Goal: Task Accomplishment & Management: Use online tool/utility

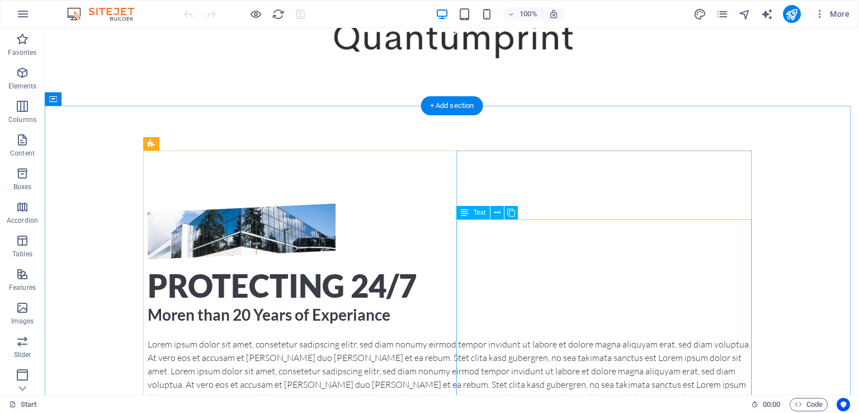
scroll to position [347, 0]
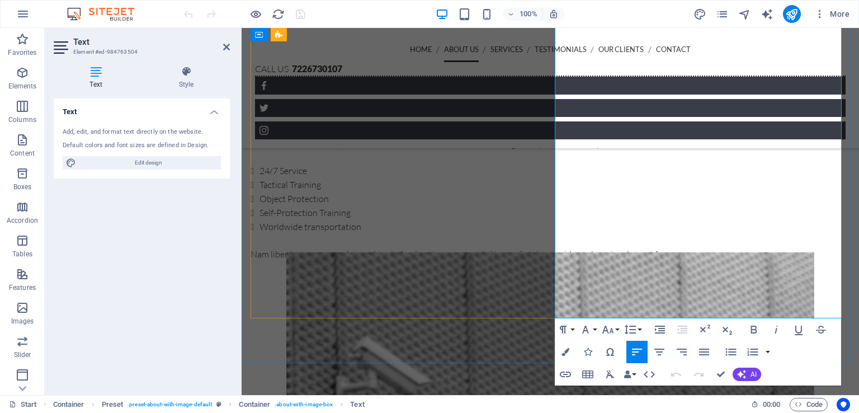
scroll to position [608, 0]
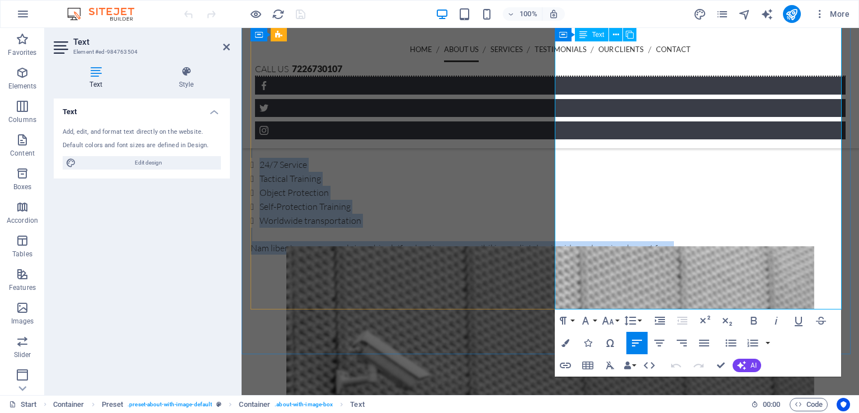
drag, startPoint x: 699, startPoint y: 302, endPoint x: 603, endPoint y: 116, distance: 208.8
click at [603, 116] on div "Lorem ipsum dolor sit amet, consetetur sadipscing elitr, sed diam nonumy eirmod…" at bounding box center [549, 126] width 599 height 258
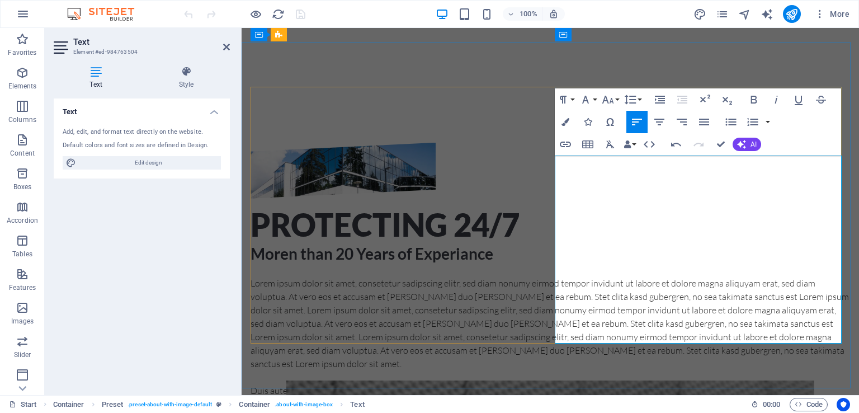
scroll to position [382, 0]
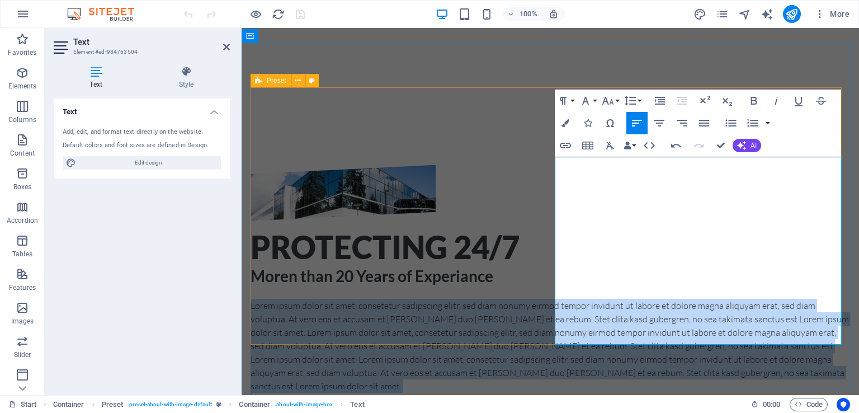
drag, startPoint x: 620, startPoint y: 337, endPoint x: 554, endPoint y: 160, distance: 188.6
click at [554, 165] on div "Protecting 24/7 Moren than 20 Years of Experiance Lorem ipsum dolor sit amet, c…" at bounding box center [549, 292] width 599 height 255
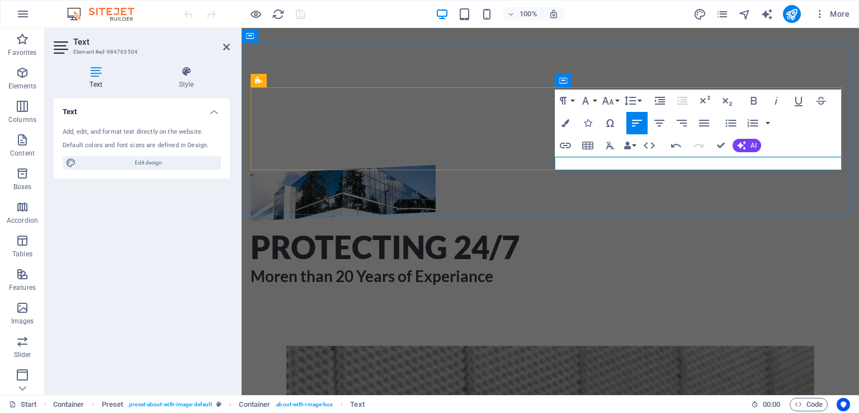
click at [577, 299] on p at bounding box center [549, 305] width 599 height 13
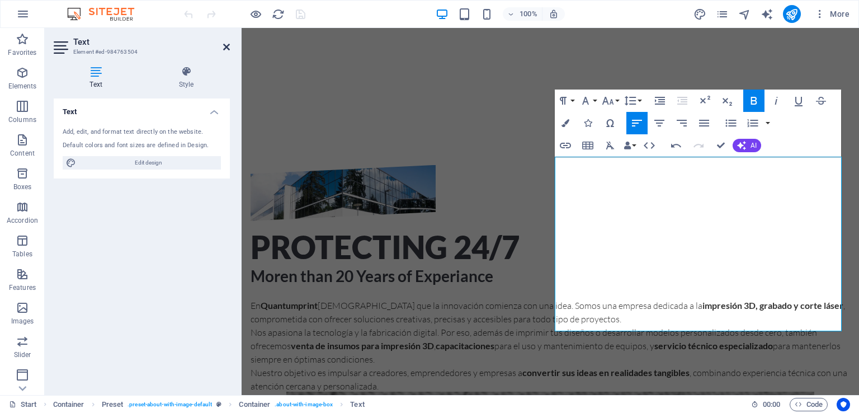
click at [228, 45] on icon at bounding box center [226, 46] width 7 height 9
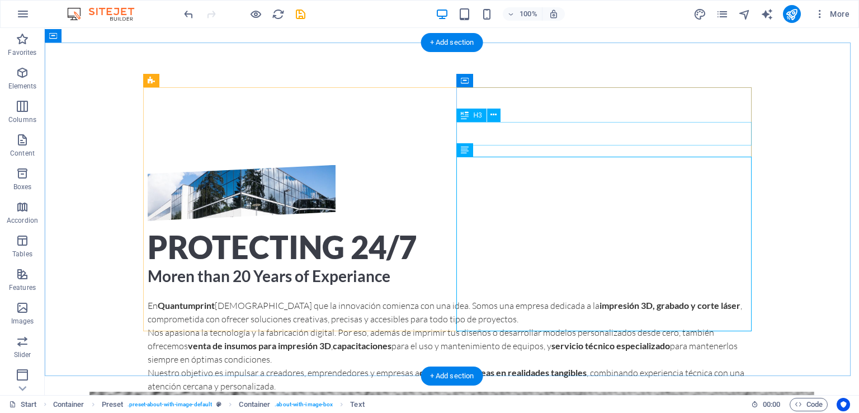
click at [628, 264] on div "Moren than 20 Years of Experiance" at bounding box center [452, 275] width 608 height 23
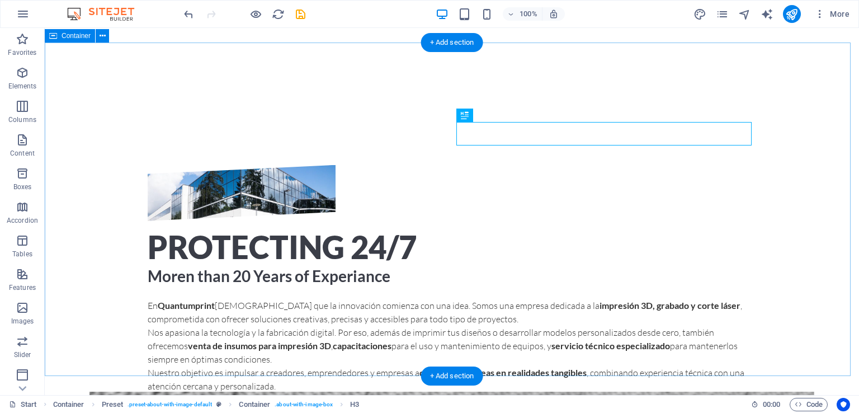
click at [837, 160] on div "Protecting 24/7 Moren than 20 Years of Experiance En Quantumprint creemos que l…" at bounding box center [452, 285] width 814 height 331
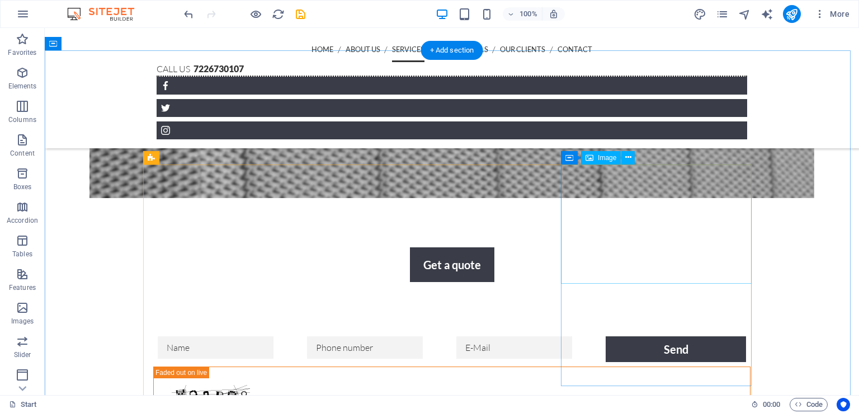
scroll to position [1238, 0]
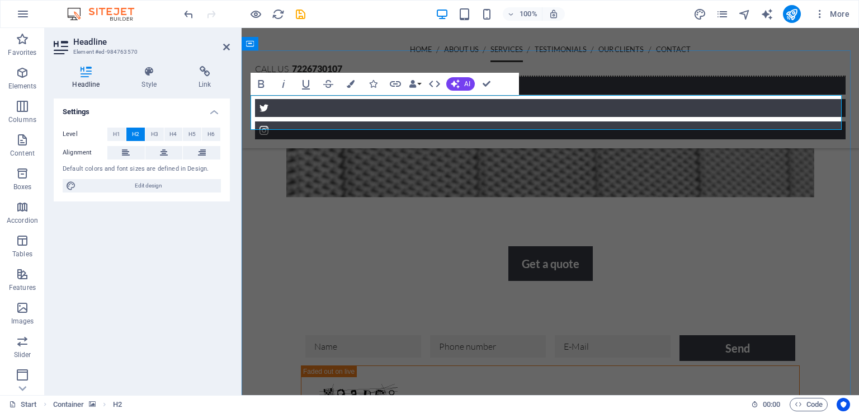
click at [230, 44] on aside "Headline Element #ed-984763570 Headline Style Link Settings Level H1 H2 H3 H4 H…" at bounding box center [143, 211] width 197 height 367
click at [219, 44] on h2 "Headline" at bounding box center [151, 42] width 157 height 10
click at [224, 44] on icon at bounding box center [226, 46] width 7 height 9
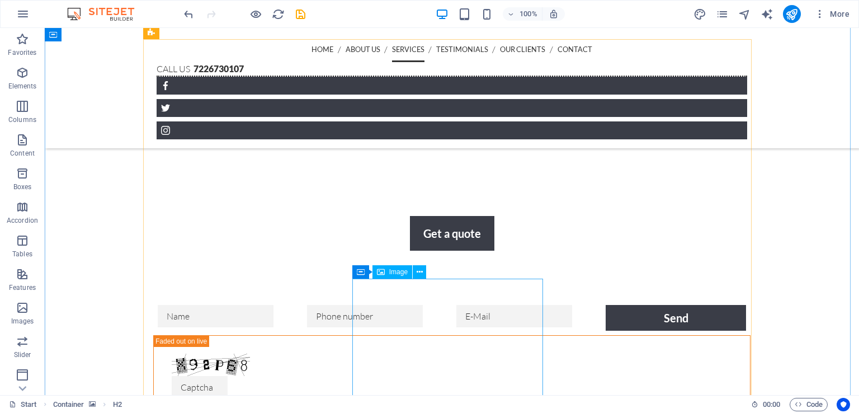
scroll to position [1268, 0]
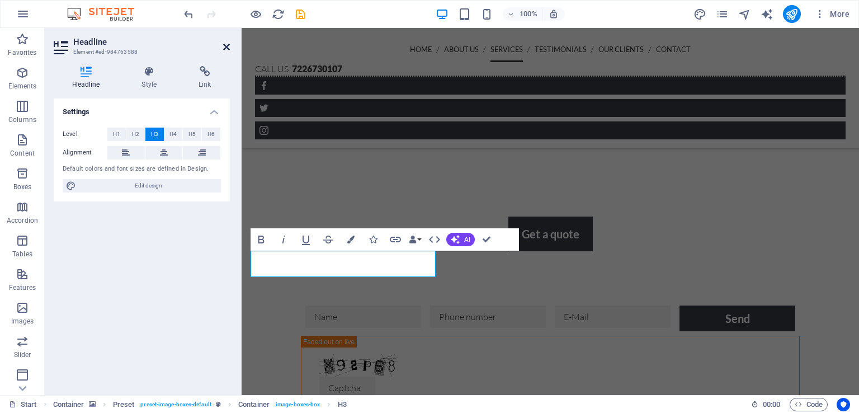
click at [228, 50] on icon at bounding box center [226, 46] width 7 height 9
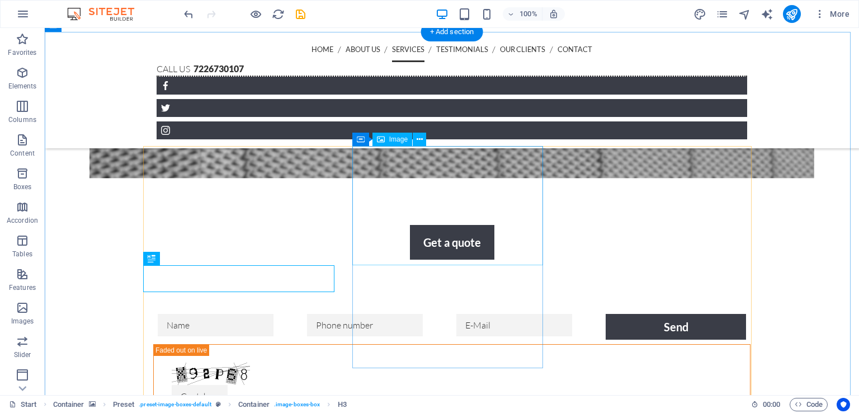
scroll to position [1261, 0]
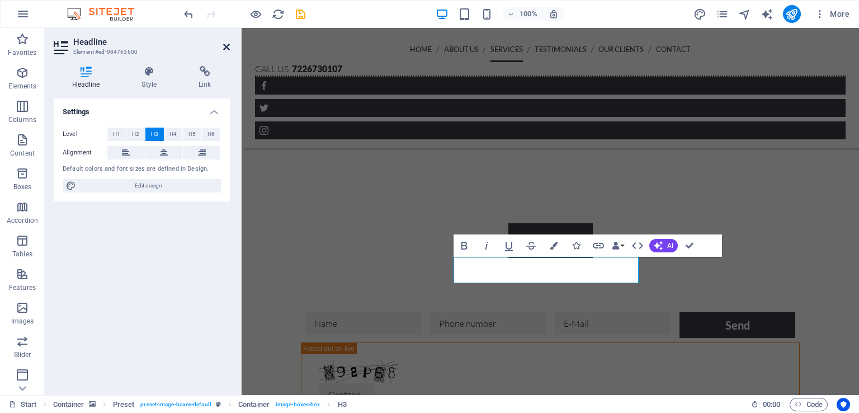
click at [224, 48] on icon at bounding box center [226, 46] width 7 height 9
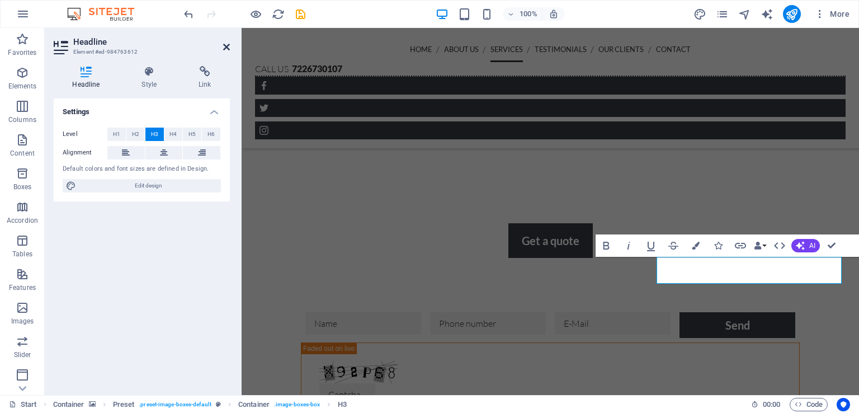
click at [224, 45] on icon at bounding box center [226, 46] width 7 height 9
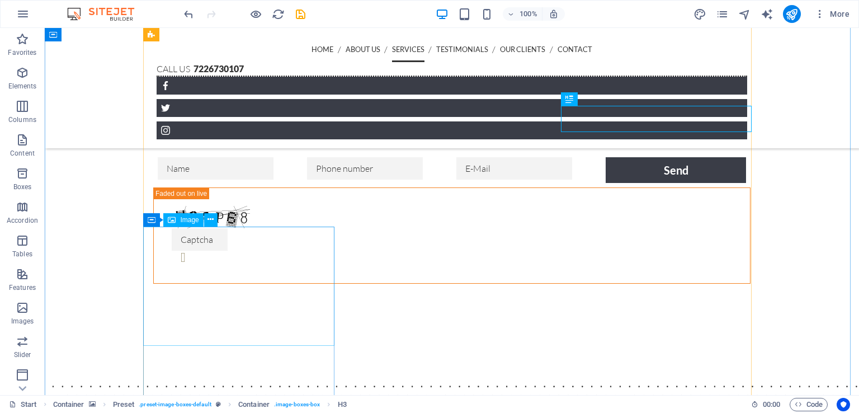
scroll to position [1413, 0]
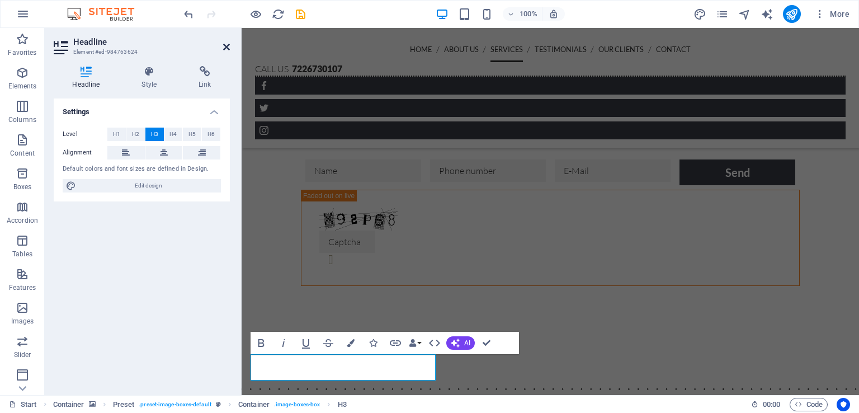
click at [226, 47] on icon at bounding box center [226, 46] width 7 height 9
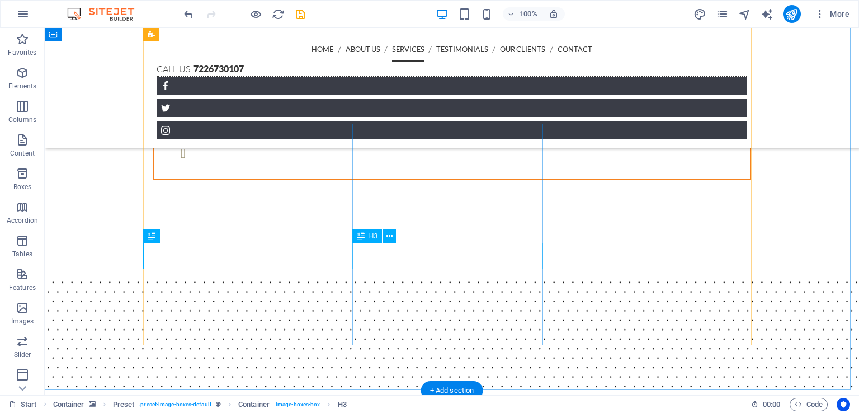
scroll to position [1520, 0]
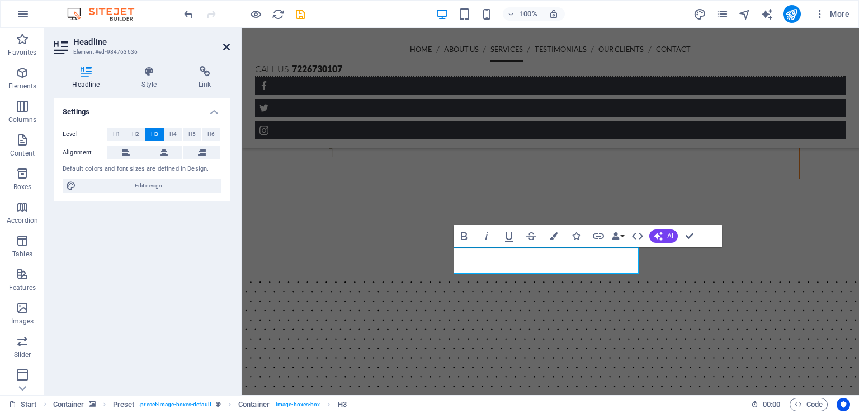
click at [226, 45] on icon at bounding box center [226, 46] width 7 height 9
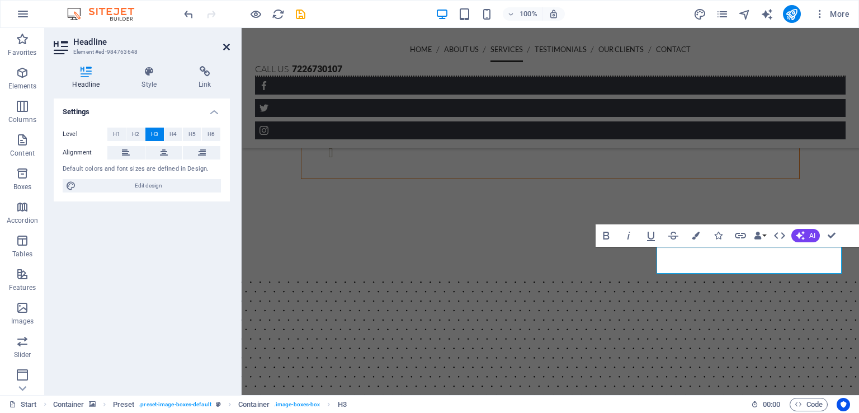
click at [223, 48] on icon at bounding box center [226, 46] width 7 height 9
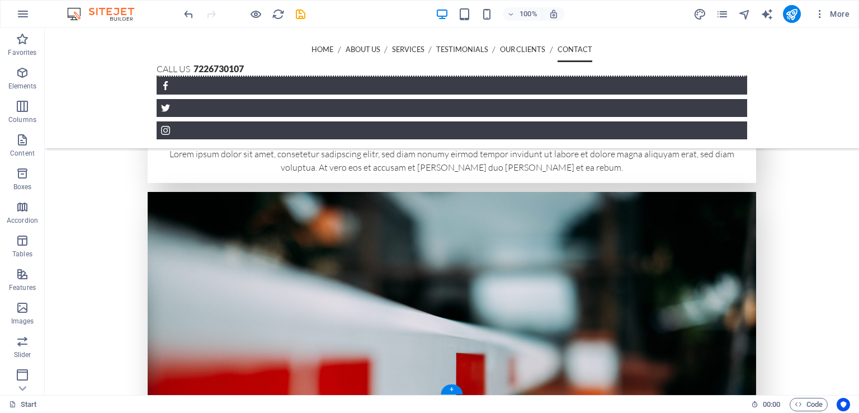
scroll to position [3261, 0]
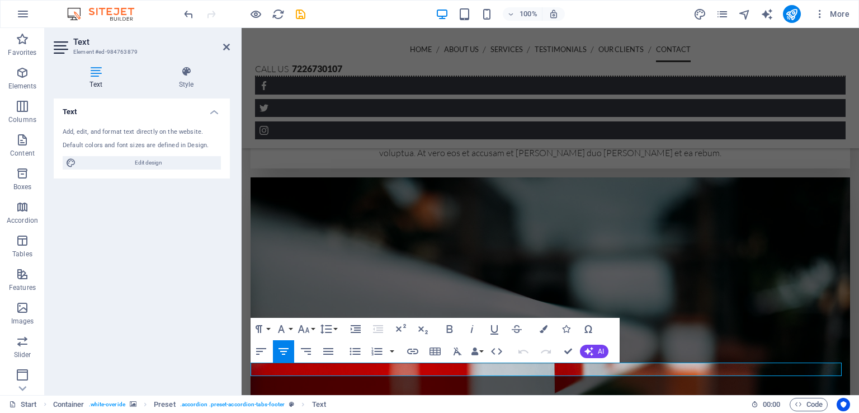
scroll to position [3247, 0]
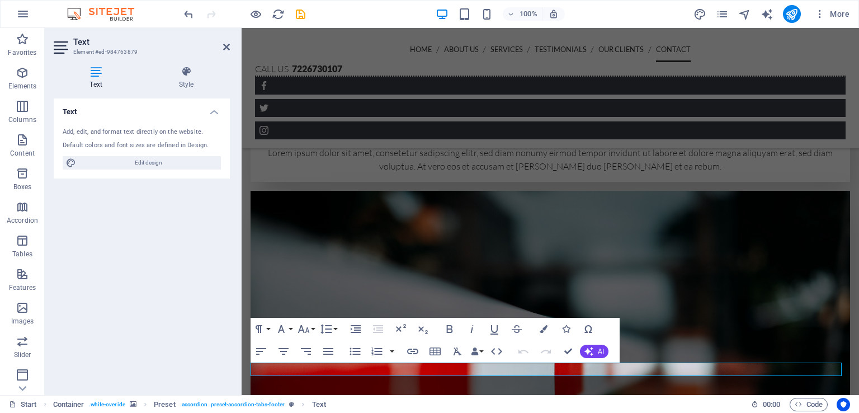
click at [221, 50] on header "Text Element #ed-984763879" at bounding box center [142, 42] width 176 height 29
click at [226, 48] on icon at bounding box center [226, 46] width 7 height 9
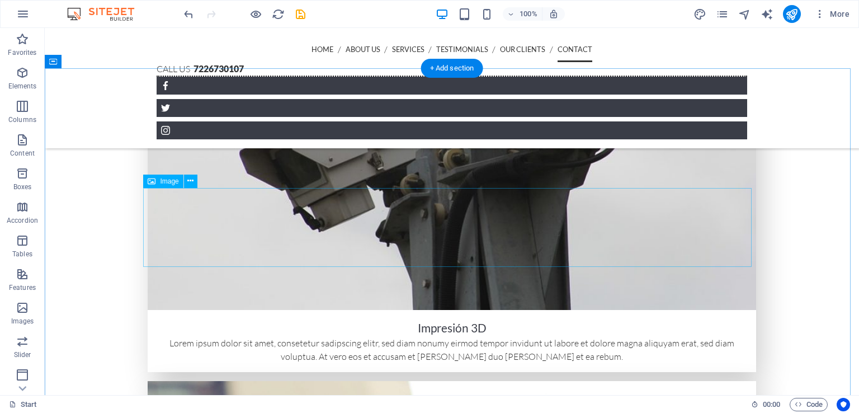
scroll to position [2599, 0]
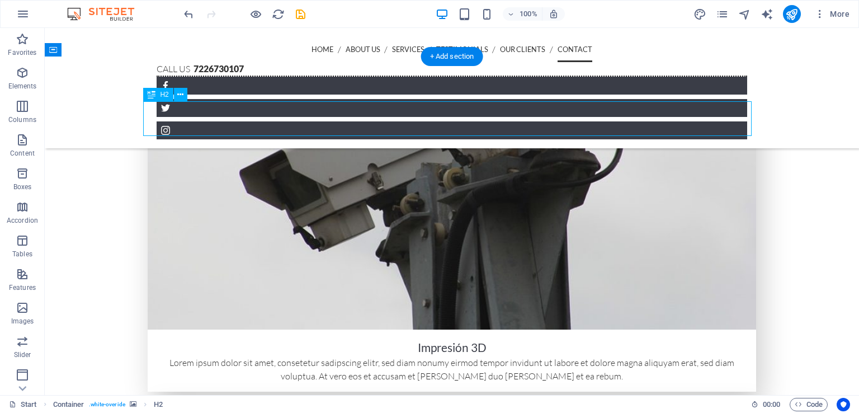
scroll to position [2618, 0]
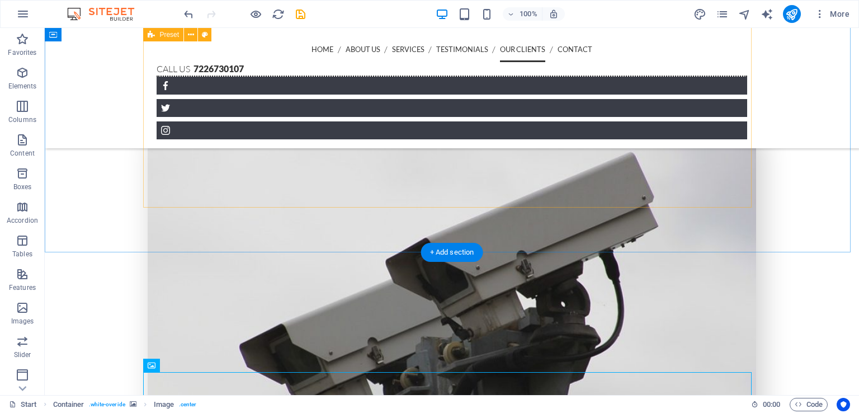
scroll to position [2404, 0]
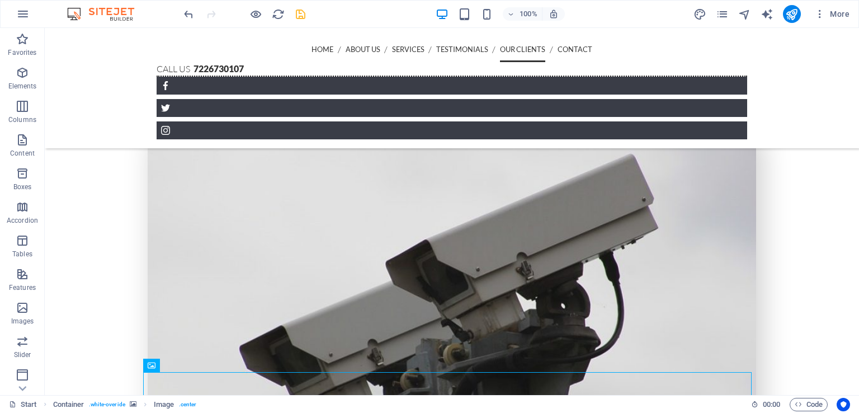
click at [304, 14] on div "100% More" at bounding box center [518, 14] width 672 height 18
click at [304, 14] on icon "save" at bounding box center [300, 14] width 13 height 13
checkbox input "false"
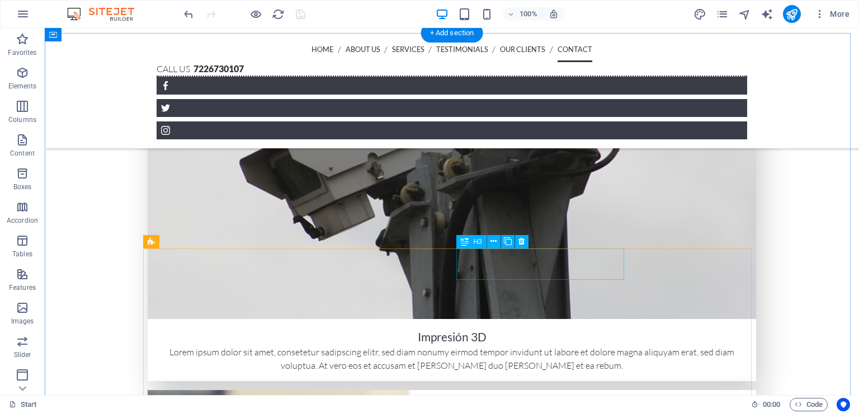
scroll to position [2586, 0]
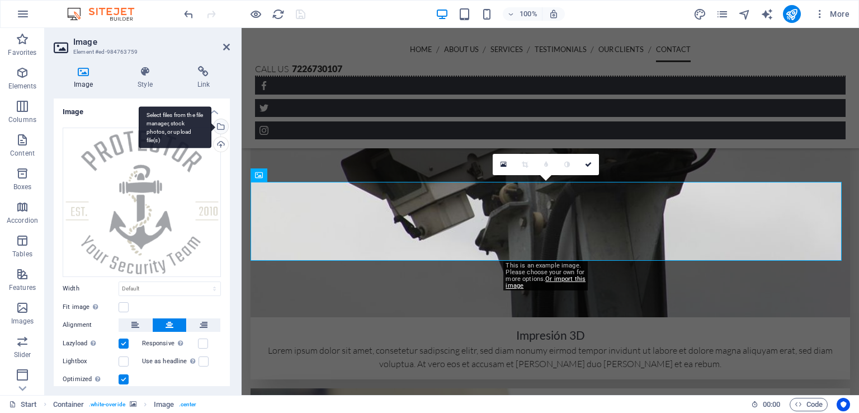
click at [217, 126] on div "Select files from the file manager, stock photos, or upload file(s)" at bounding box center [219, 127] width 17 height 17
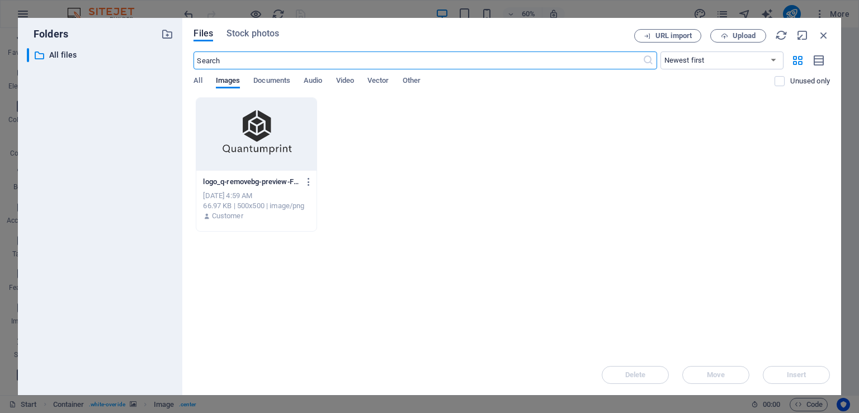
scroll to position [2848, 0]
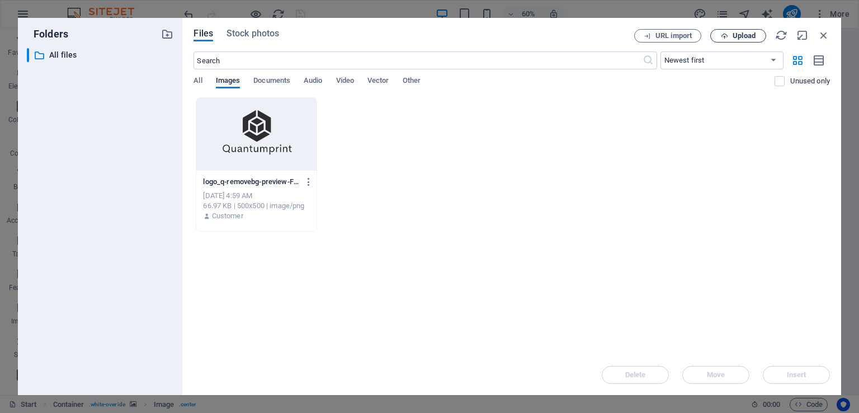
click at [732, 37] on span "Upload" at bounding box center [743, 35] width 23 height 7
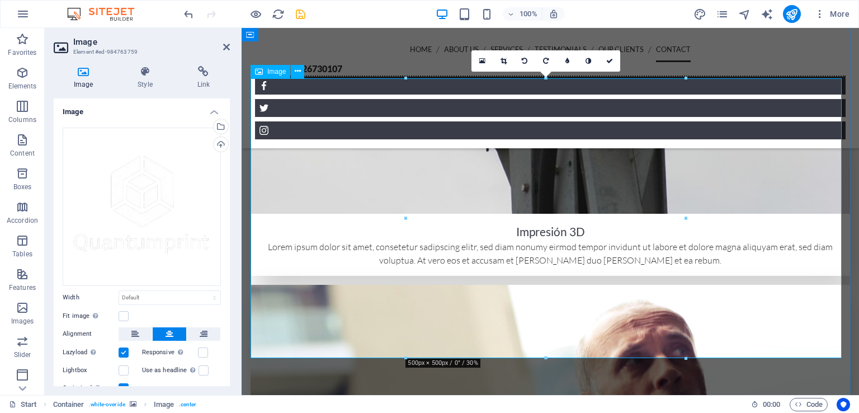
scroll to position [2708, 0]
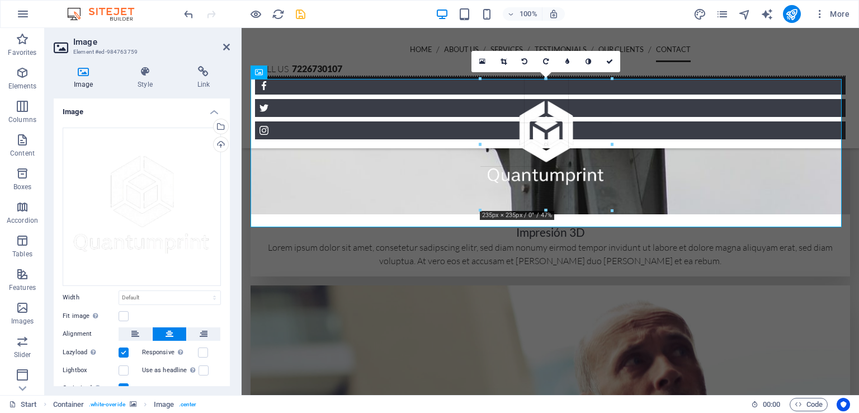
drag, startPoint x: 685, startPoint y: 356, endPoint x: 293, endPoint y: 63, distance: 489.8
type input "235"
select select "px"
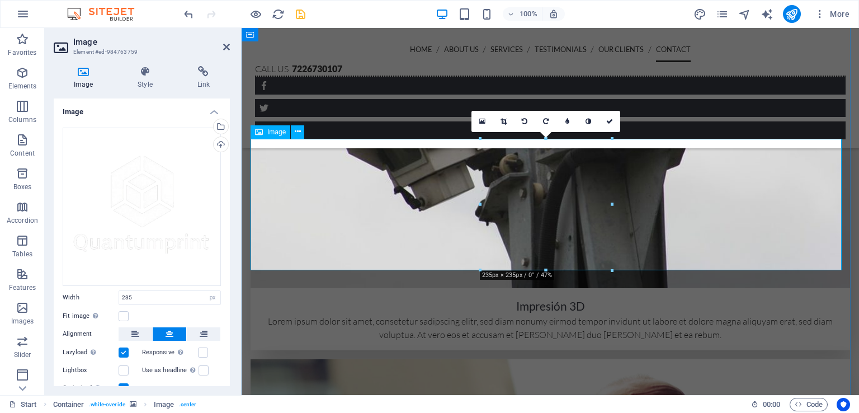
scroll to position [2622, 0]
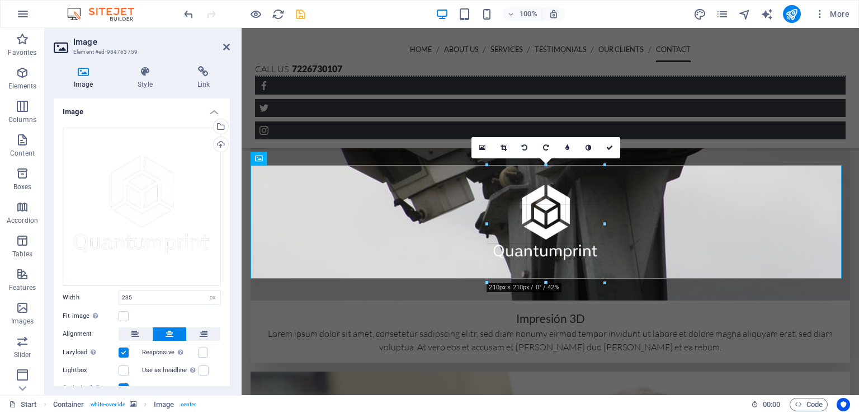
drag, startPoint x: 611, startPoint y: 297, endPoint x: 599, endPoint y: 278, distance: 21.9
type input "210"
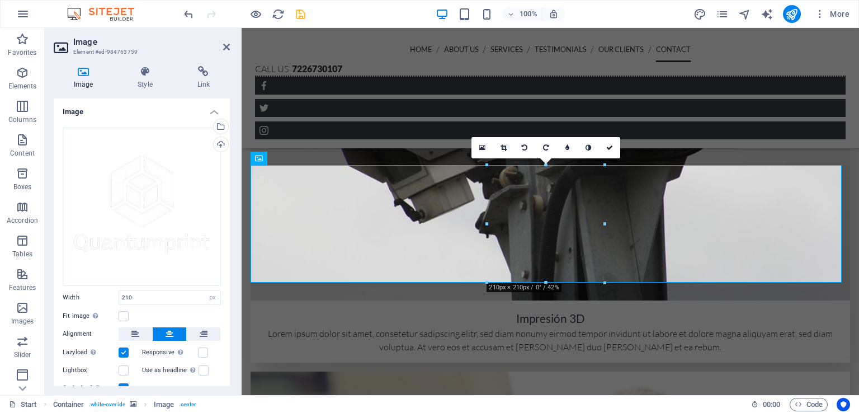
click at [231, 45] on aside "Image Element #ed-984763759 Image Style Link Image Drag files here, click to ch…" at bounding box center [143, 211] width 197 height 367
click at [229, 45] on icon at bounding box center [226, 46] width 7 height 9
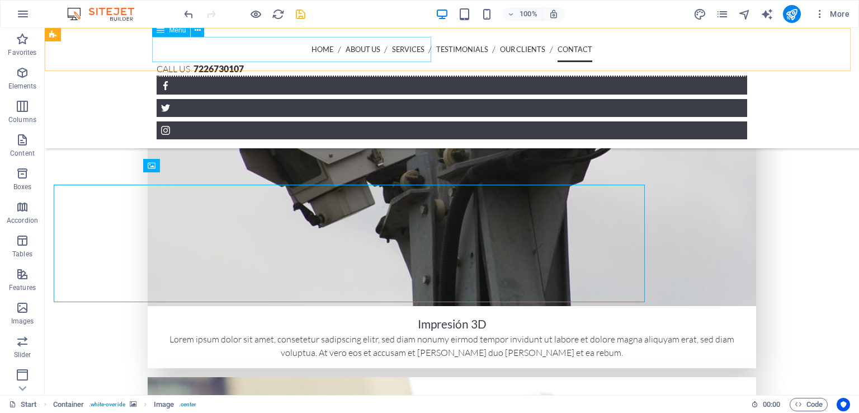
scroll to position [2603, 0]
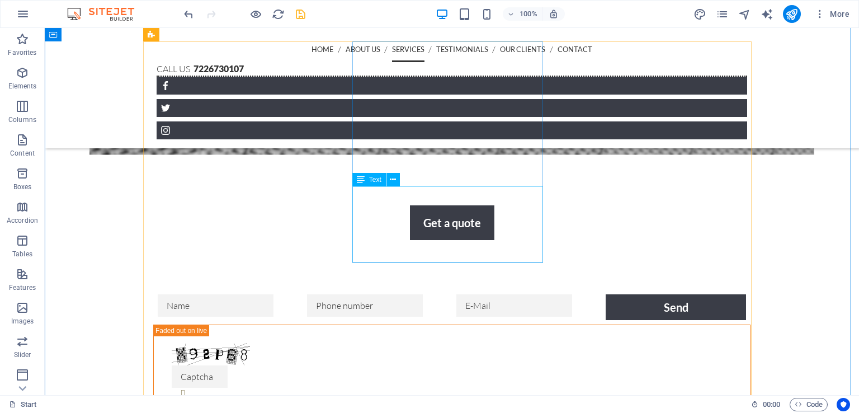
scroll to position [1278, 0]
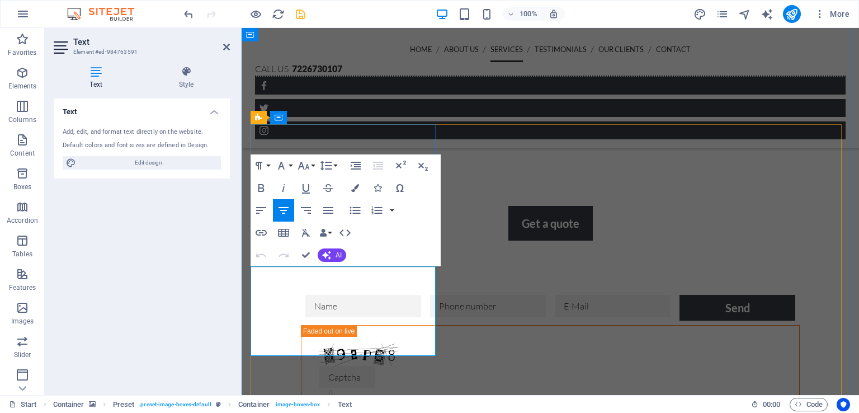
drag, startPoint x: 369, startPoint y: 343, endPoint x: 271, endPoint y: 276, distance: 118.6
click at [223, 46] on icon at bounding box center [226, 46] width 7 height 9
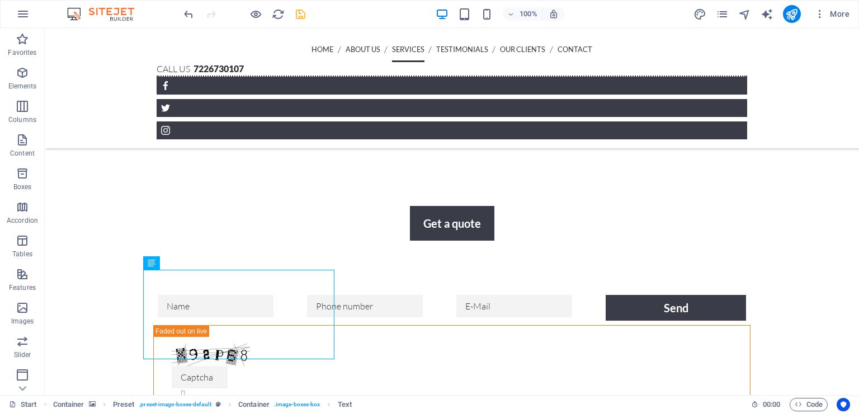
scroll to position [1301, 0]
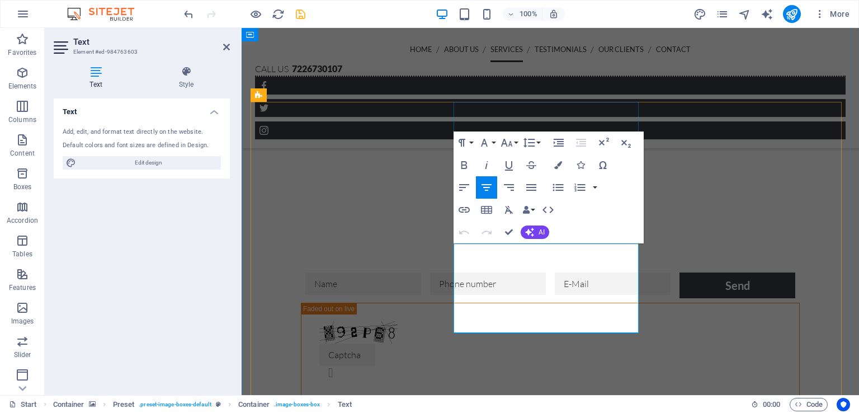
drag, startPoint x: 565, startPoint y: 319, endPoint x: 471, endPoint y: 247, distance: 118.5
drag, startPoint x: 568, startPoint y: 321, endPoint x: 502, endPoint y: 251, distance: 96.1
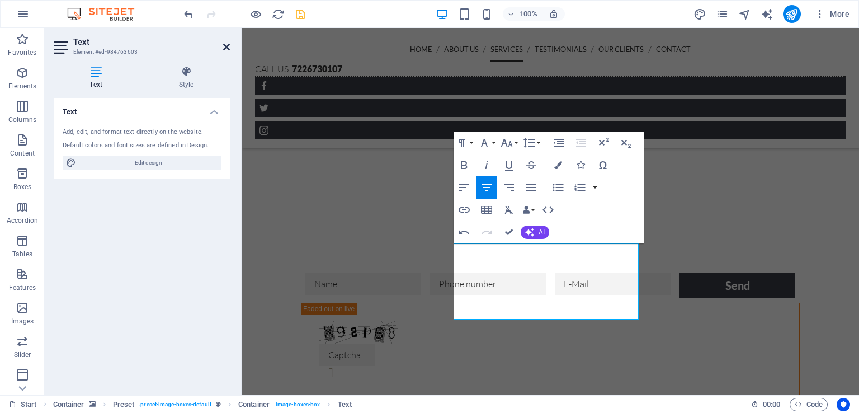
click at [228, 50] on icon at bounding box center [226, 46] width 7 height 9
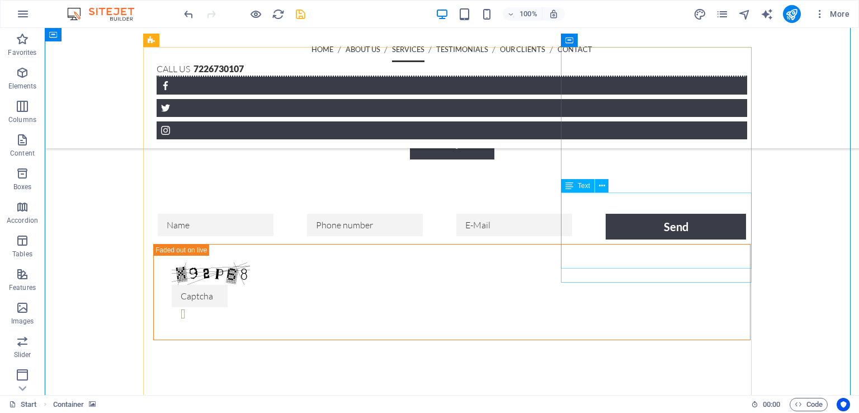
scroll to position [1353, 0]
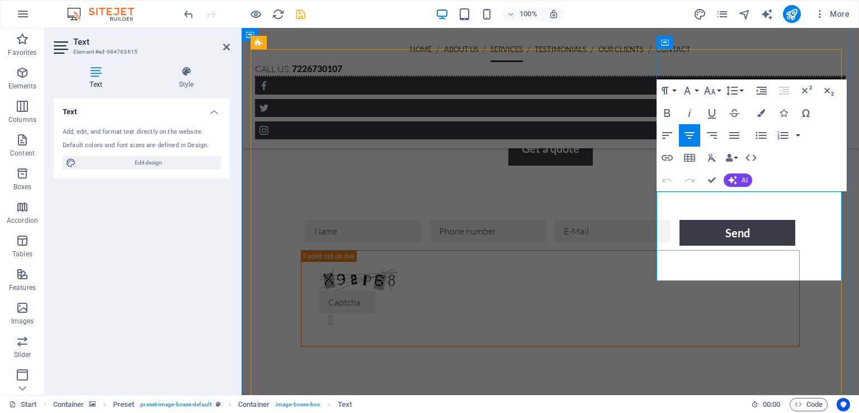
drag, startPoint x: 763, startPoint y: 264, endPoint x: 689, endPoint y: 200, distance: 97.5
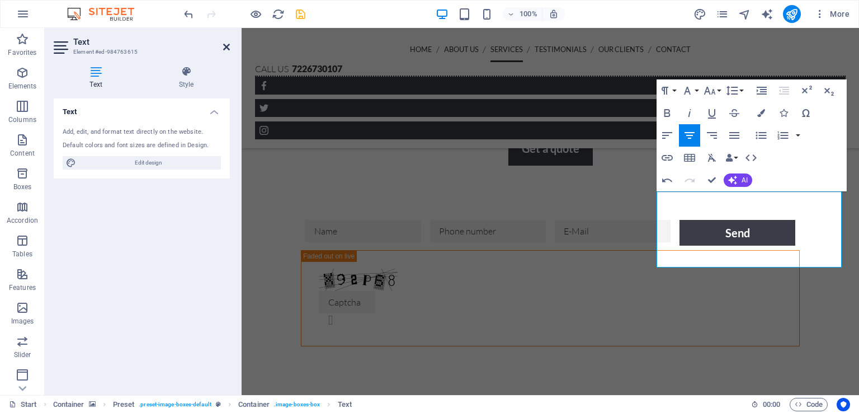
click at [226, 50] on icon at bounding box center [226, 46] width 7 height 9
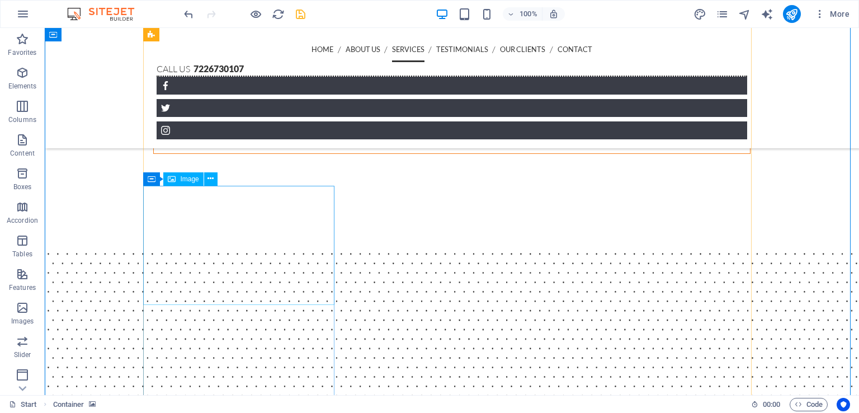
scroll to position [1549, 0]
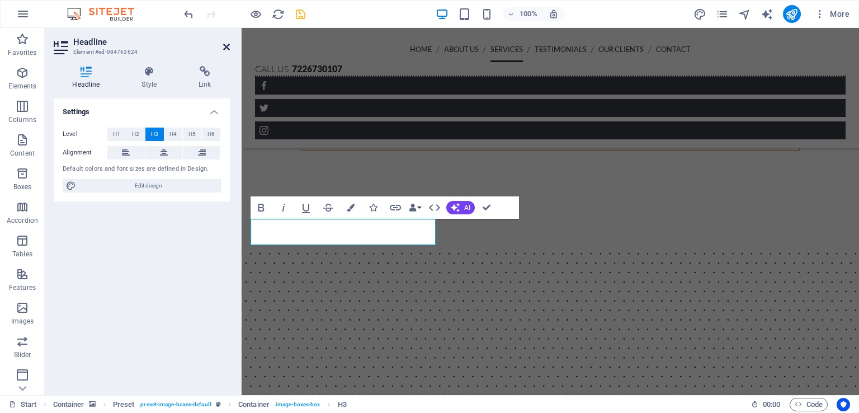
click at [223, 45] on icon at bounding box center [226, 46] width 7 height 9
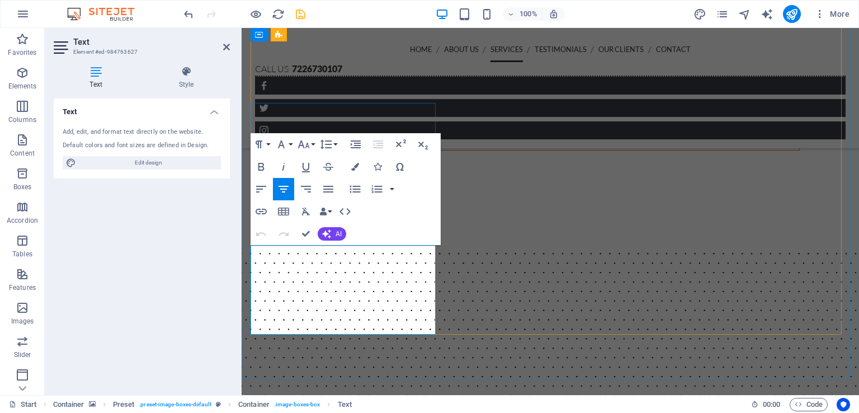
drag, startPoint x: 366, startPoint y: 318, endPoint x: 283, endPoint y: 258, distance: 102.6
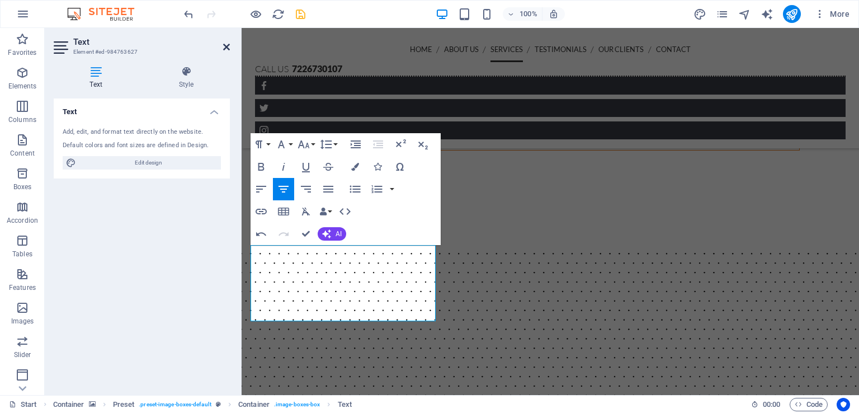
click at [225, 50] on icon at bounding box center [226, 46] width 7 height 9
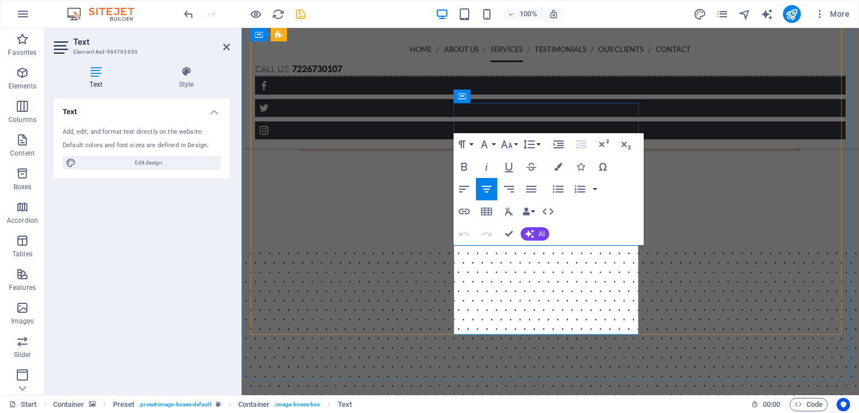
drag, startPoint x: 564, startPoint y: 320, endPoint x: 480, endPoint y: 256, distance: 106.5
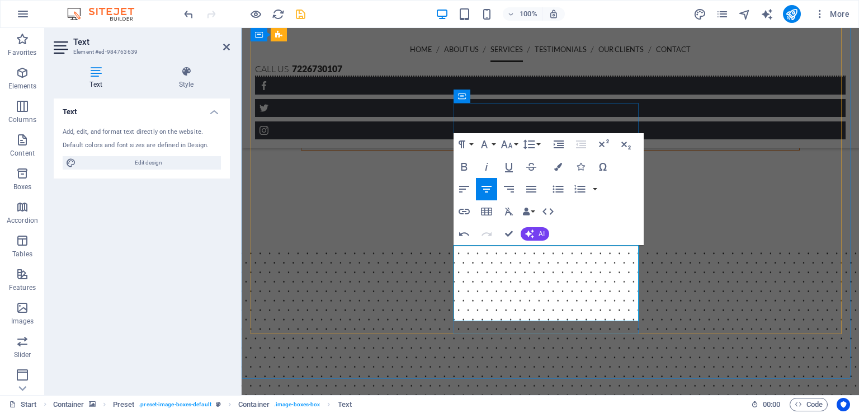
click at [228, 48] on icon at bounding box center [226, 46] width 7 height 9
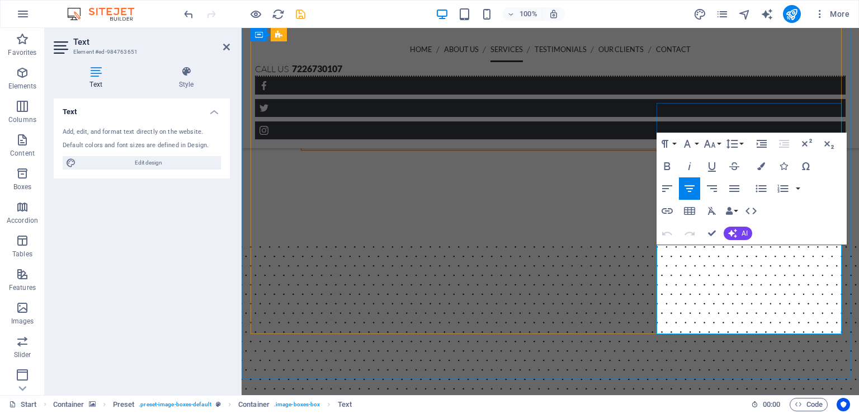
drag, startPoint x: 763, startPoint y: 315, endPoint x: 685, endPoint y: 255, distance: 98.9
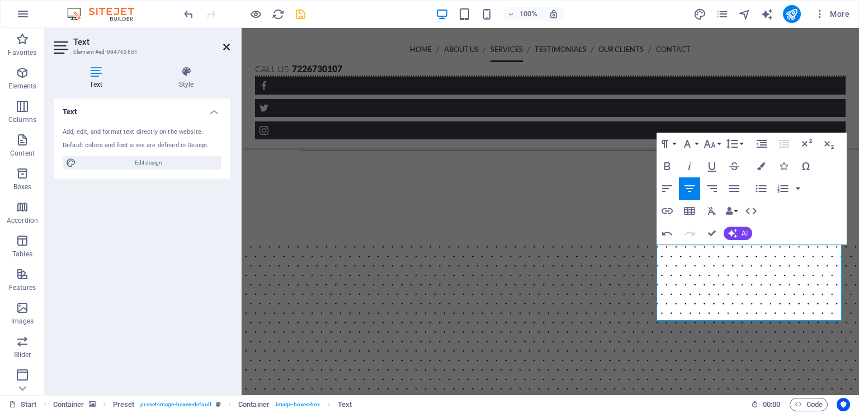
click at [227, 43] on icon at bounding box center [226, 46] width 7 height 9
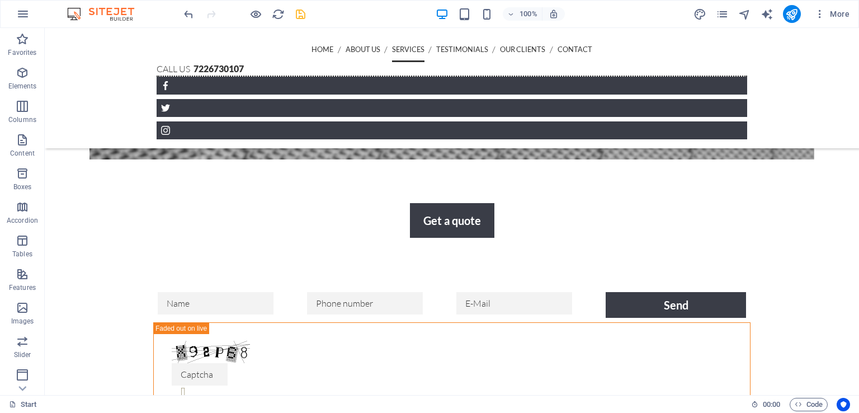
scroll to position [1284, 0]
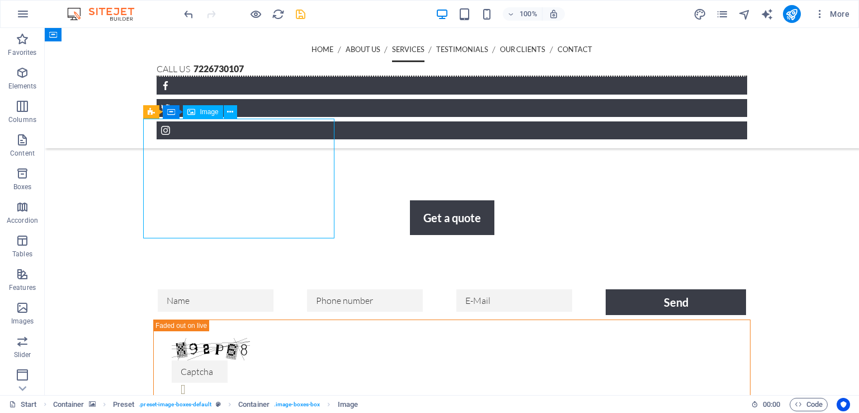
select select "%"
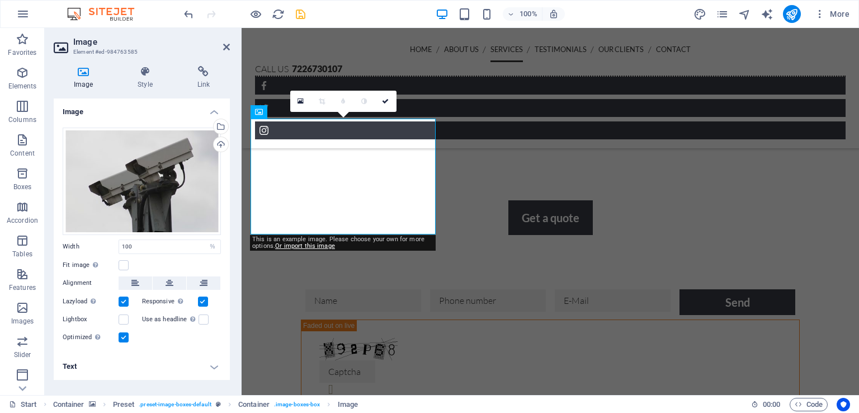
click at [231, 51] on aside "Image Element #ed-984763585 Image Style Link Image Drag files here, click to ch…" at bounding box center [143, 211] width 197 height 367
click at [225, 45] on icon at bounding box center [226, 46] width 7 height 9
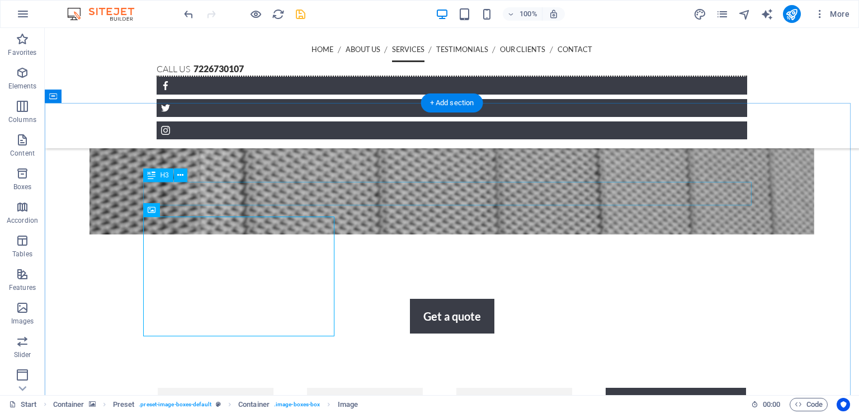
scroll to position [1185, 0]
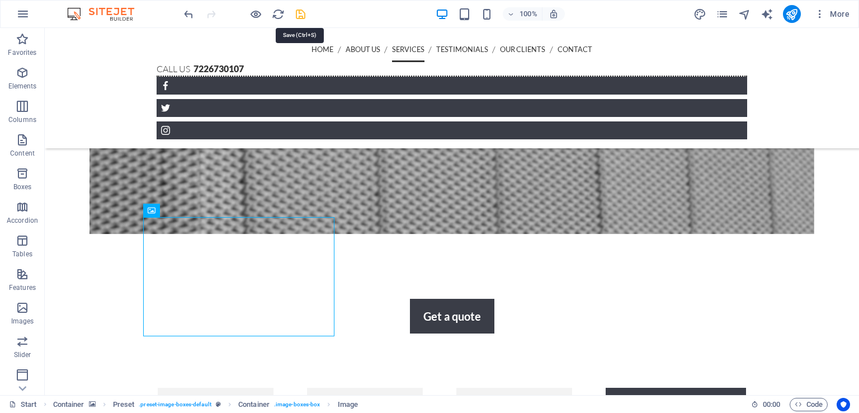
click at [300, 11] on icon "save" at bounding box center [300, 14] width 13 height 13
checkbox input "false"
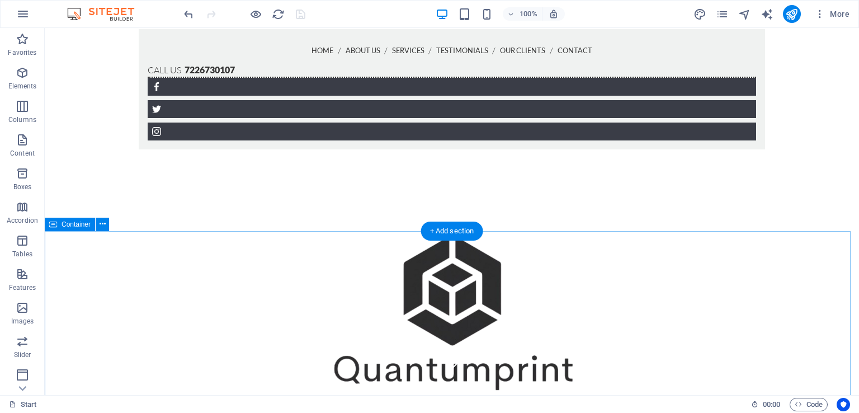
scroll to position [0, 0]
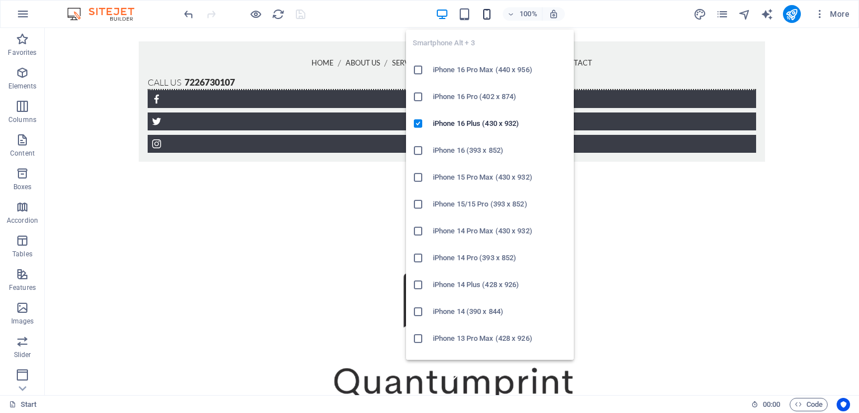
click at [488, 10] on icon "button" at bounding box center [486, 14] width 13 height 13
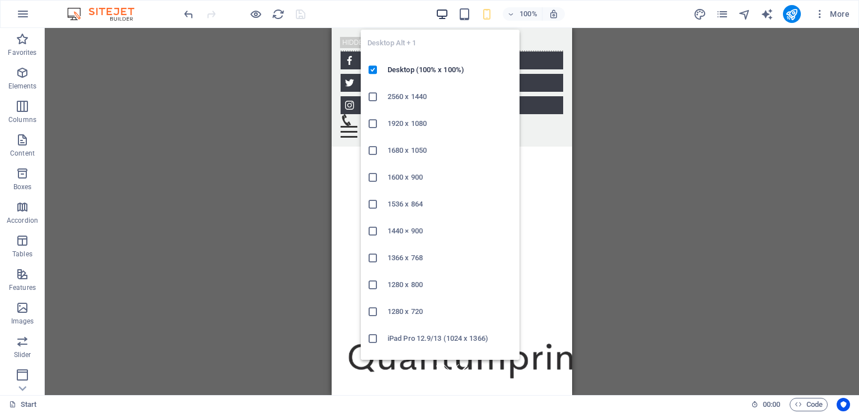
click at [444, 16] on icon "button" at bounding box center [442, 14] width 13 height 13
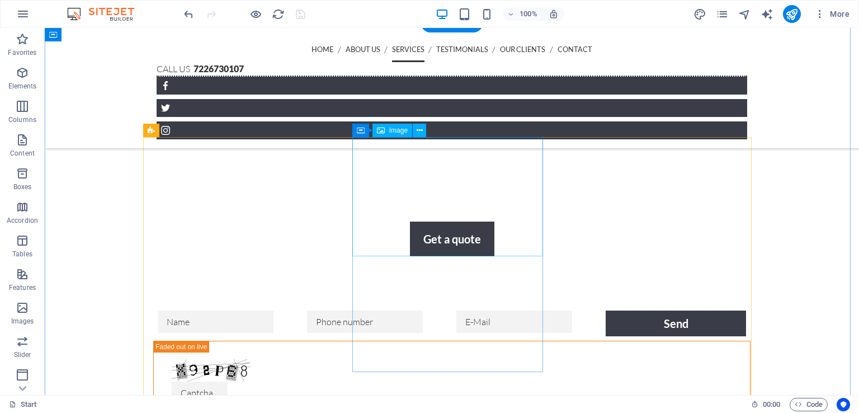
scroll to position [1261, 0]
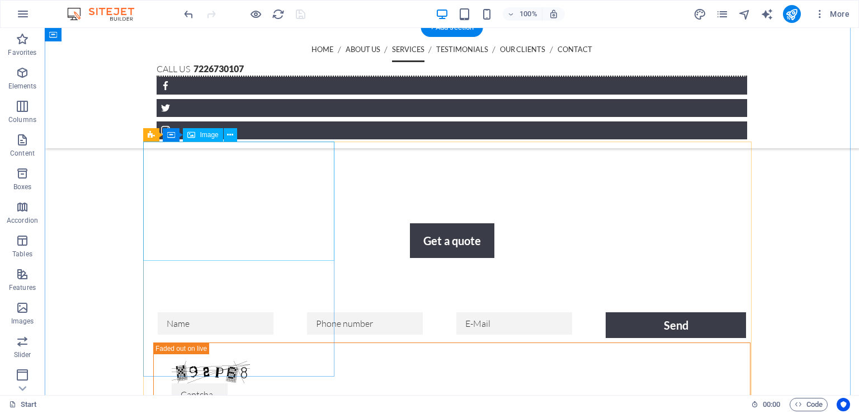
select select "%"
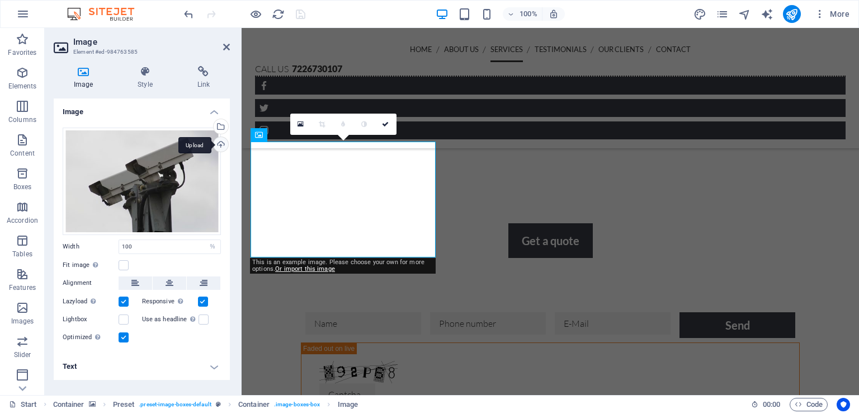
click at [219, 144] on div "Upload" at bounding box center [219, 145] width 17 height 17
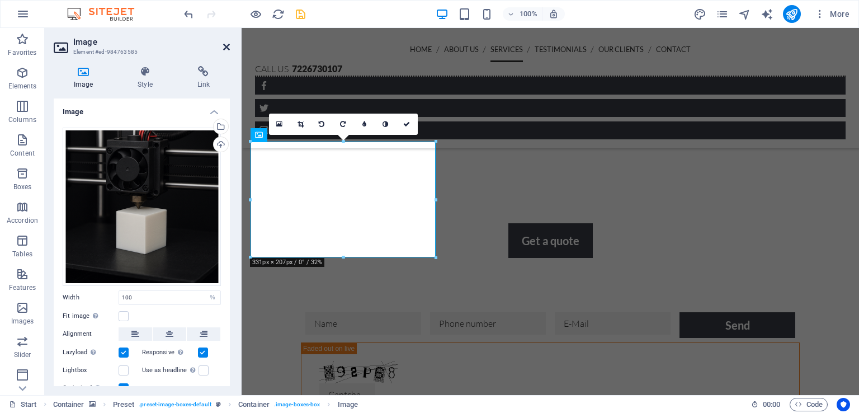
click at [224, 48] on icon at bounding box center [226, 46] width 7 height 9
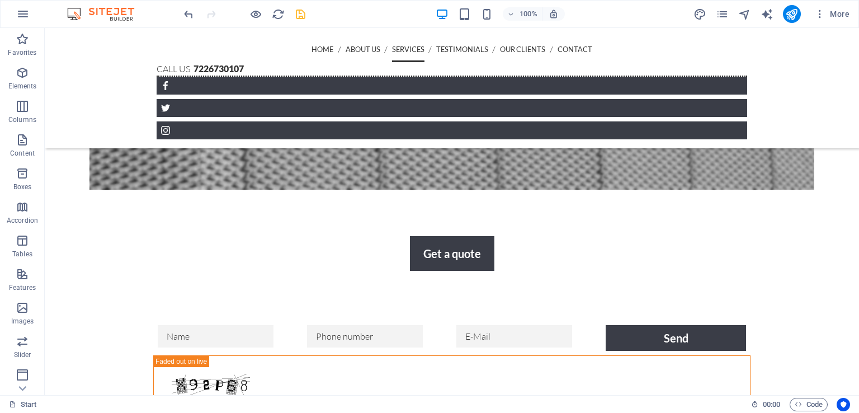
scroll to position [1247, 0]
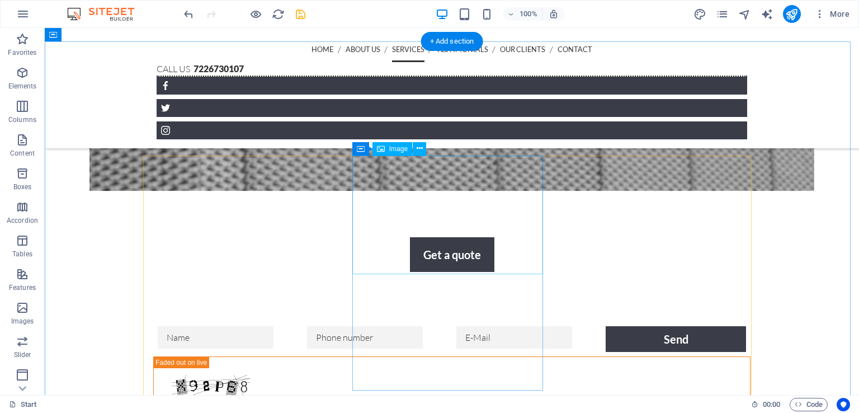
select select "%"
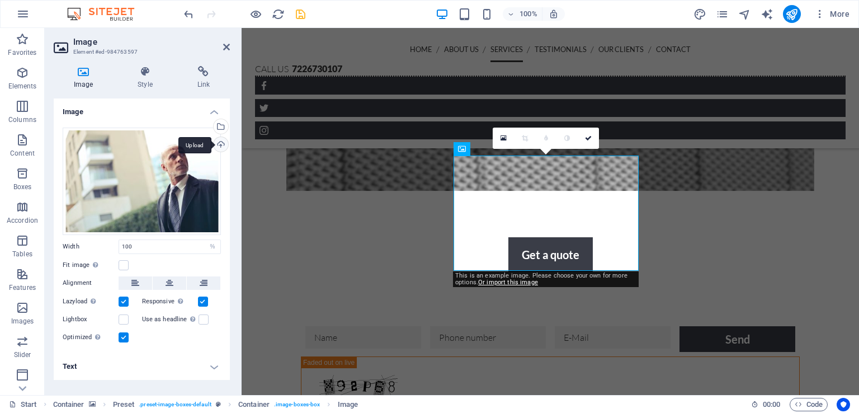
click at [222, 141] on div "Upload" at bounding box center [219, 145] width 17 height 17
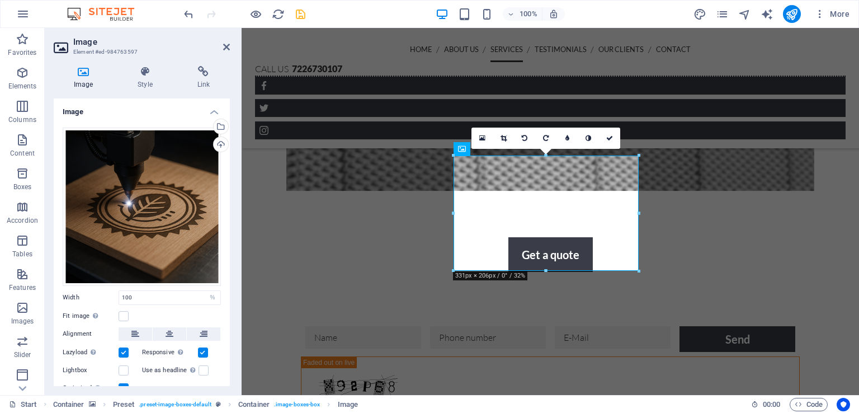
click at [221, 42] on h2 "Image" at bounding box center [151, 42] width 157 height 10
click at [225, 45] on icon at bounding box center [226, 46] width 7 height 9
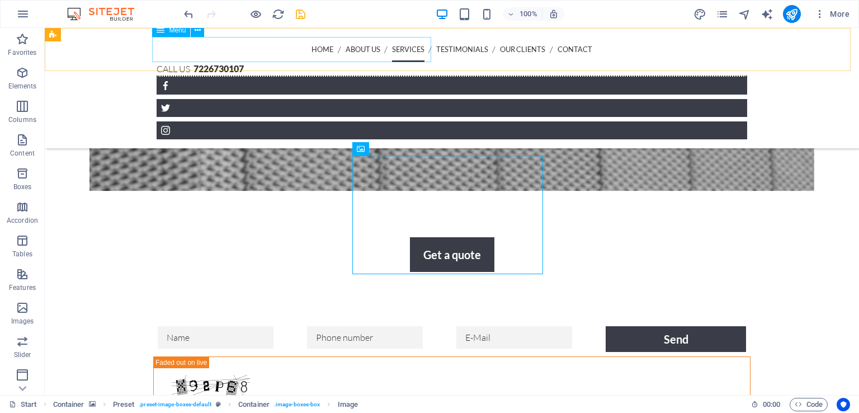
click at [347, 50] on nav "Home About us Services Testimonials Our Clients Contact" at bounding box center [452, 49] width 590 height 25
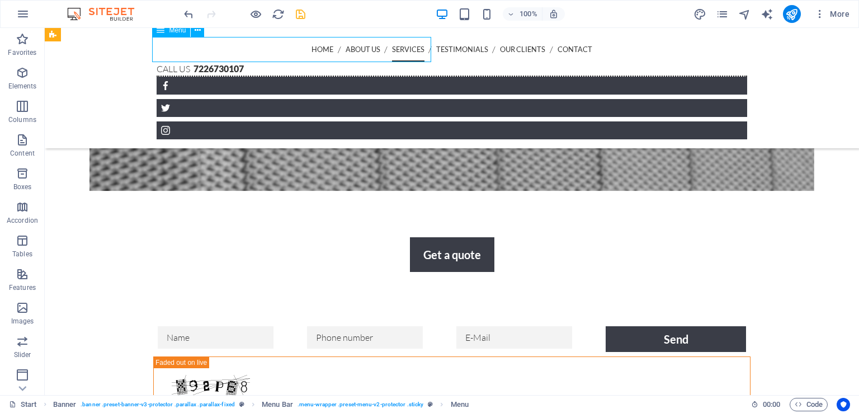
click at [347, 50] on nav "Home About us Services Testimonials Our Clients Contact" at bounding box center [452, 49] width 590 height 25
select select
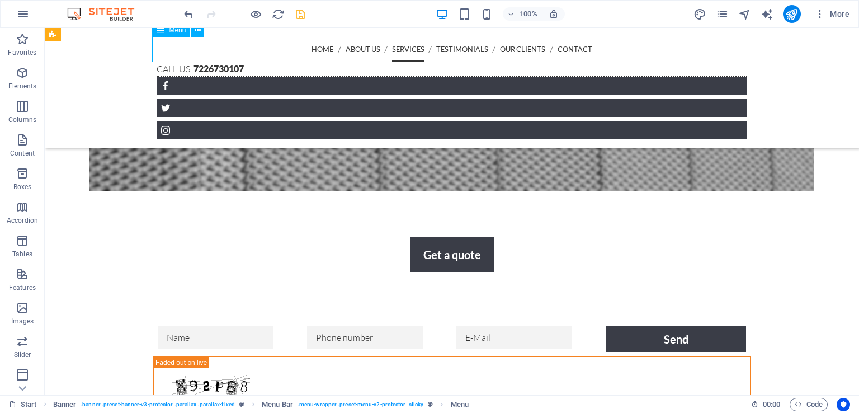
select select
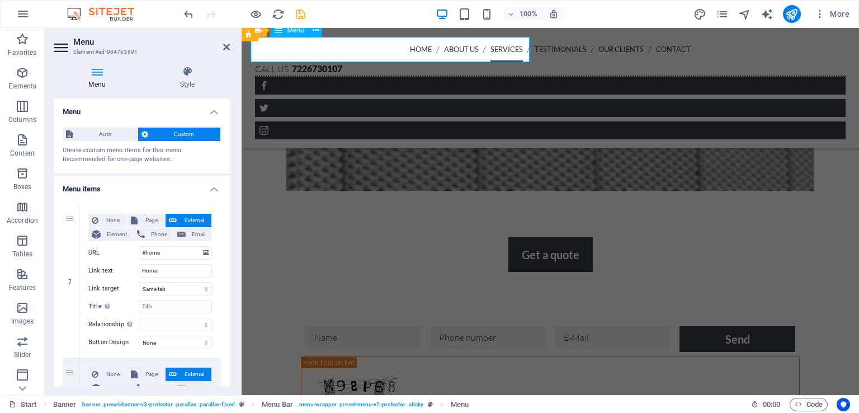
click at [314, 49] on nav "Home About us Services Testimonials Our Clients Contact" at bounding box center [550, 49] width 590 height 25
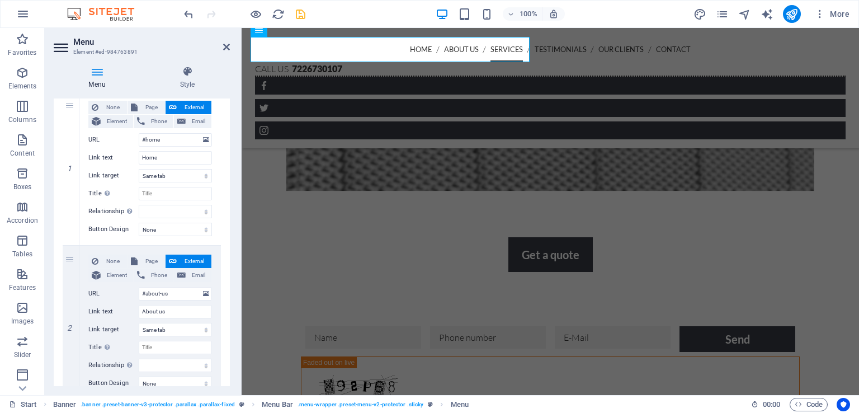
scroll to position [112, 0]
click at [167, 162] on input "Home" at bounding box center [175, 158] width 73 height 13
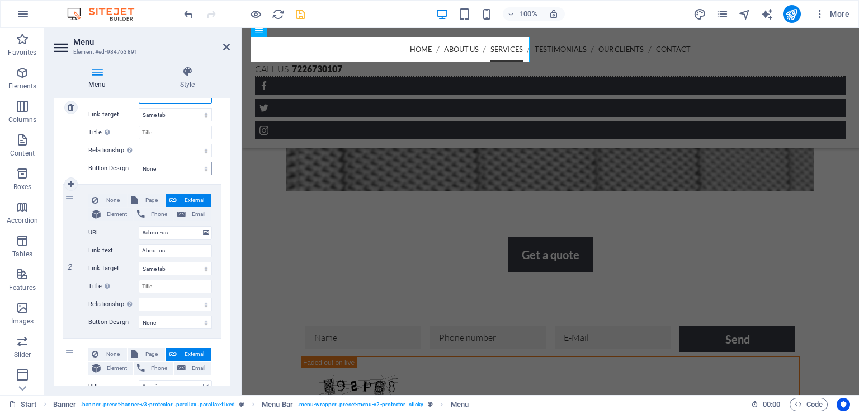
scroll to position [174, 0]
click at [175, 249] on input "About us" at bounding box center [175, 249] width 73 height 13
type input "A"
type input "Acerca de nosotros"
select select
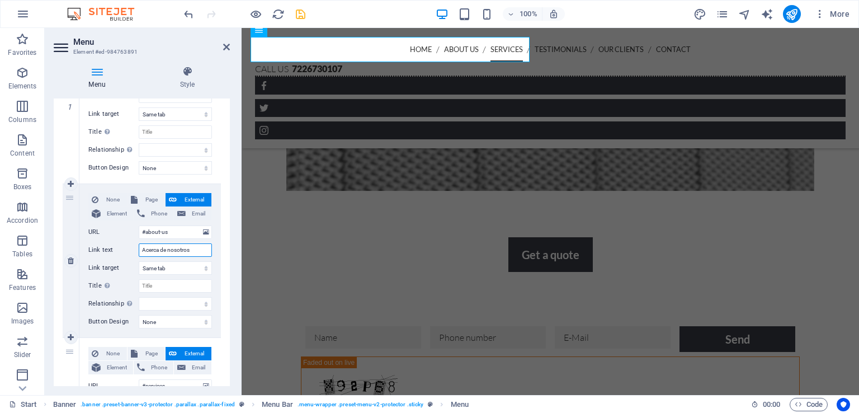
select select
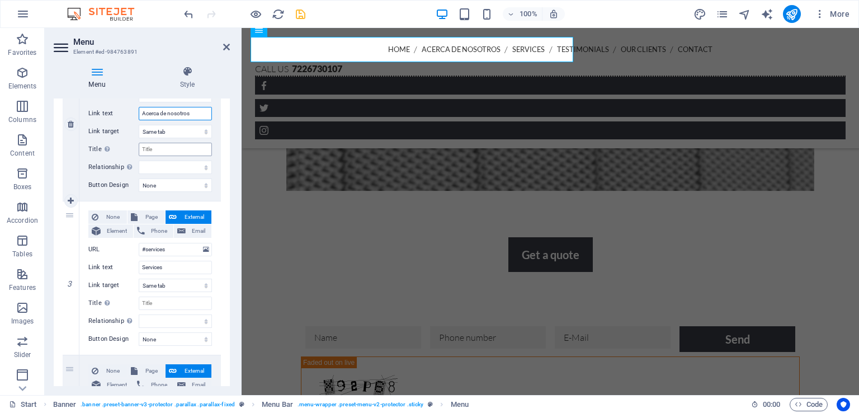
scroll to position [312, 0]
type input "Acerca de nosotros"
click at [169, 267] on input "Services" at bounding box center [175, 265] width 73 height 13
type input "Servicios"
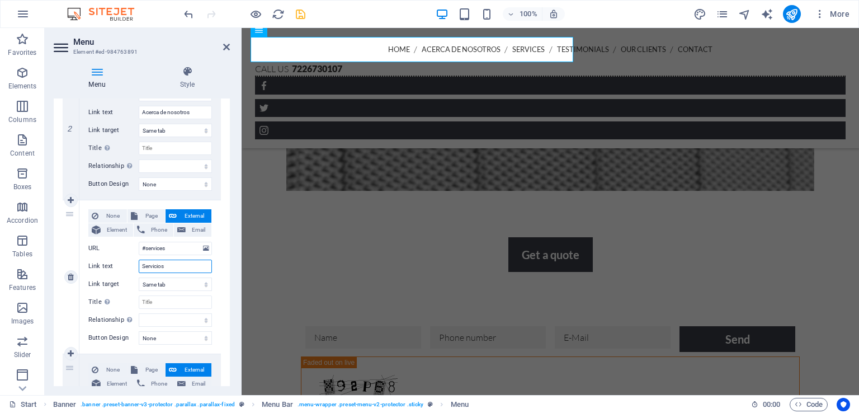
select select
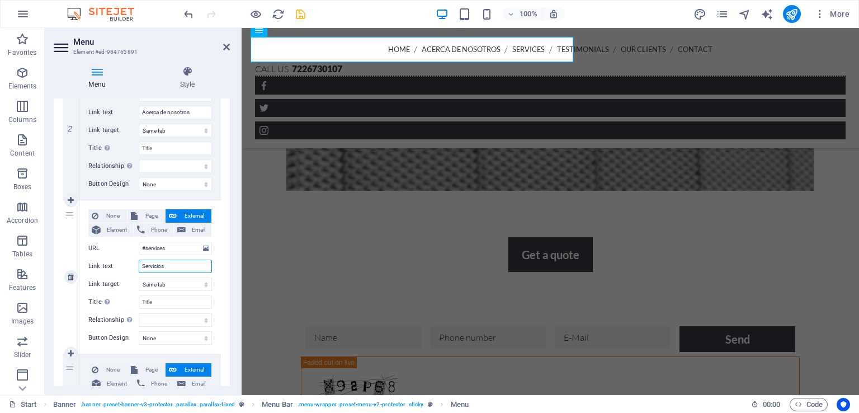
select select
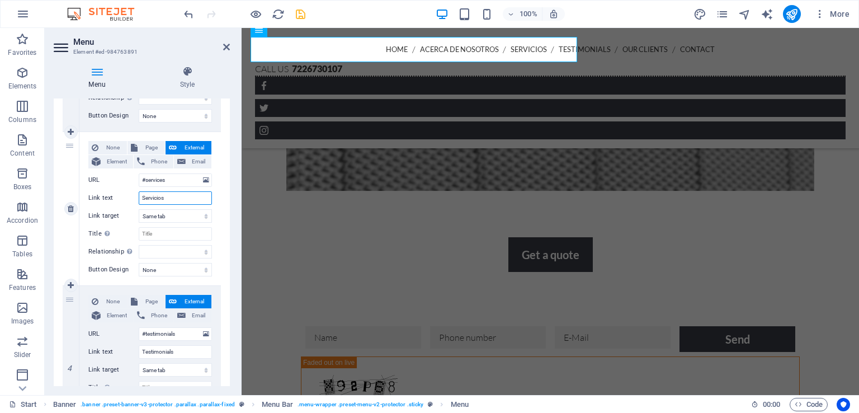
scroll to position [384, 0]
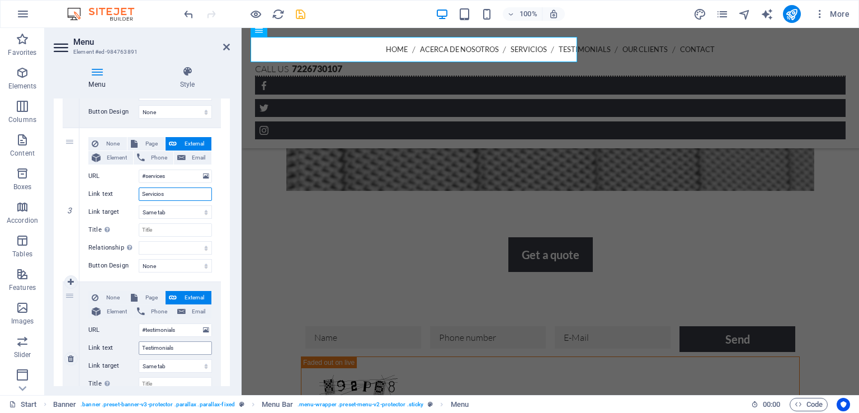
type input "Servicios"
click at [179, 347] on input "Testimonials" at bounding box center [175, 347] width 73 height 13
type input "Testim"
select select
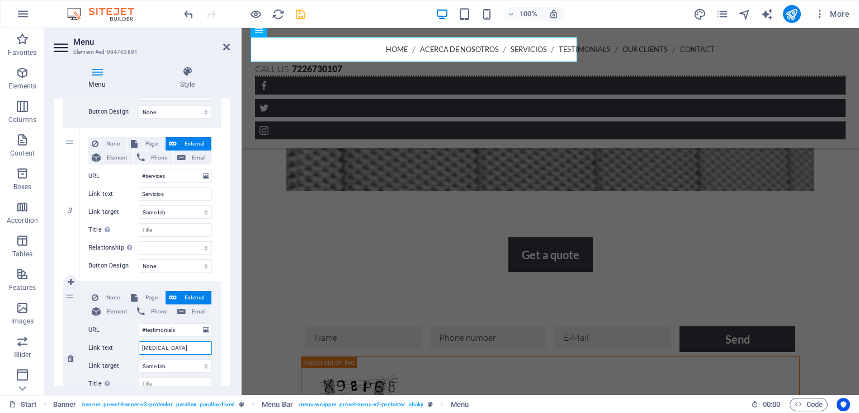
select select
type input "Testimonios"
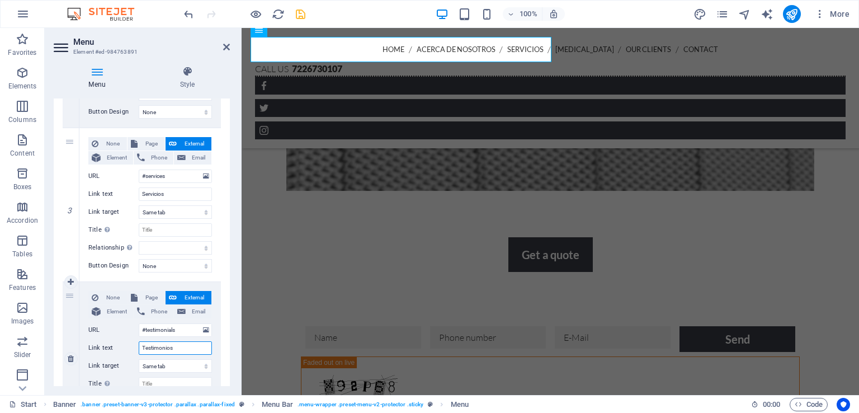
select select
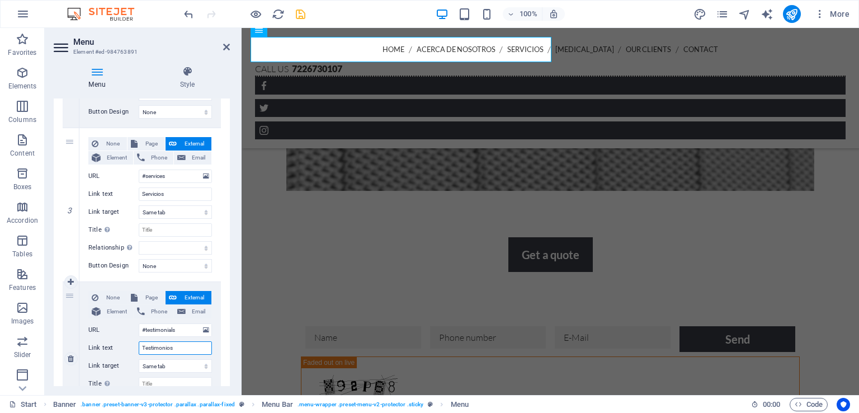
select select
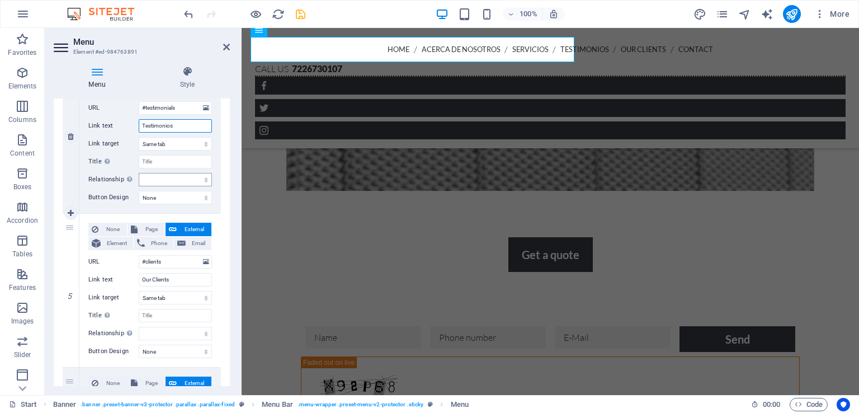
scroll to position [608, 0]
type input "Testimonios"
click at [178, 278] on input "Our Clients" at bounding box center [175, 277] width 73 height 13
type input "O"
type input "Nuestr"
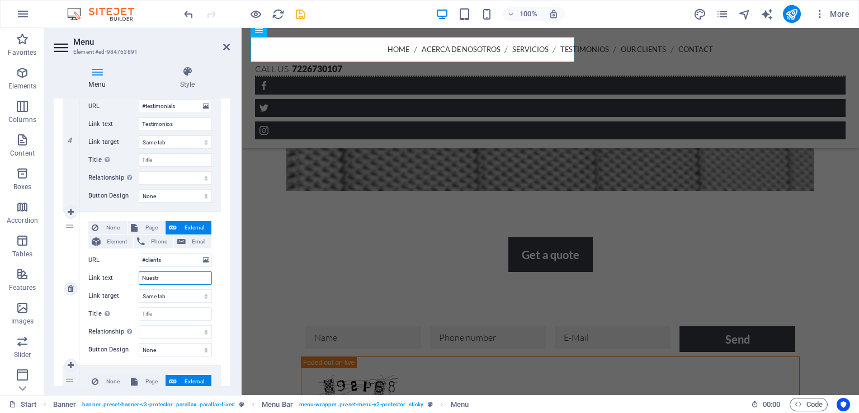
select select
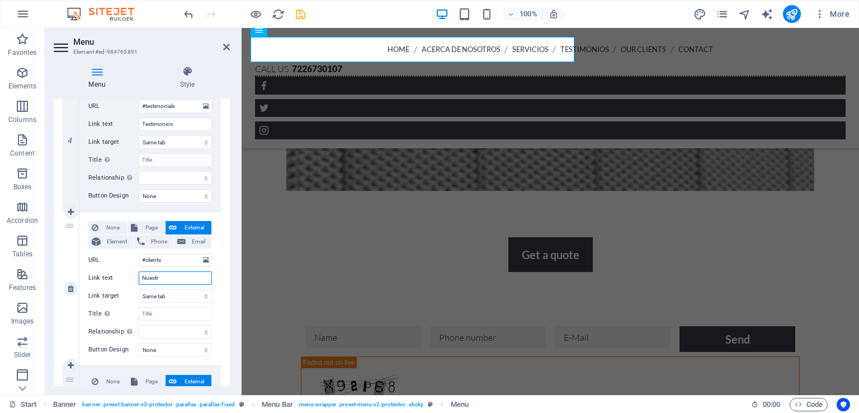
select select
type input "Nuestros Clientes"
select select
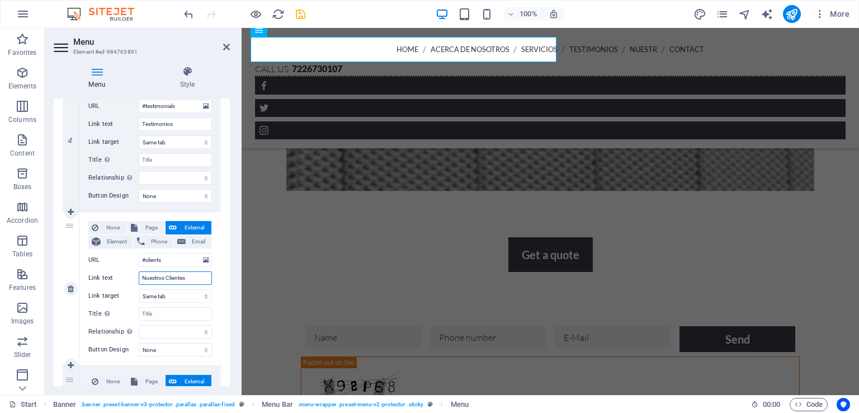
select select
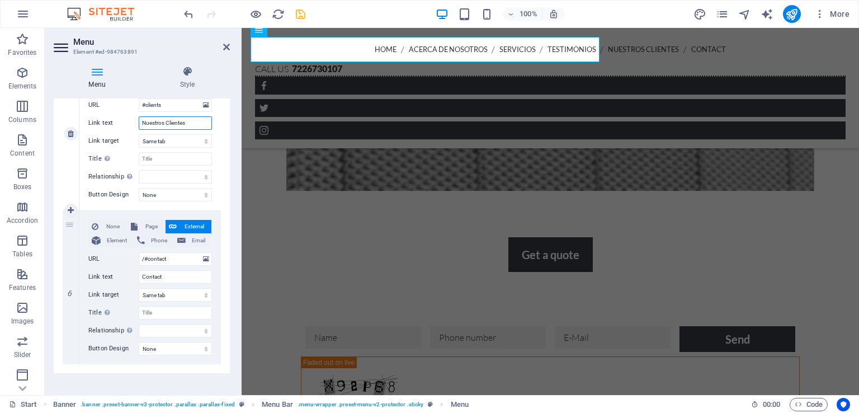
scroll to position [768, 0]
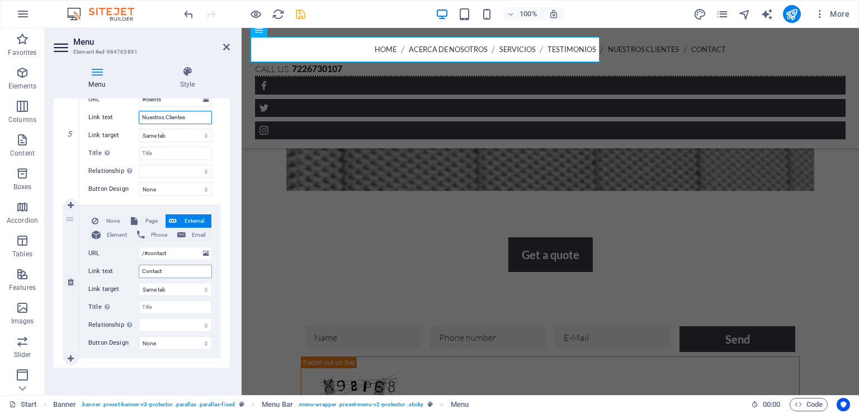
type input "Nuestros Clientes"
click at [170, 269] on input "Contact" at bounding box center [175, 270] width 73 height 13
type input "Contacto"
select select
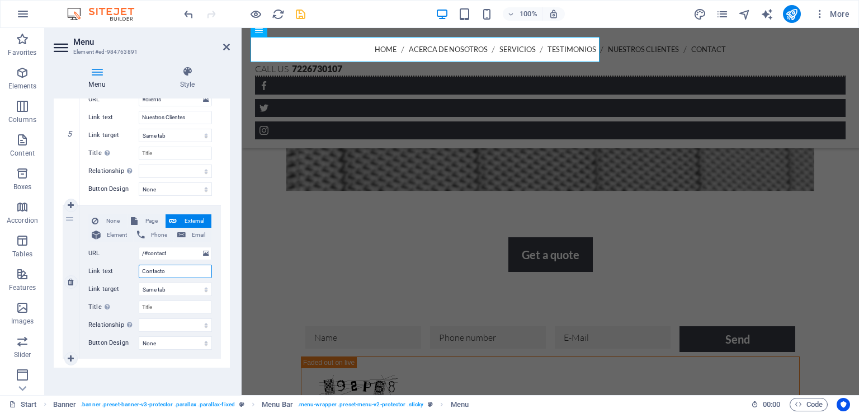
select select
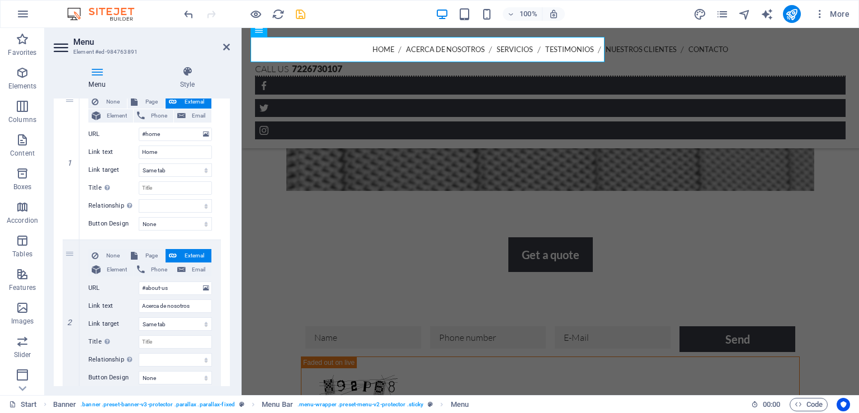
scroll to position [0, 0]
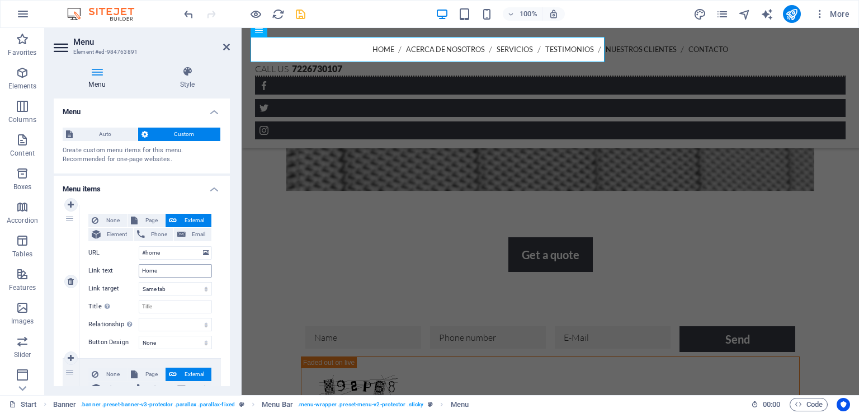
type input "Contacto"
click at [164, 270] on input "Home" at bounding box center [175, 270] width 73 height 13
type input "H"
type input "Inicio"
select select
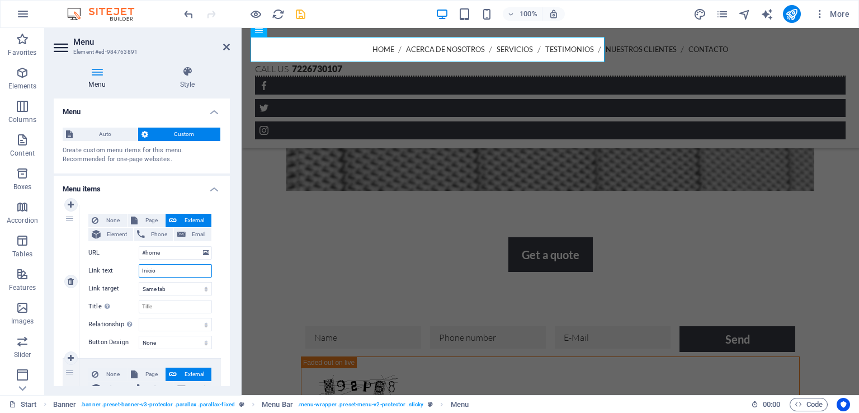
select select
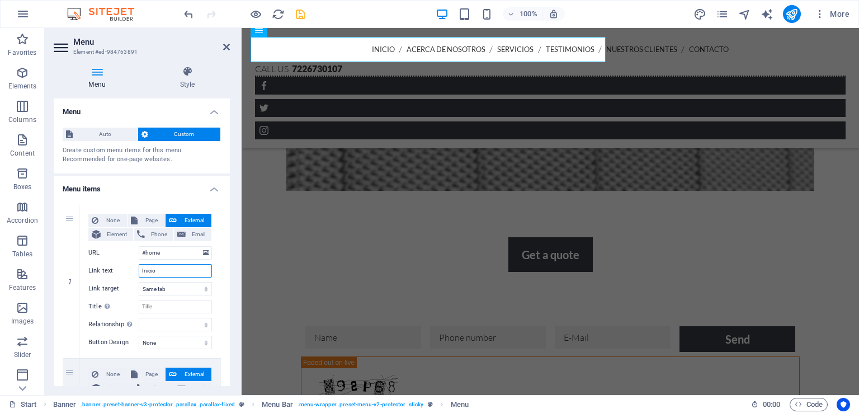
type input "Inicio"
click at [228, 46] on aside "Menu Element #ed-984763891 Menu Style Menu Auto Custom Create custom menu items…" at bounding box center [143, 211] width 197 height 367
click at [228, 46] on icon at bounding box center [226, 46] width 7 height 9
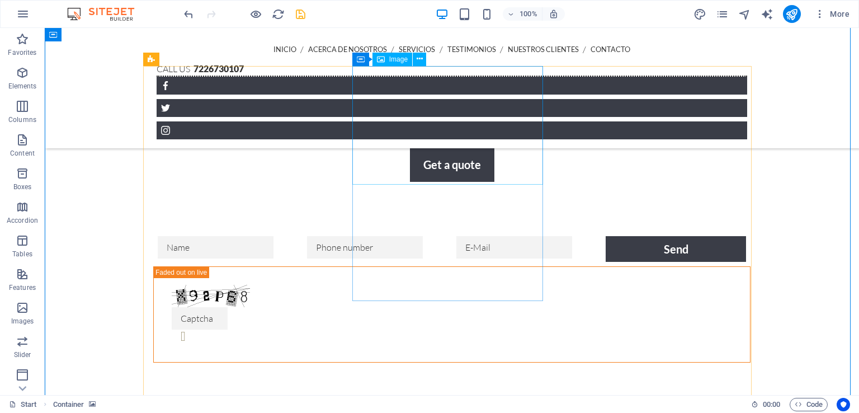
scroll to position [1336, 0]
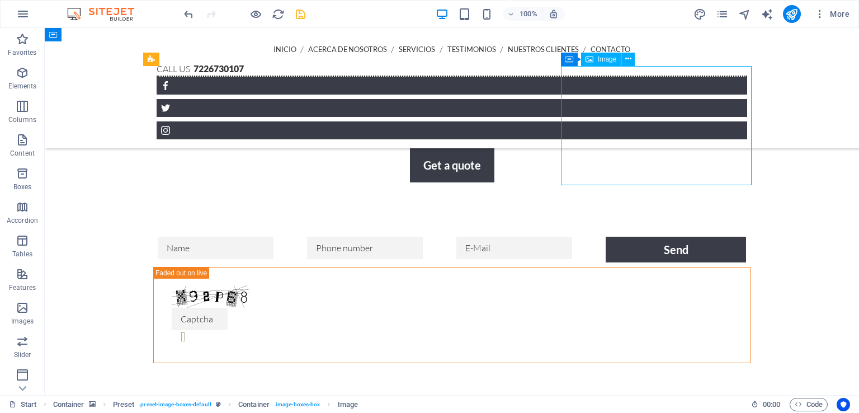
select select "%"
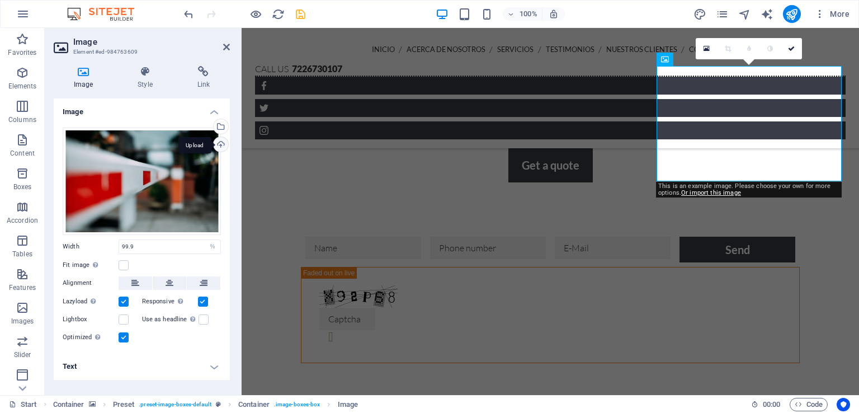
click at [220, 144] on div "Upload" at bounding box center [219, 145] width 17 height 17
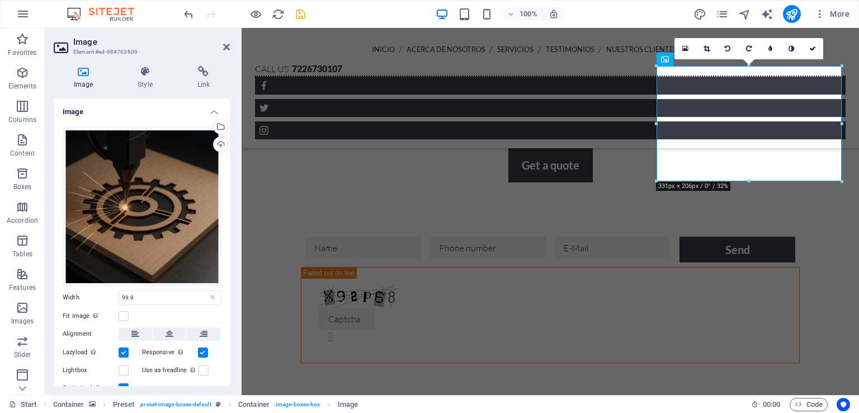
click at [224, 41] on h2 "Image" at bounding box center [151, 42] width 157 height 10
click at [226, 48] on icon at bounding box center [226, 46] width 7 height 9
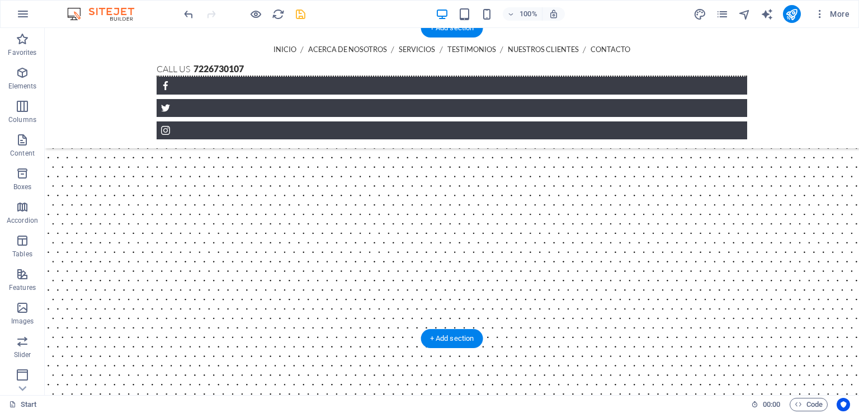
scroll to position [1885, 0]
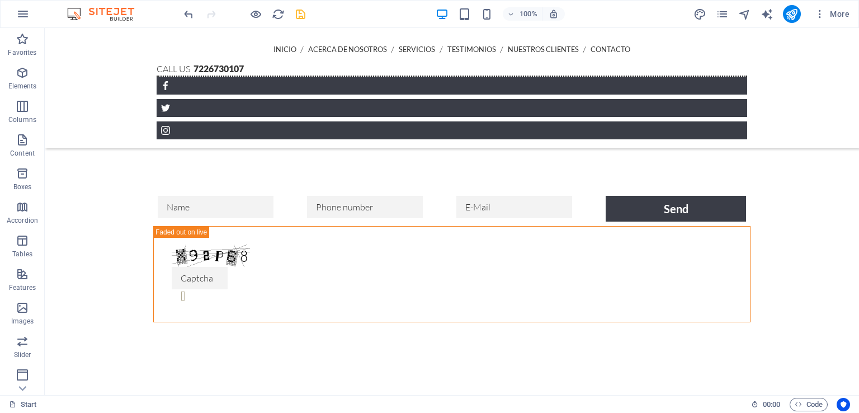
scroll to position [1439, 0]
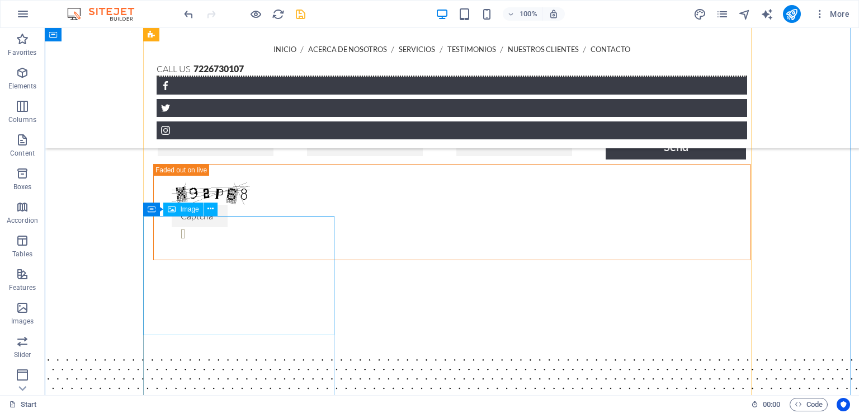
select select "%"
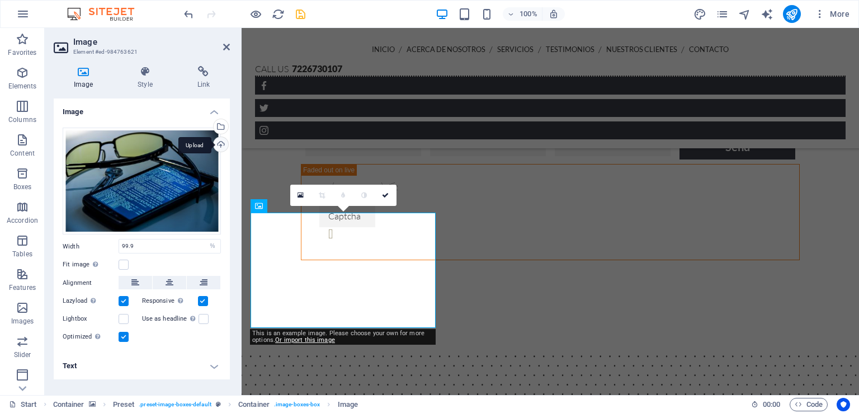
click at [220, 144] on div "Upload" at bounding box center [219, 145] width 17 height 17
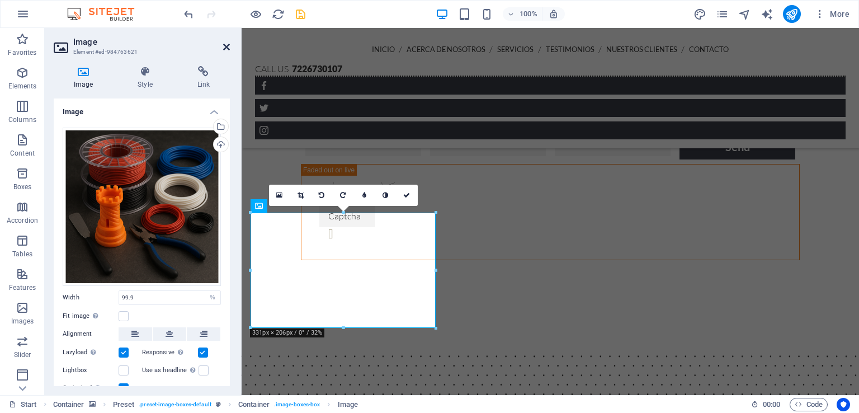
click at [225, 46] on icon at bounding box center [226, 46] width 7 height 9
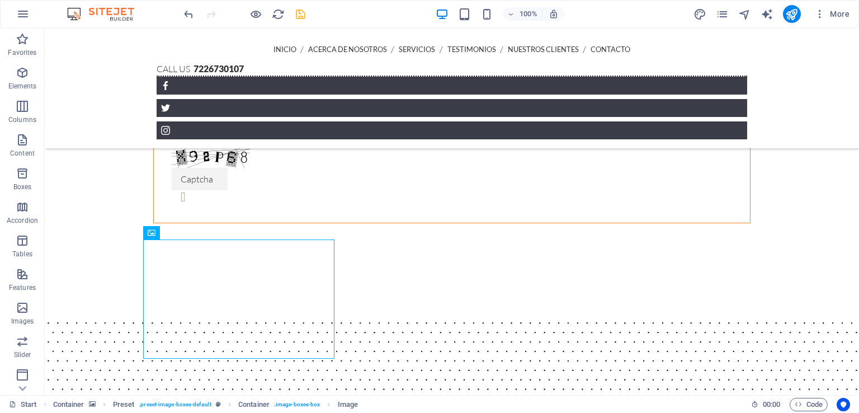
scroll to position [1482, 0]
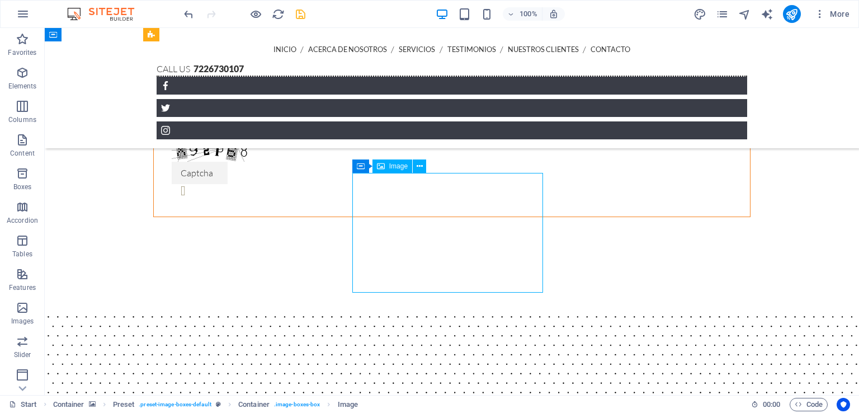
select select "%"
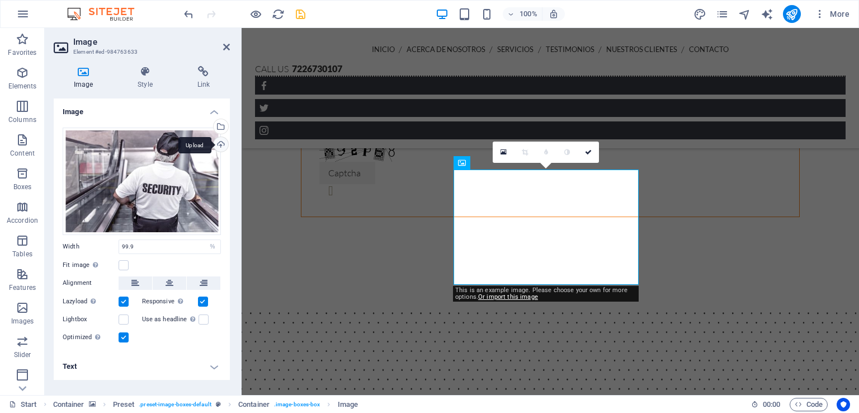
click at [220, 144] on div "Upload" at bounding box center [219, 145] width 17 height 17
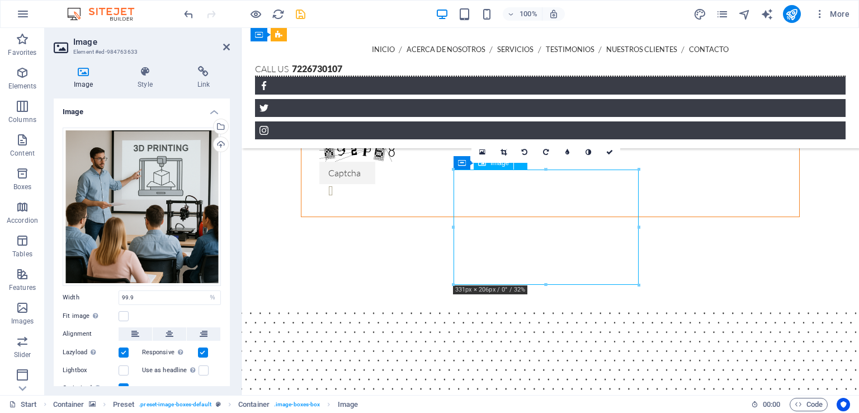
drag, startPoint x: 536, startPoint y: 237, endPoint x: 536, endPoint y: 263, distance: 26.3
click at [498, 146] on link at bounding box center [503, 151] width 21 height 21
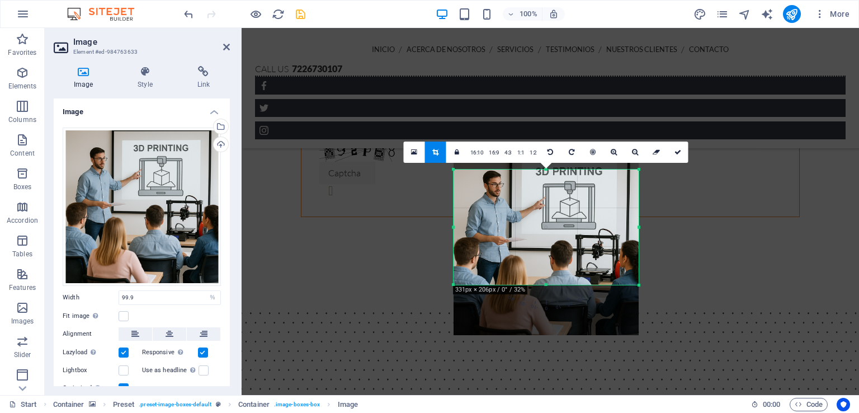
drag, startPoint x: 550, startPoint y: 203, endPoint x: 548, endPoint y: 218, distance: 15.2
click at [548, 218] on div at bounding box center [545, 242] width 185 height 185
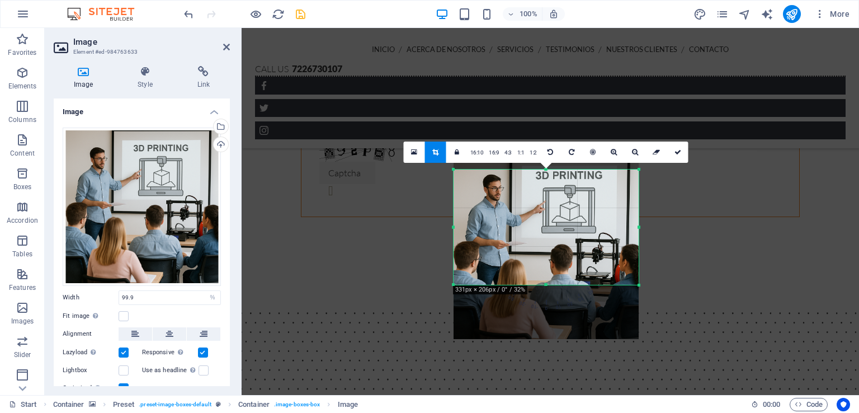
click at [548, 222] on div at bounding box center [545, 246] width 185 height 185
click at [429, 150] on link at bounding box center [435, 151] width 21 height 21
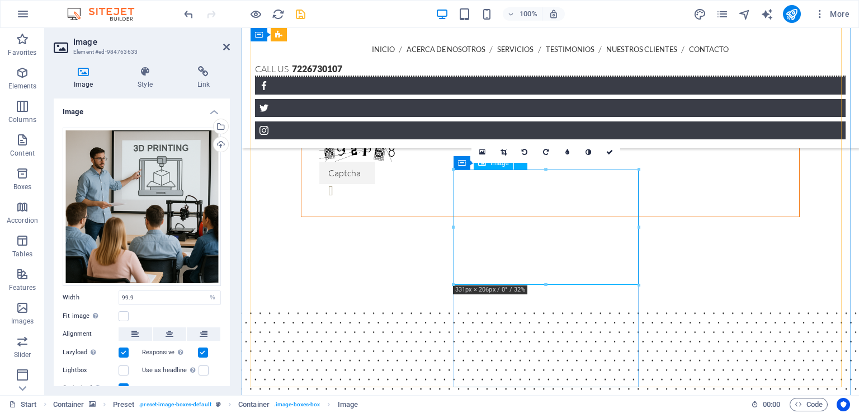
click at [500, 149] on icon at bounding box center [503, 152] width 6 height 7
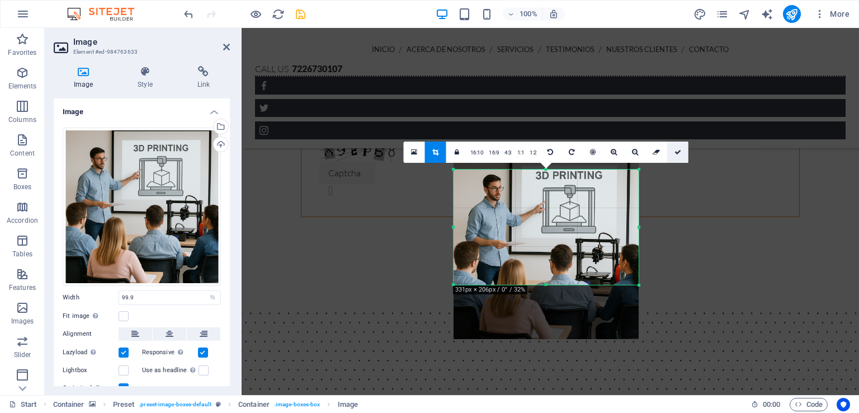
click at [680, 152] on icon at bounding box center [677, 152] width 7 height 7
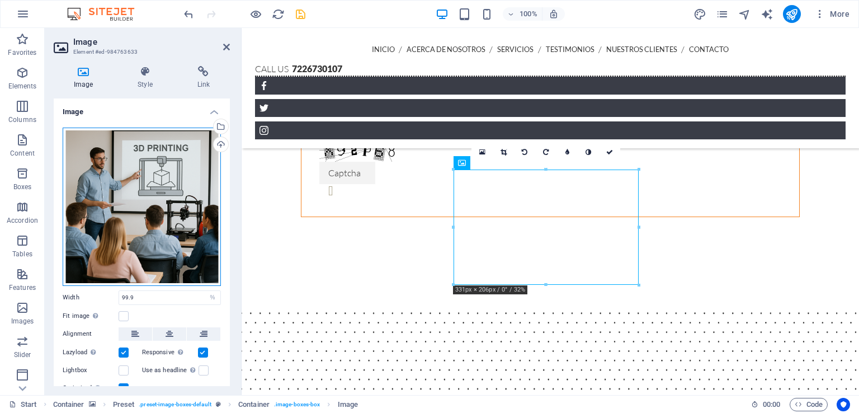
drag, startPoint x: 133, startPoint y: 211, endPoint x: 131, endPoint y: 248, distance: 37.0
click at [131, 248] on div "Drag files here, click to choose files or select files from Files or our free s…" at bounding box center [142, 206] width 158 height 158
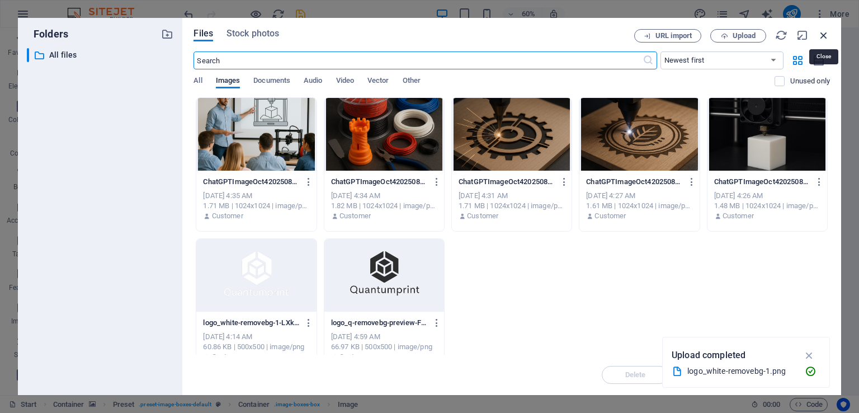
click at [824, 32] on icon "button" at bounding box center [823, 35] width 12 height 12
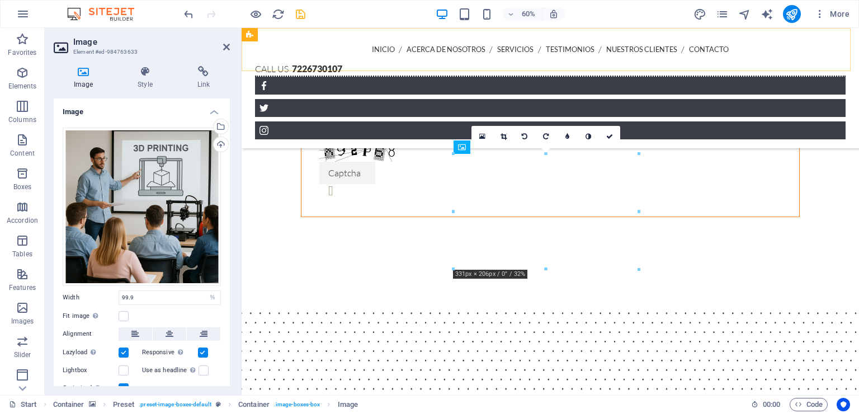
scroll to position [1498, 0]
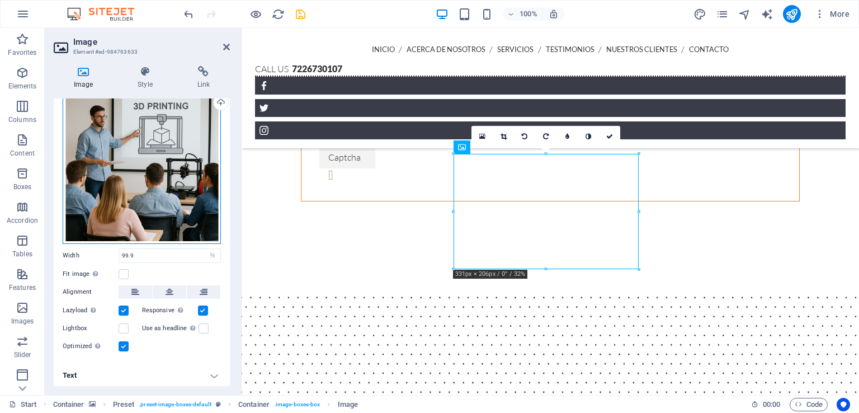
click at [171, 183] on div "Drag files here, click to choose files or select files from Files or our free s…" at bounding box center [142, 165] width 158 height 158
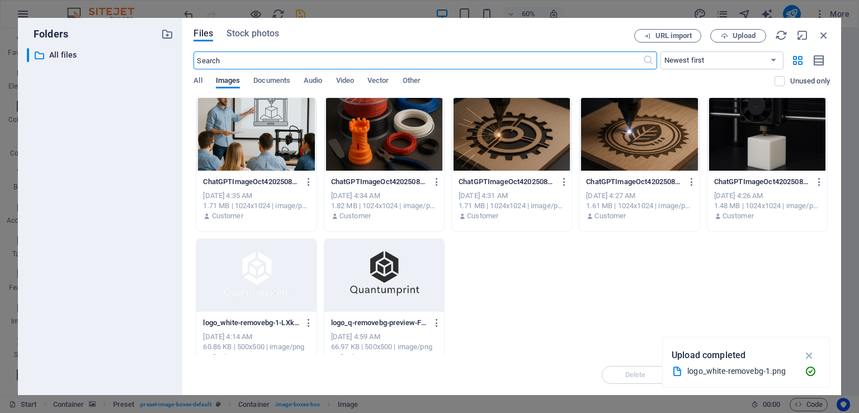
click at [283, 139] on div at bounding box center [256, 134] width 120 height 73
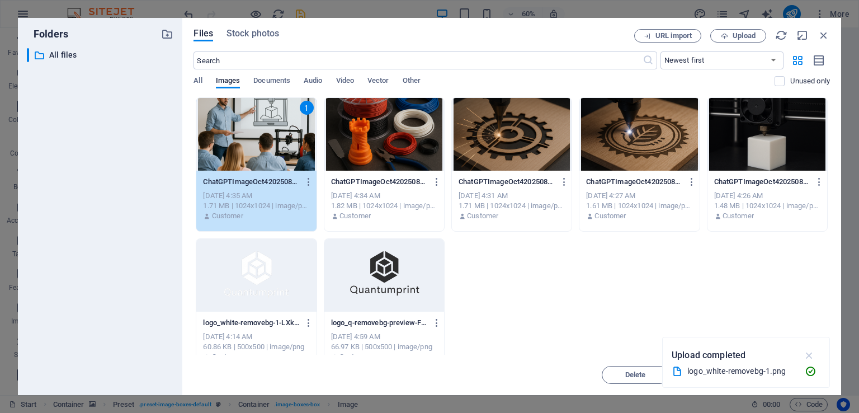
click at [805, 354] on icon "button" at bounding box center [809, 355] width 13 height 12
click at [798, 372] on span "Insert" at bounding box center [797, 374] width 20 height 7
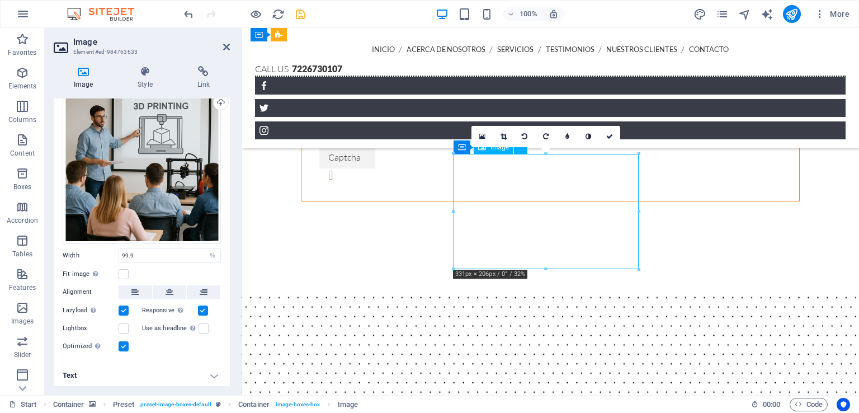
drag, startPoint x: 541, startPoint y: 212, endPoint x: 541, endPoint y: 240, distance: 28.0
drag, startPoint x: 541, startPoint y: 240, endPoint x: 538, endPoint y: 222, distance: 18.2
click at [615, 135] on link at bounding box center [609, 136] width 21 height 21
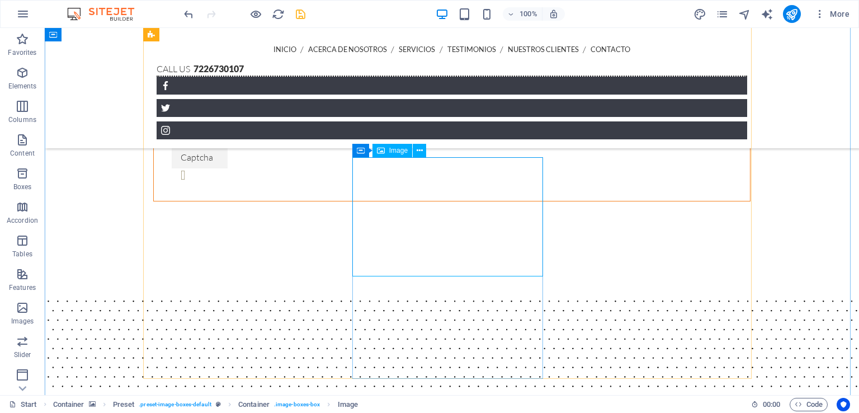
click at [399, 148] on span "Image" at bounding box center [398, 150] width 18 height 7
drag, startPoint x: 444, startPoint y: 183, endPoint x: 400, endPoint y: 187, distance: 43.8
drag, startPoint x: 405, startPoint y: 181, endPoint x: 420, endPoint y: 226, distance: 48.4
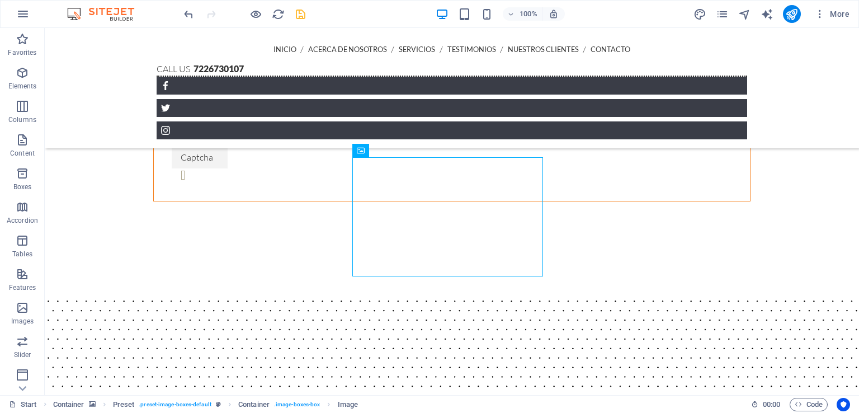
select select "%"
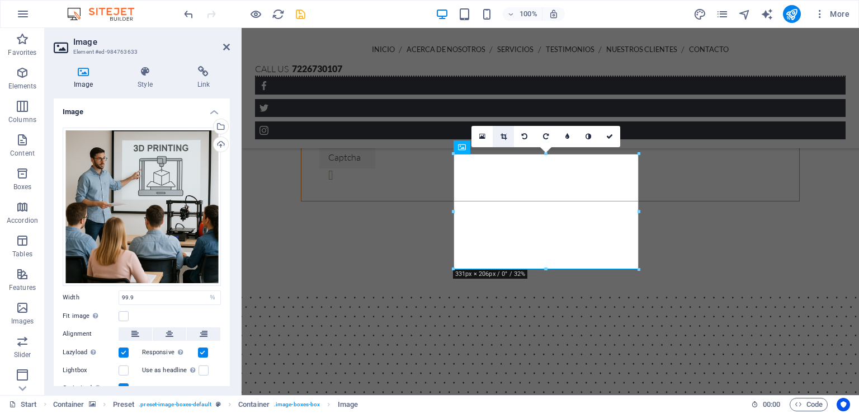
click at [502, 141] on link at bounding box center [503, 136] width 21 height 21
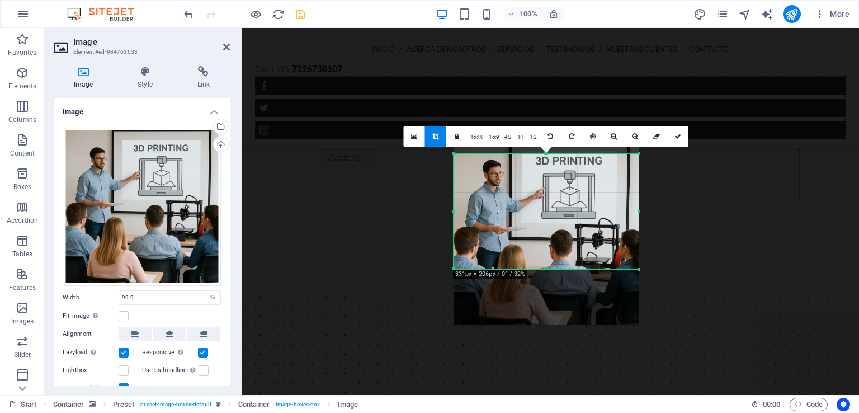
drag, startPoint x: 550, startPoint y: 214, endPoint x: 550, endPoint y: 234, distance: 20.1
click at [550, 234] on div at bounding box center [545, 231] width 185 height 185
click at [676, 141] on link at bounding box center [677, 136] width 21 height 21
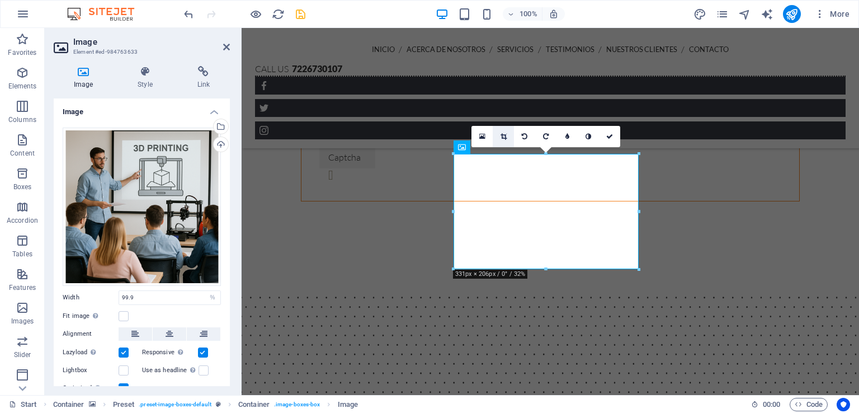
click at [497, 135] on link at bounding box center [503, 136] width 21 height 21
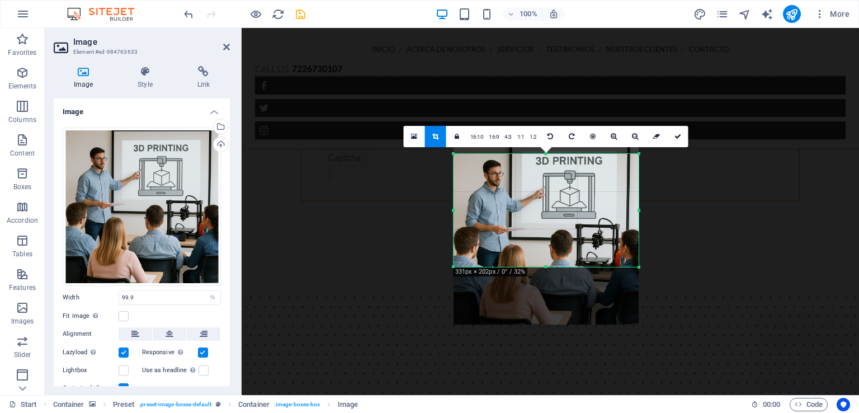
click at [546, 267] on div at bounding box center [545, 267] width 185 height 4
click at [680, 136] on icon at bounding box center [677, 136] width 7 height 7
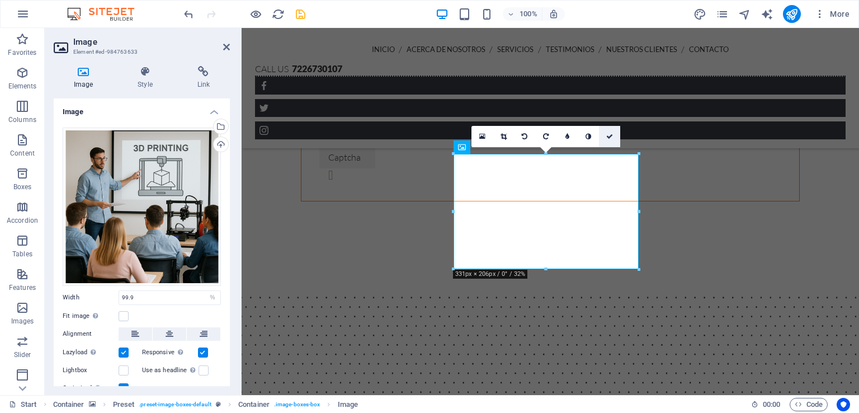
click at [612, 136] on icon at bounding box center [609, 136] width 7 height 7
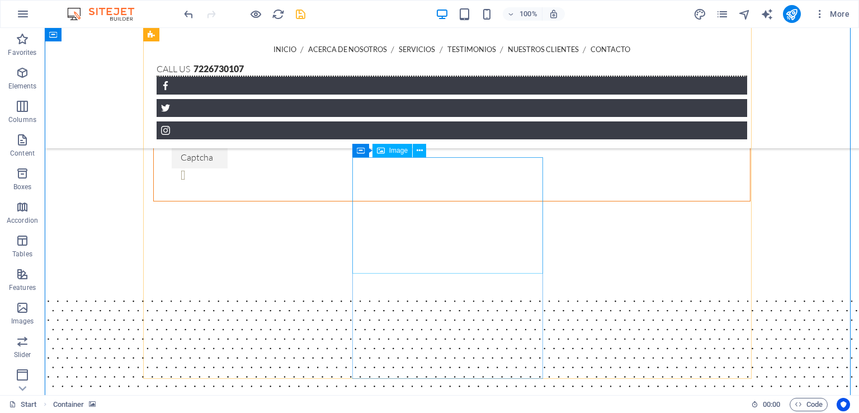
select select "%"
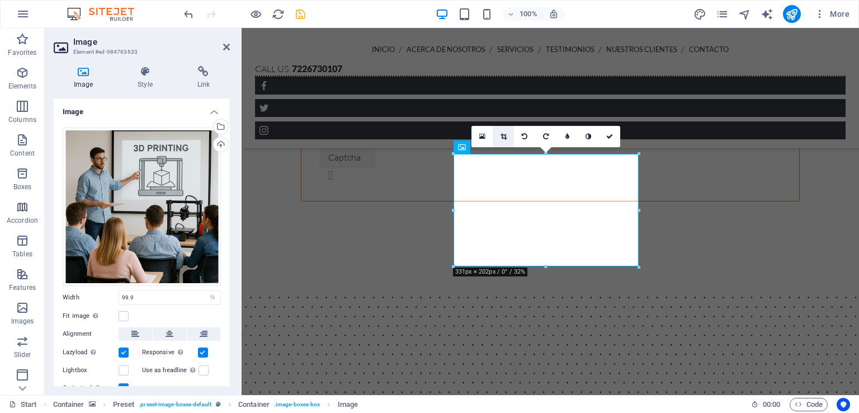
click at [504, 135] on icon at bounding box center [503, 136] width 6 height 7
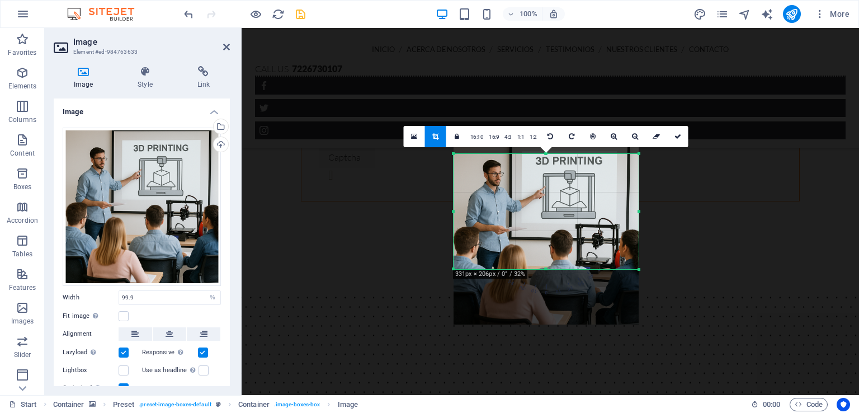
click at [548, 269] on div at bounding box center [545, 269] width 185 height 4
click at [678, 133] on icon at bounding box center [677, 136] width 7 height 7
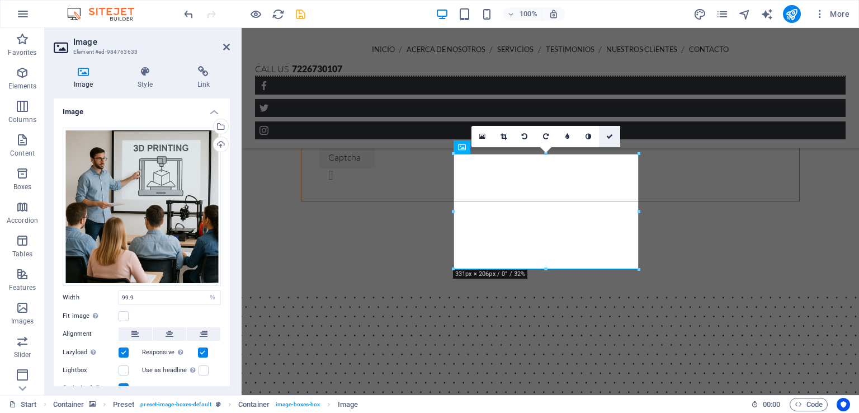
click at [605, 138] on link at bounding box center [609, 136] width 21 height 21
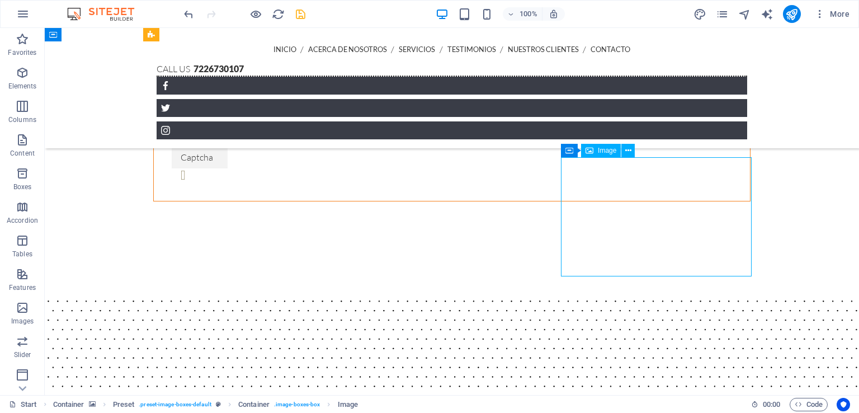
select select "%"
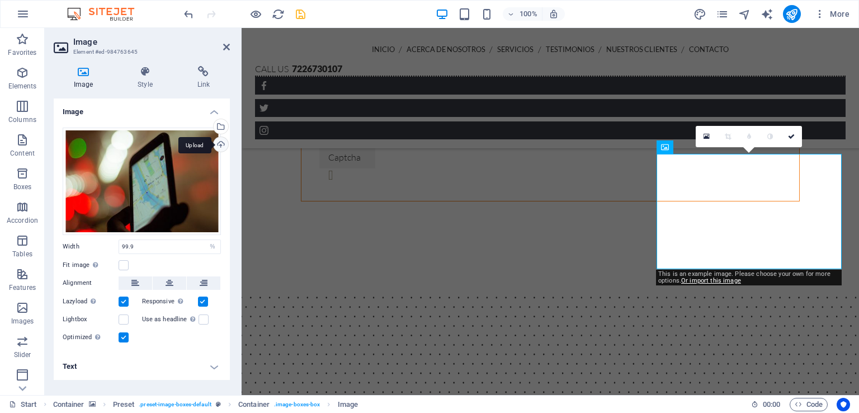
click at [223, 145] on div "Upload" at bounding box center [219, 145] width 17 height 17
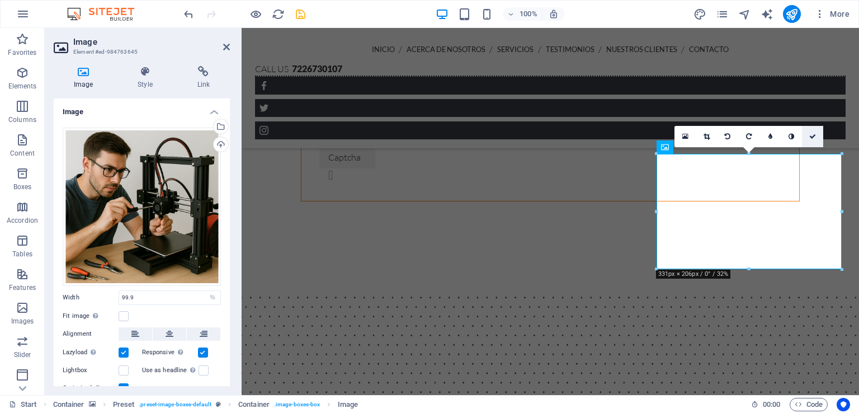
click at [810, 139] on icon at bounding box center [812, 136] width 7 height 7
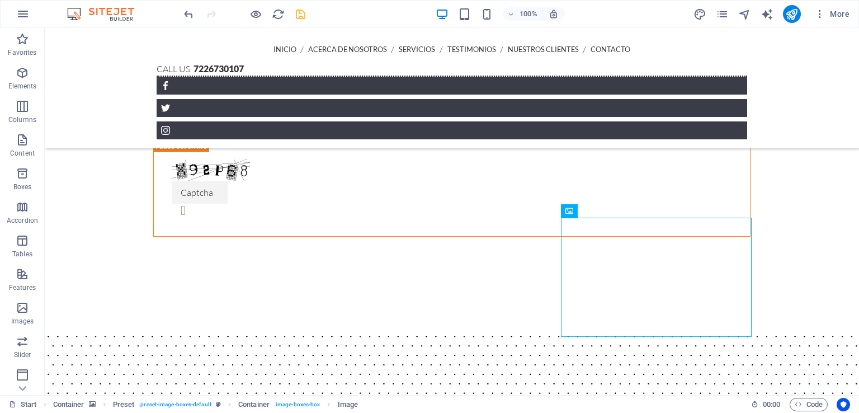
scroll to position [1469, 0]
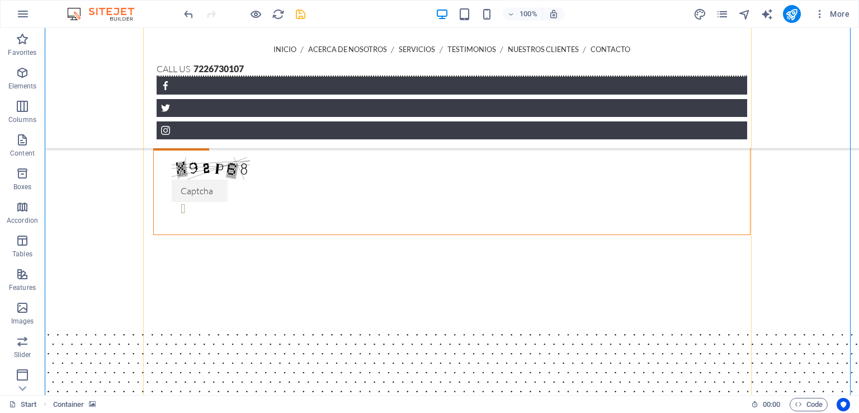
scroll to position [1466, 0]
click at [303, 12] on icon "save" at bounding box center [300, 14] width 13 height 13
checkbox input "false"
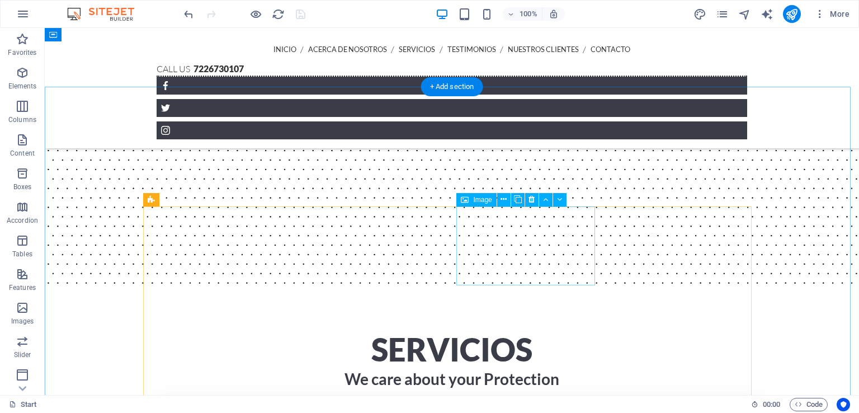
scroll to position [2134, 0]
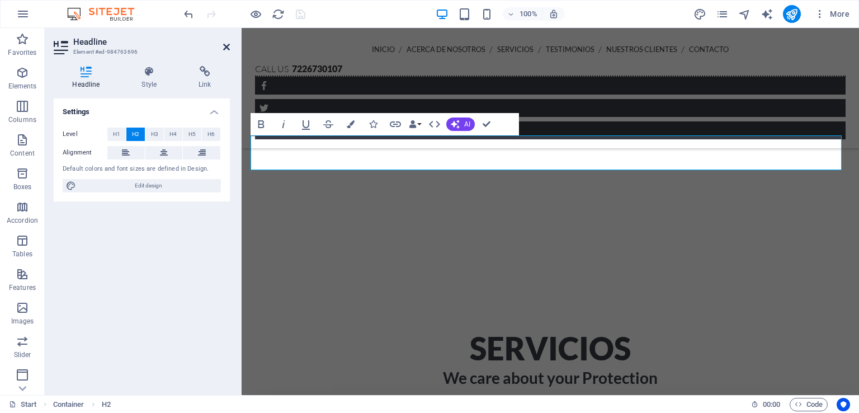
click at [225, 49] on icon at bounding box center [226, 46] width 7 height 9
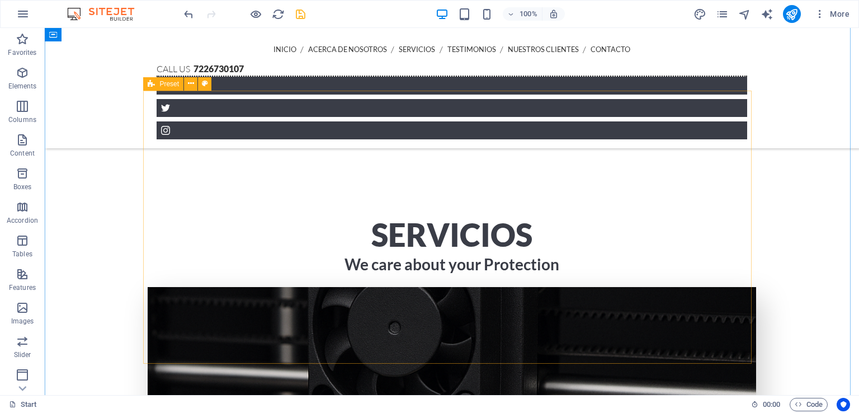
scroll to position [2252, 0]
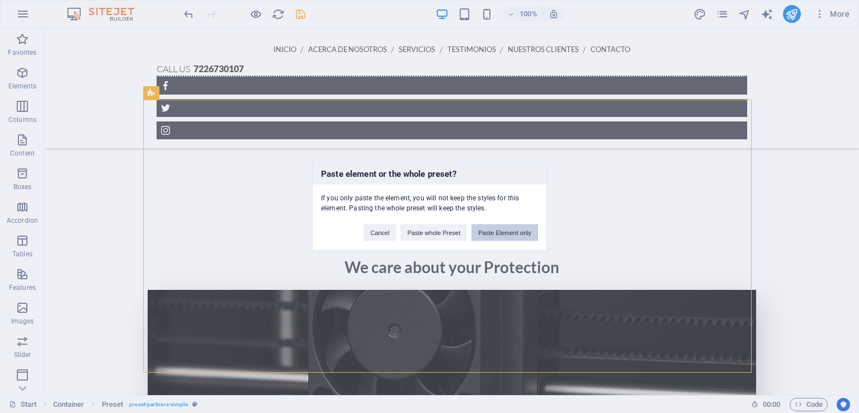
click at [509, 235] on button "Paste Element only" at bounding box center [504, 232] width 67 height 17
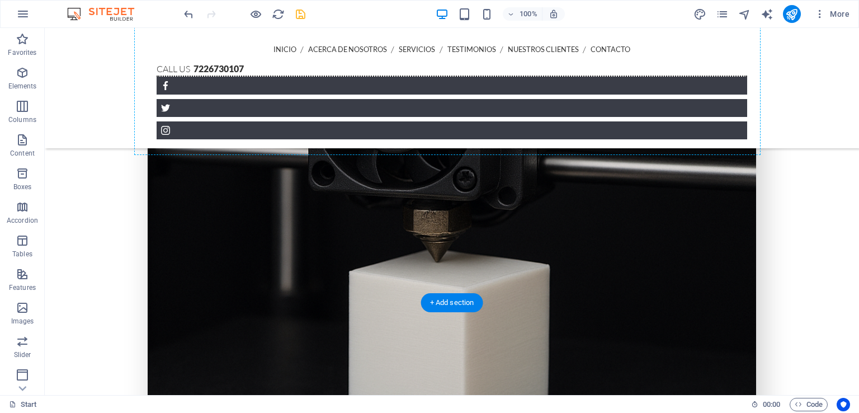
scroll to position [2366, 0]
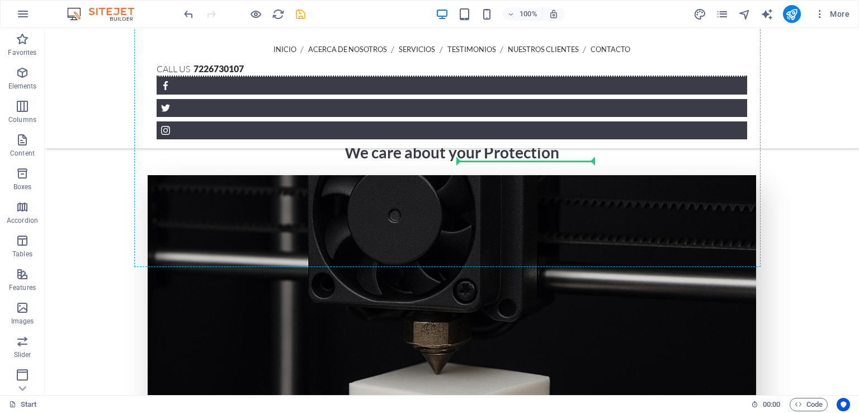
drag, startPoint x: 232, startPoint y: 298, endPoint x: 555, endPoint y: 155, distance: 352.9
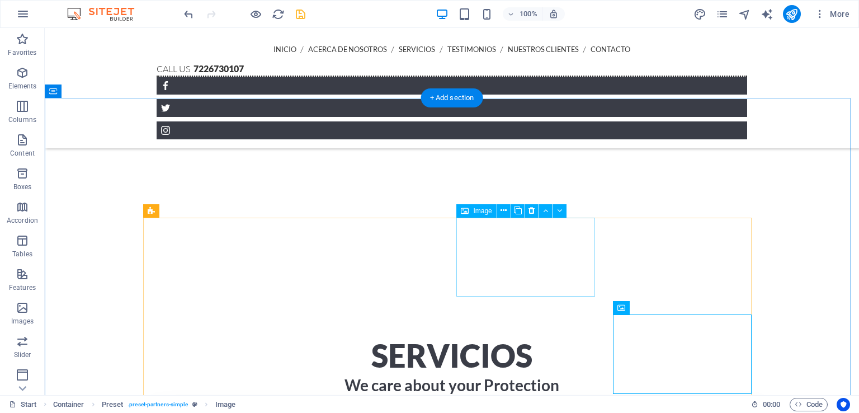
scroll to position [2254, 0]
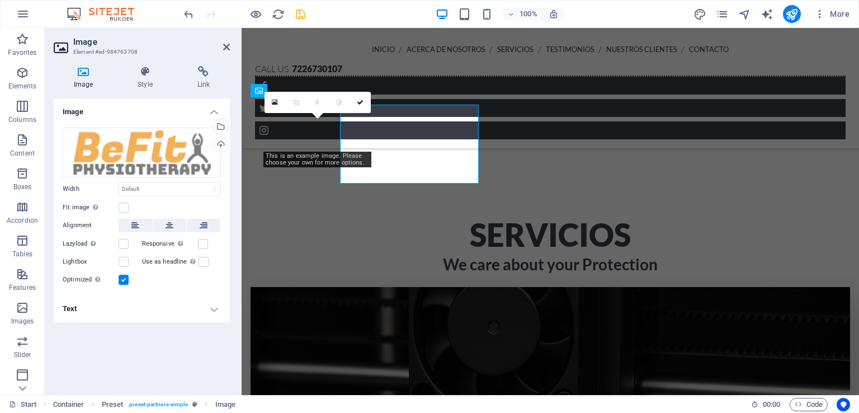
scroll to position [2247, 0]
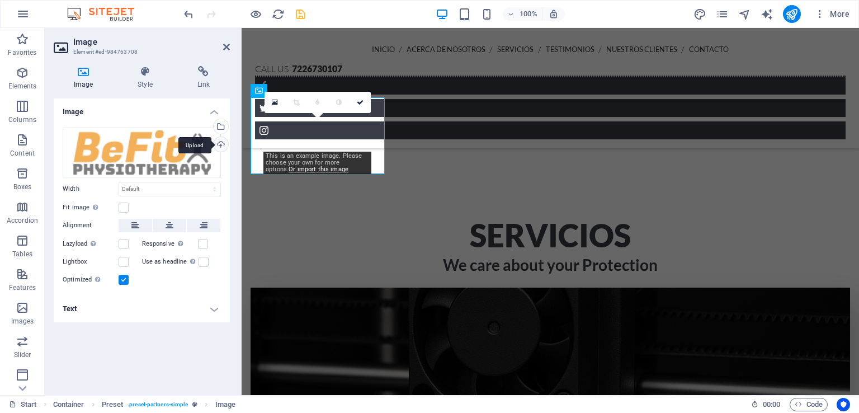
click at [226, 148] on div "Upload" at bounding box center [219, 145] width 17 height 17
click at [224, 141] on div "Upload" at bounding box center [219, 145] width 17 height 17
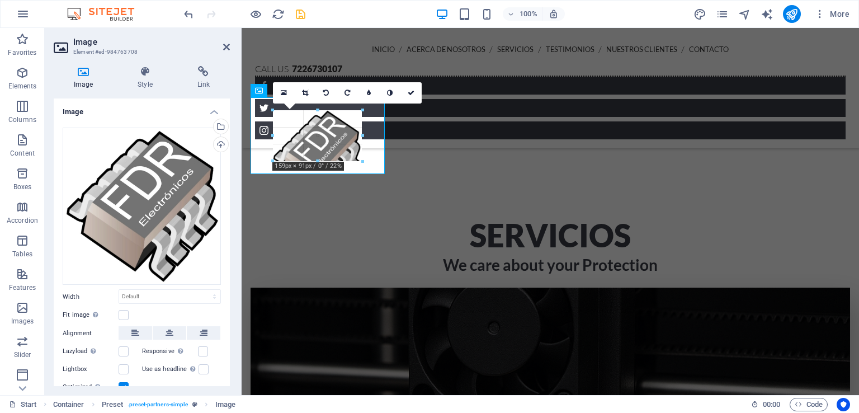
drag, startPoint x: 351, startPoint y: 168, endPoint x: 98, endPoint y: 130, distance: 255.7
type input "159"
select select "px"
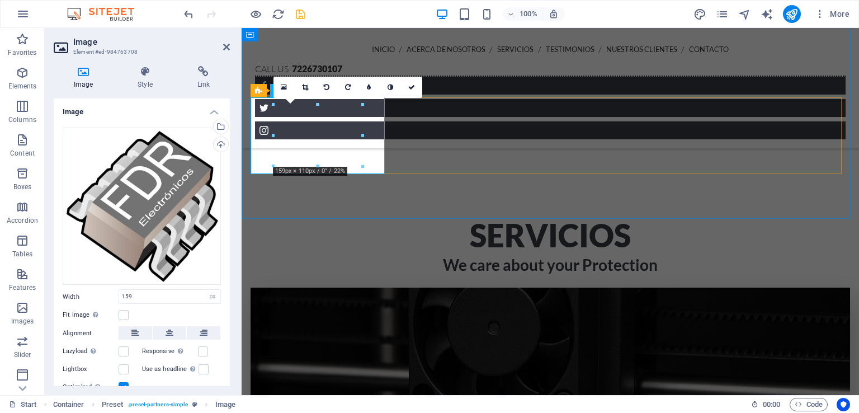
select select "DISABLED_OPTION_VALUE"
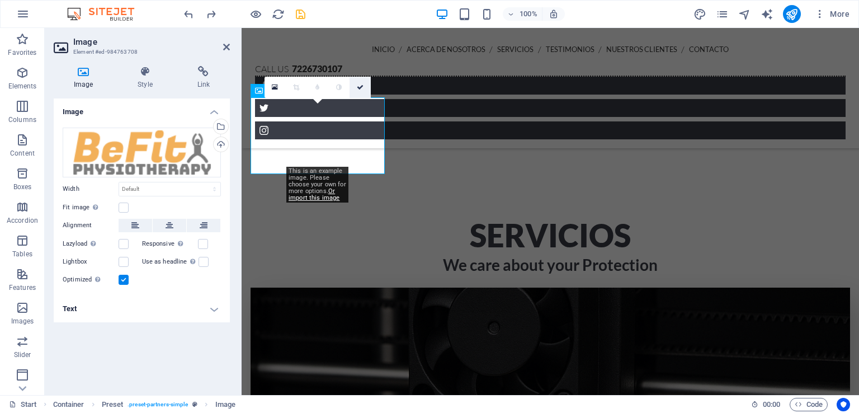
click at [357, 90] on icon at bounding box center [360, 87] width 7 height 7
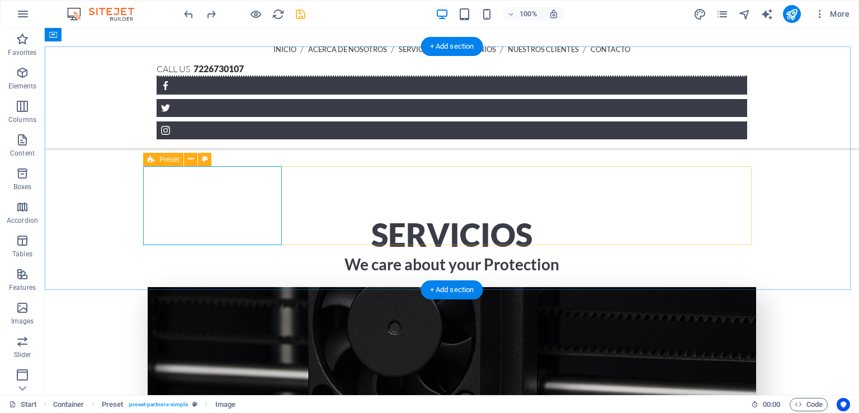
scroll to position [2185, 0]
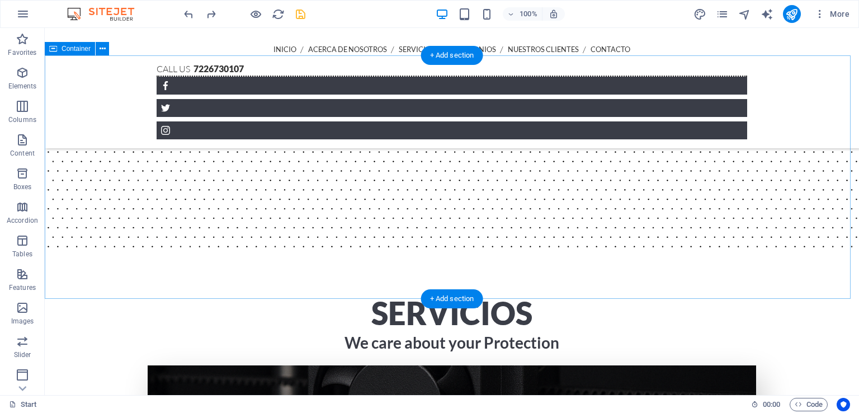
scroll to position [2176, 0]
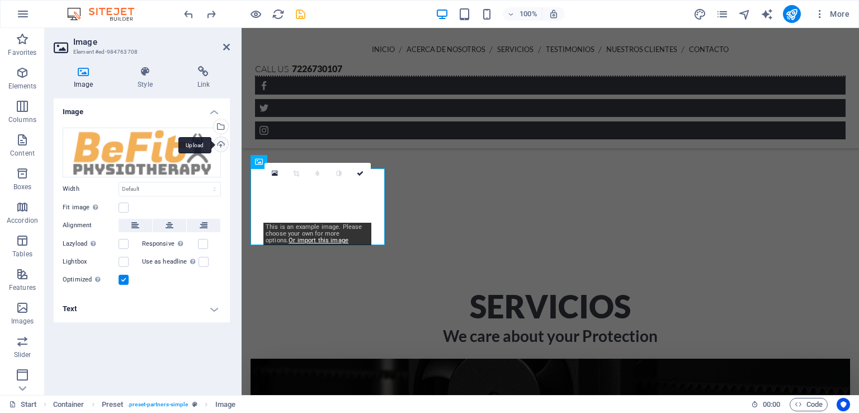
click at [220, 146] on div "Upload" at bounding box center [219, 145] width 17 height 17
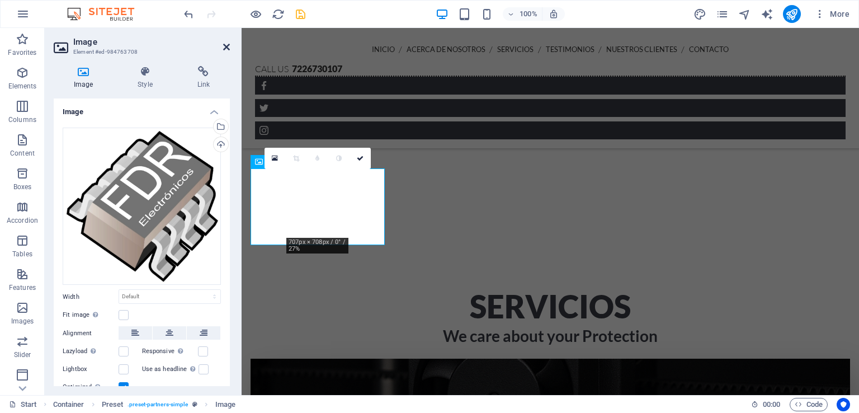
click at [225, 45] on header "Image Element #ed-984763708" at bounding box center [142, 42] width 176 height 29
click at [225, 45] on icon at bounding box center [226, 46] width 7 height 9
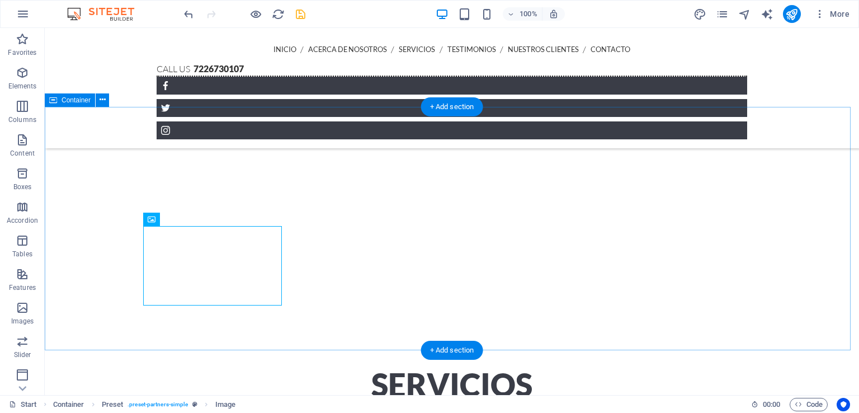
scroll to position [2105, 0]
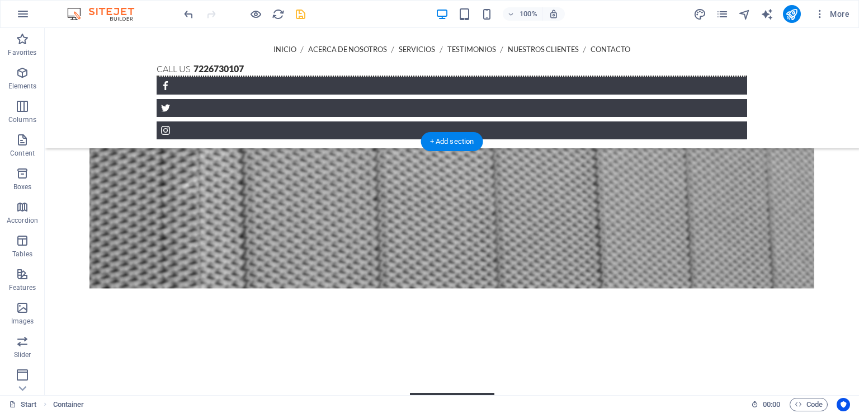
scroll to position [1035, 0]
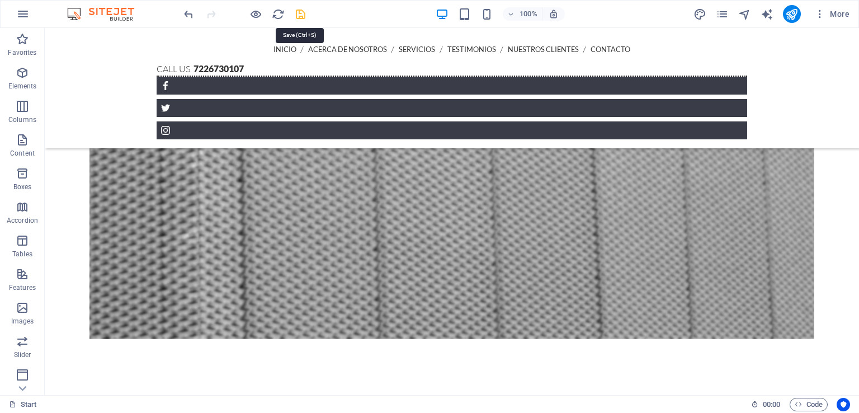
click at [295, 18] on icon "save" at bounding box center [300, 14] width 13 height 13
checkbox input "false"
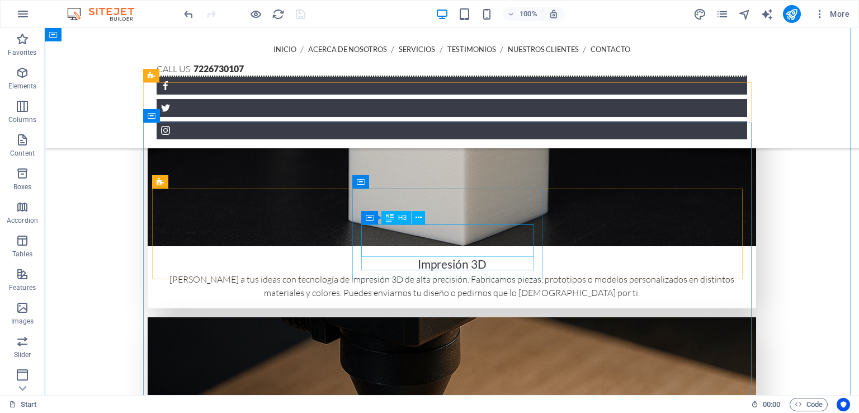
scroll to position [2690, 0]
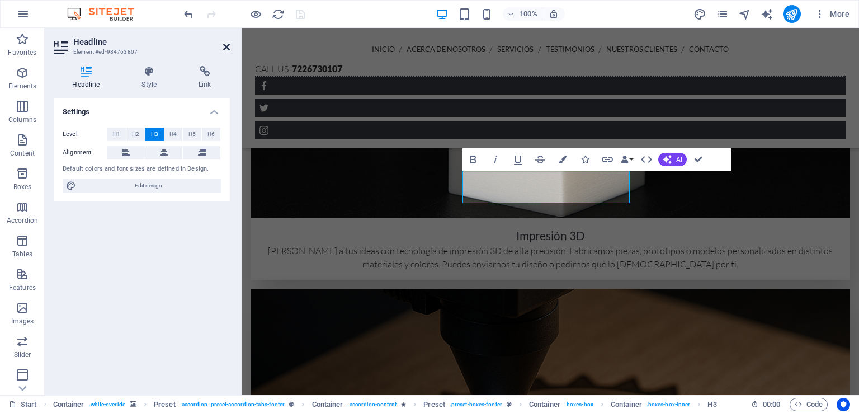
click at [226, 42] on icon at bounding box center [226, 46] width 7 height 9
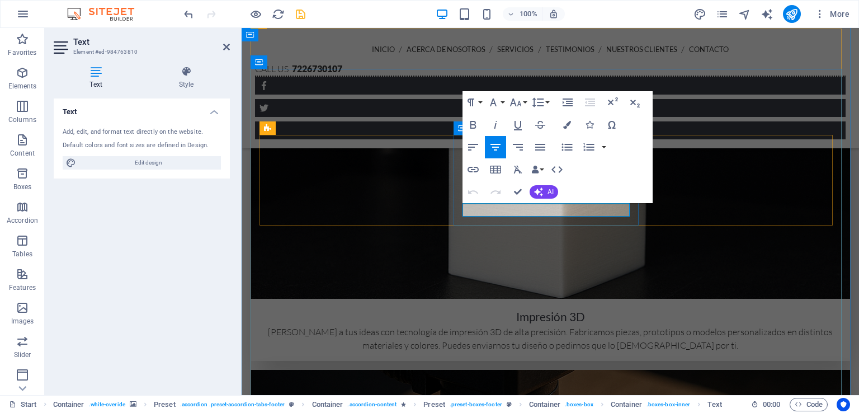
scroll to position [2953, 0]
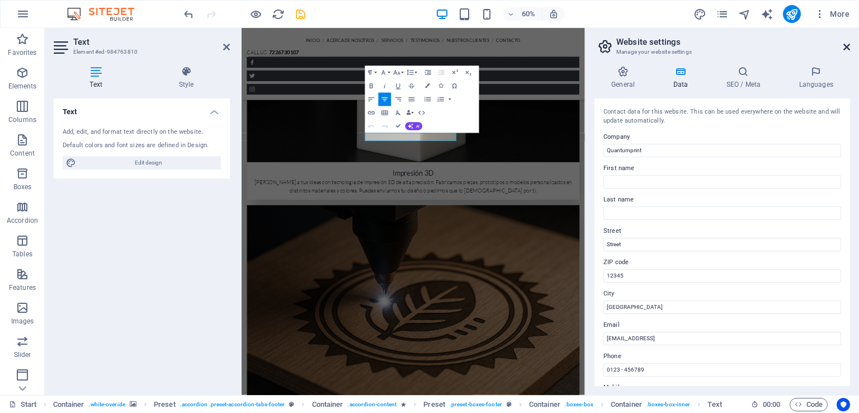
click at [848, 47] on icon at bounding box center [846, 46] width 7 height 9
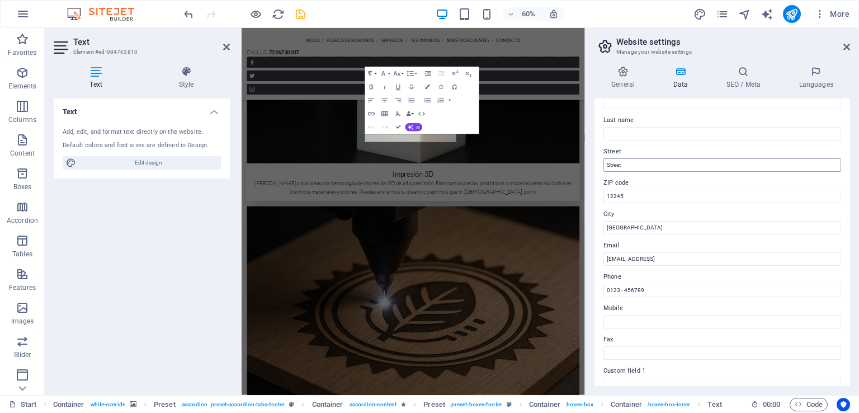
scroll to position [81, 0]
click at [636, 229] on input "[GEOGRAPHIC_DATA]" at bounding box center [722, 226] width 238 height 13
type input "B"
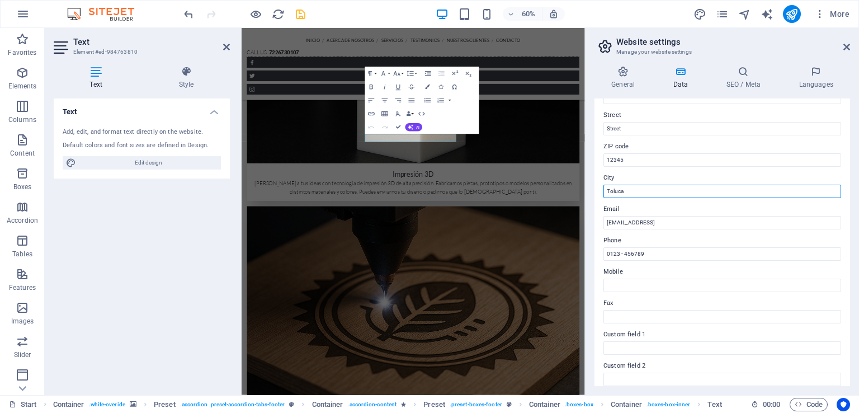
scroll to position [116, 0]
type input "Toluca"
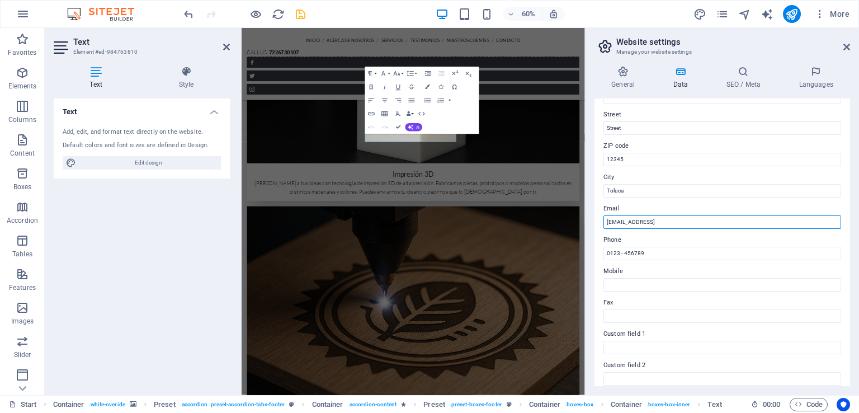
click at [749, 219] on input "38533ae1942c31aa02d27e3a06b618@cpanel.local" at bounding box center [722, 221] width 238 height 13
type input "3"
type input "[EMAIL_ADDRESS][DOMAIN_NAME]"
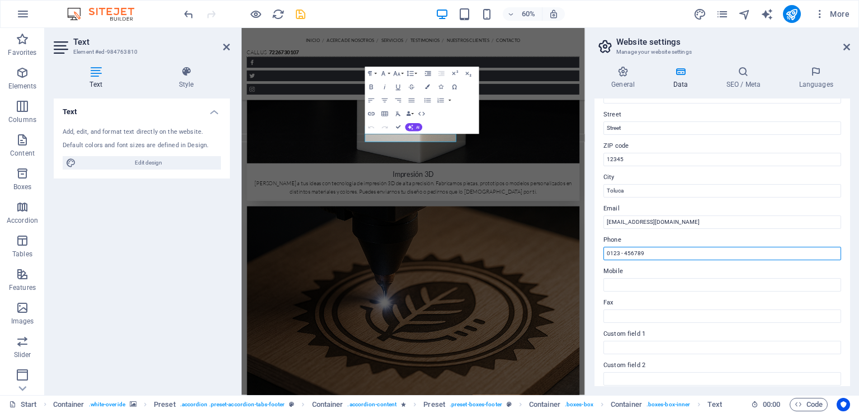
click at [678, 256] on input "0123 - 456789" at bounding box center [722, 253] width 238 height 13
type input "0"
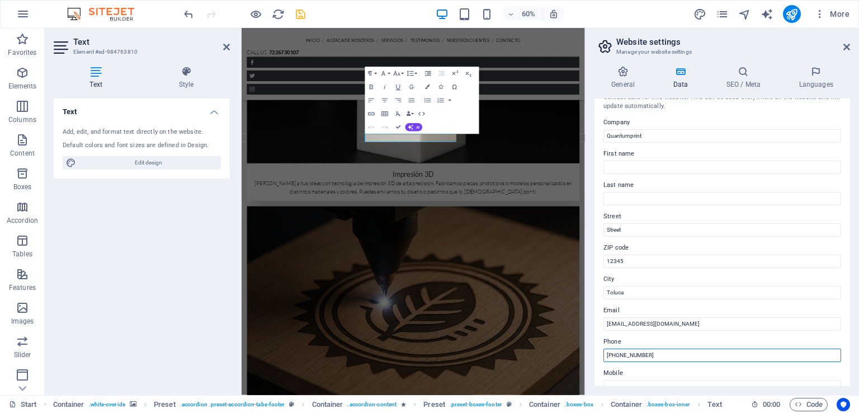
scroll to position [0, 0]
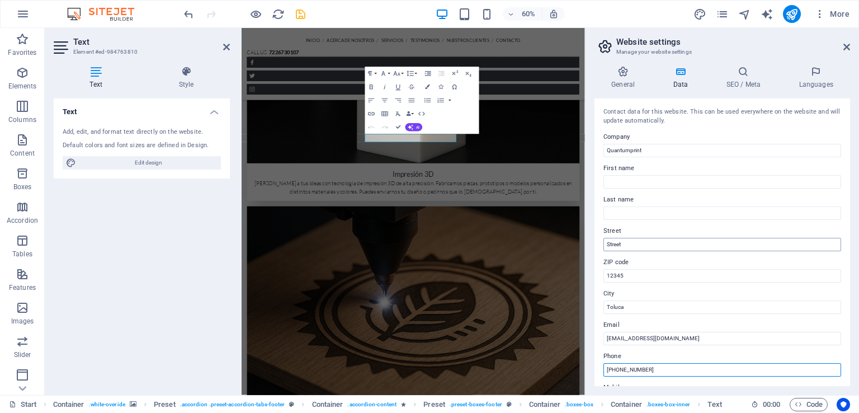
type input "[PHONE_NUMBER]"
click at [627, 248] on input "Street" at bounding box center [722, 244] width 238 height 13
type input "Industria"
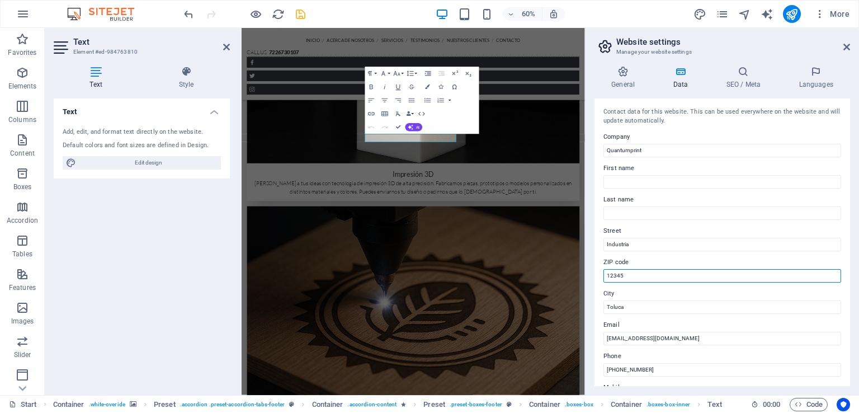
click at [635, 278] on input "12345" at bounding box center [722, 275] width 238 height 13
type input "1"
type input "20266"
click at [645, 289] on label "City" at bounding box center [722, 293] width 238 height 13
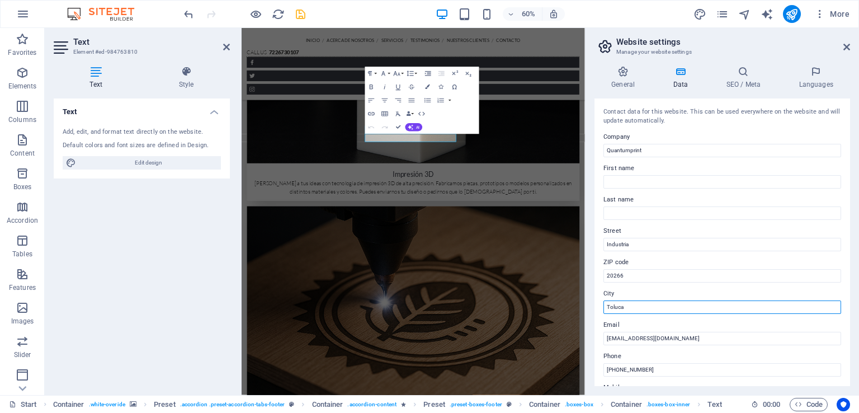
click at [645, 300] on input "Toluca" at bounding box center [722, 306] width 238 height 13
click at [849, 50] on icon at bounding box center [846, 46] width 7 height 9
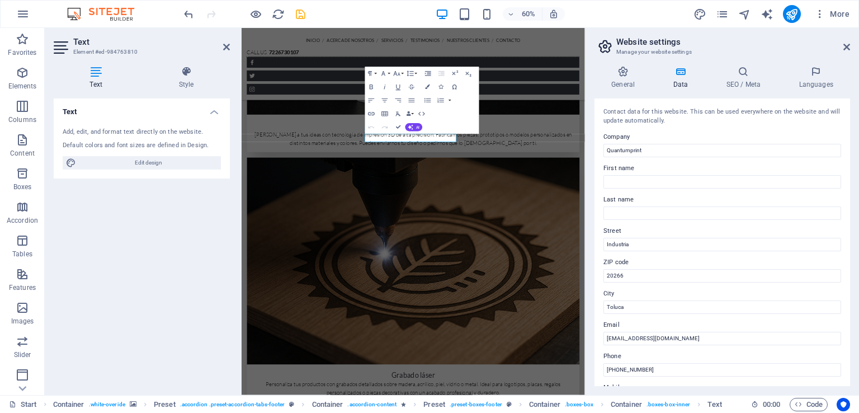
scroll to position [2688, 0]
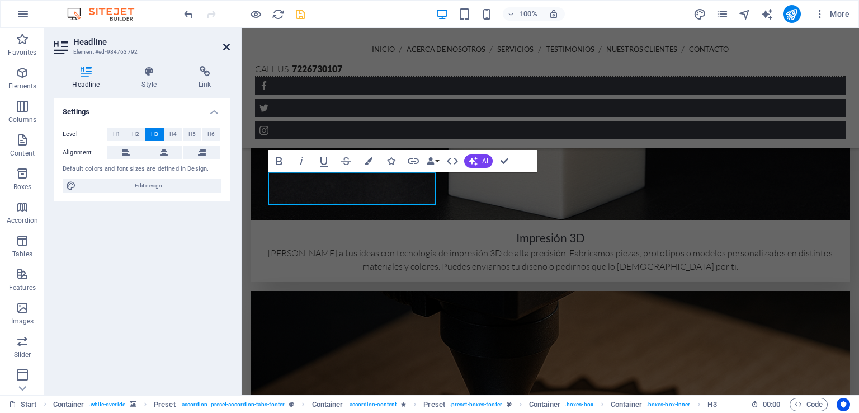
click at [226, 42] on icon at bounding box center [226, 46] width 7 height 9
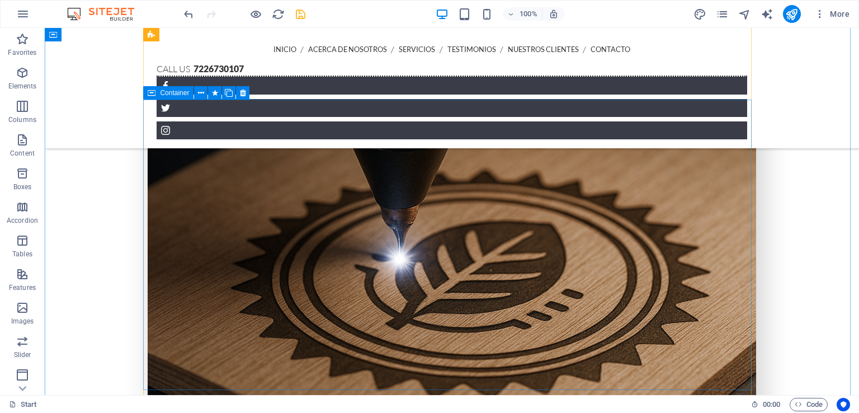
scroll to position [3039, 0]
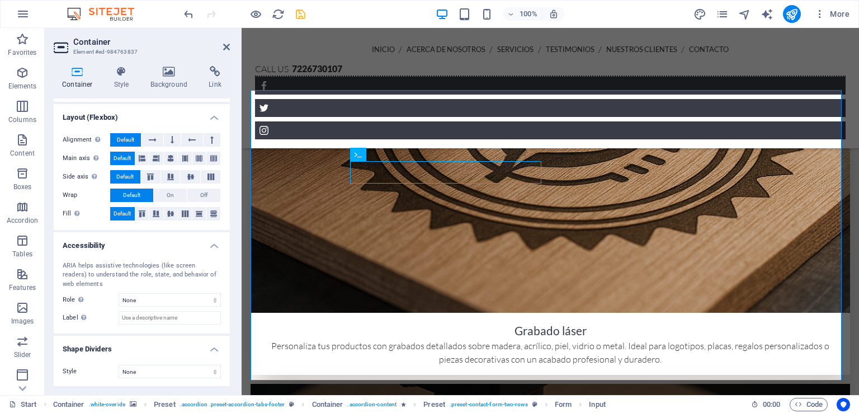
scroll to position [0, 0]
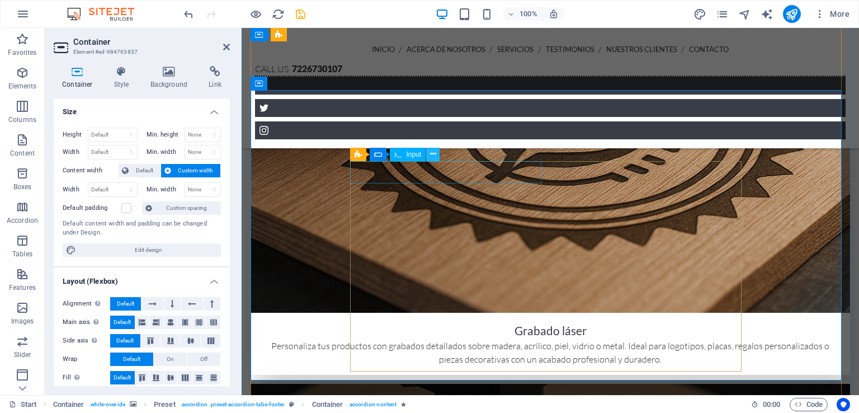
click at [431, 155] on icon at bounding box center [433, 154] width 6 height 12
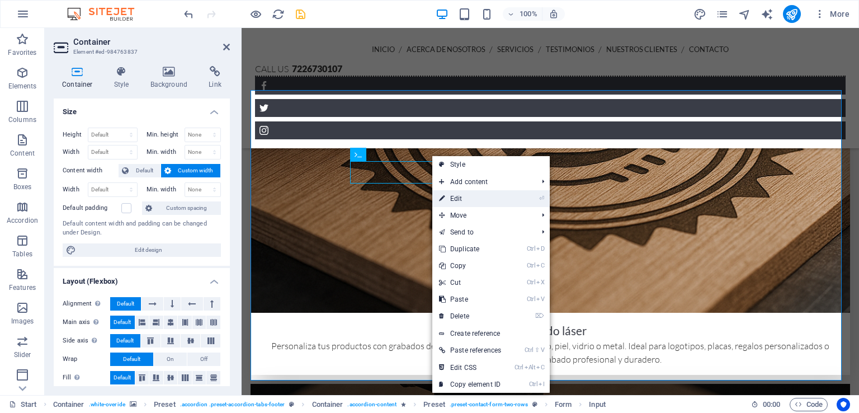
click at [481, 200] on link "⏎ Edit" at bounding box center [469, 198] width 75 height 17
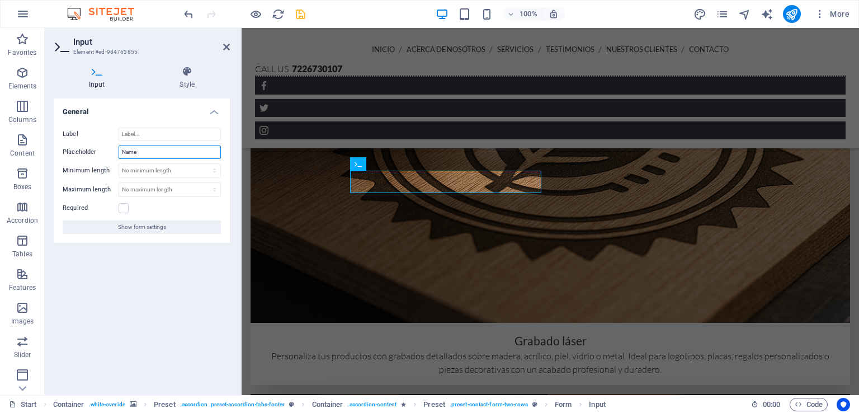
click at [145, 155] on input "Name" at bounding box center [170, 151] width 102 height 13
type input "N"
type input "Nombre"
click at [226, 46] on icon at bounding box center [226, 46] width 7 height 9
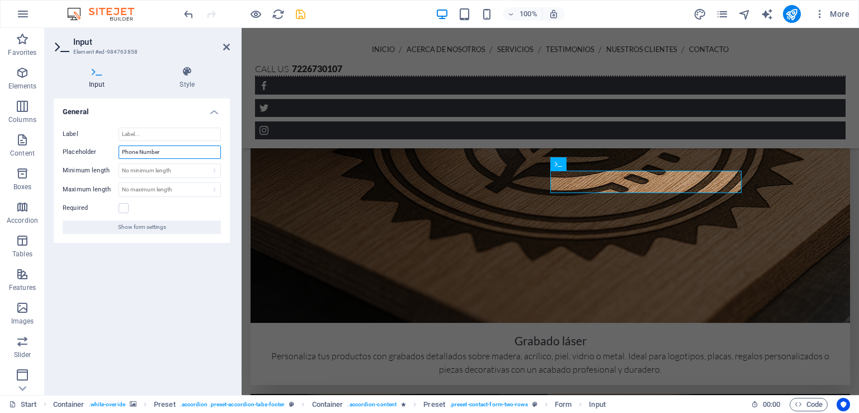
click at [170, 152] on input "Phone Number" at bounding box center [170, 151] width 102 height 13
type input "P"
type input "Número de teléfono"
click at [225, 45] on icon at bounding box center [226, 46] width 7 height 9
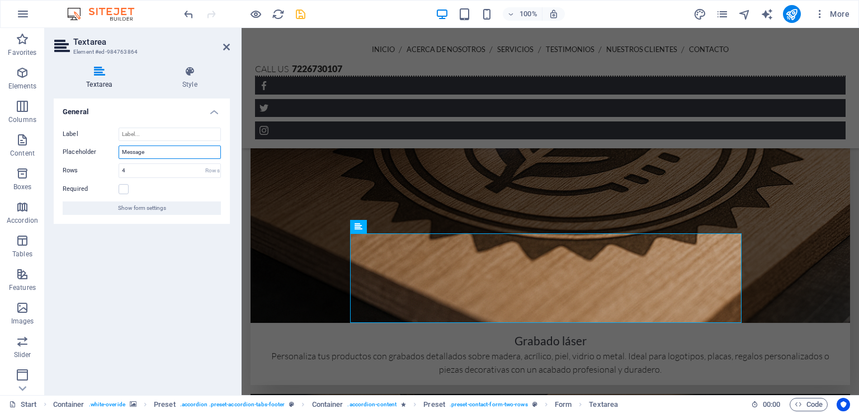
click at [149, 151] on input "Message" at bounding box center [170, 151] width 102 height 13
type input "Mensaje"
click at [221, 48] on header "Textarea Element #ed-984763864" at bounding box center [142, 42] width 176 height 29
drag, startPoint x: 226, startPoint y: 48, endPoint x: 303, endPoint y: 192, distance: 164.1
click at [226, 48] on icon at bounding box center [226, 46] width 7 height 9
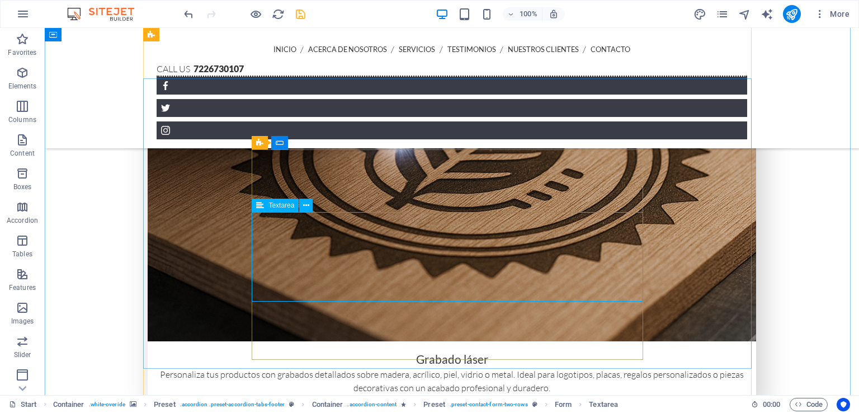
scroll to position [3118, 0]
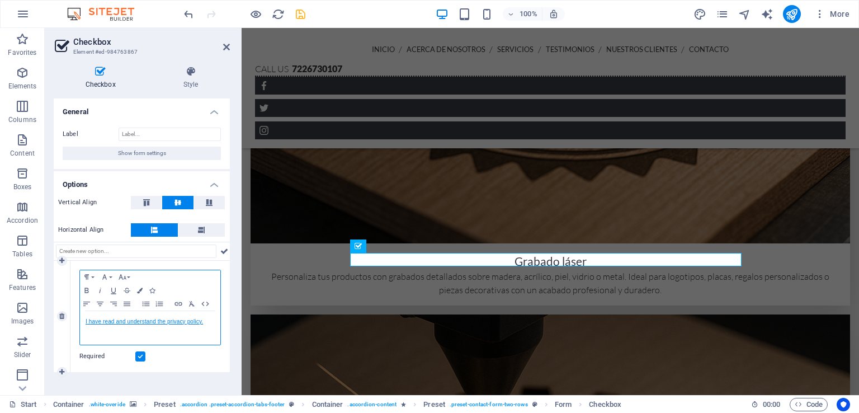
click at [177, 323] on link "I have read and understand the privacy policy." at bounding box center [144, 321] width 117 height 6
click at [207, 320] on p "I have read and understand the privacy policy." at bounding box center [150, 321] width 129 height 10
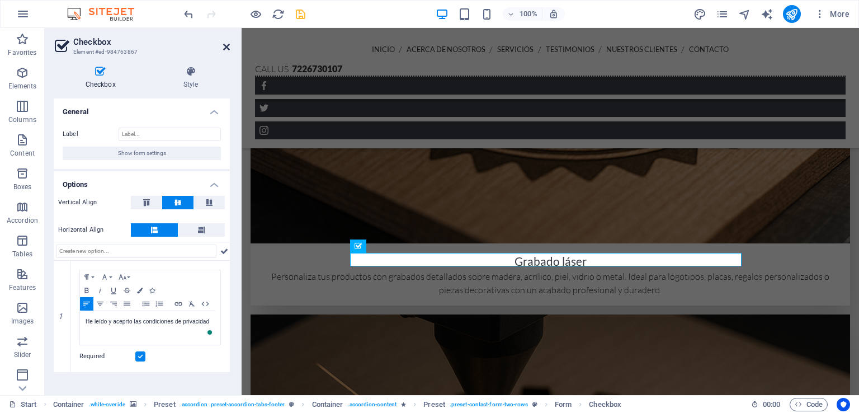
click at [226, 44] on icon at bounding box center [226, 46] width 7 height 9
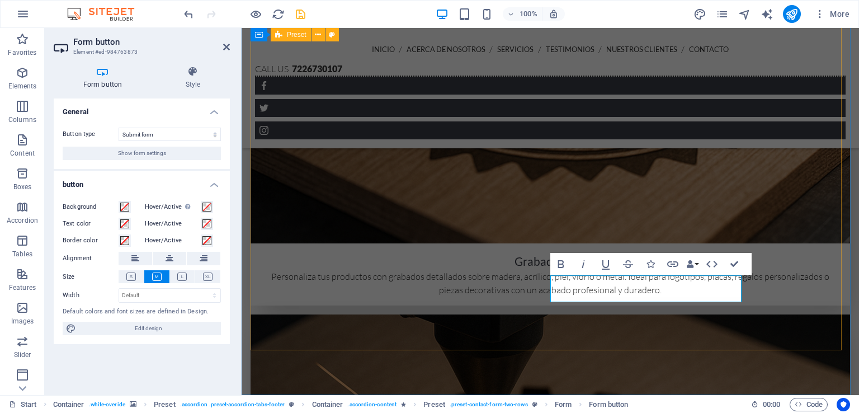
type button "Send Message"
click at [228, 48] on icon at bounding box center [226, 46] width 7 height 9
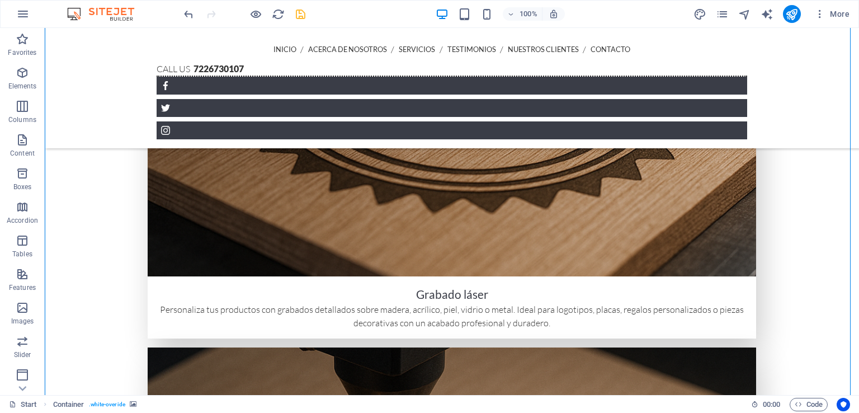
scroll to position [3118, 0]
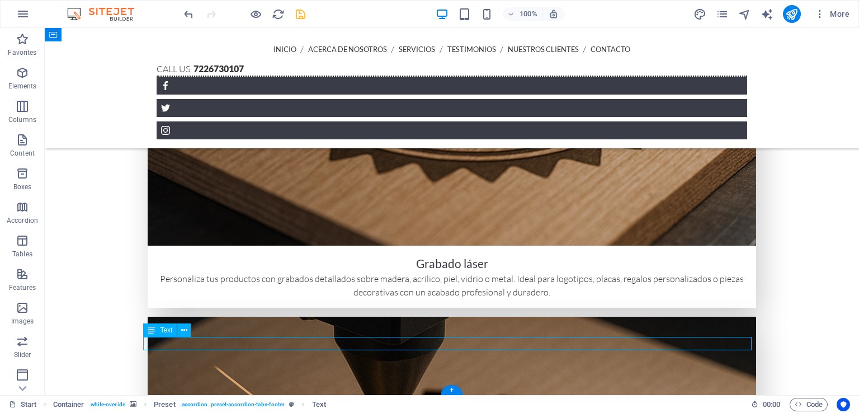
scroll to position [3095, 0]
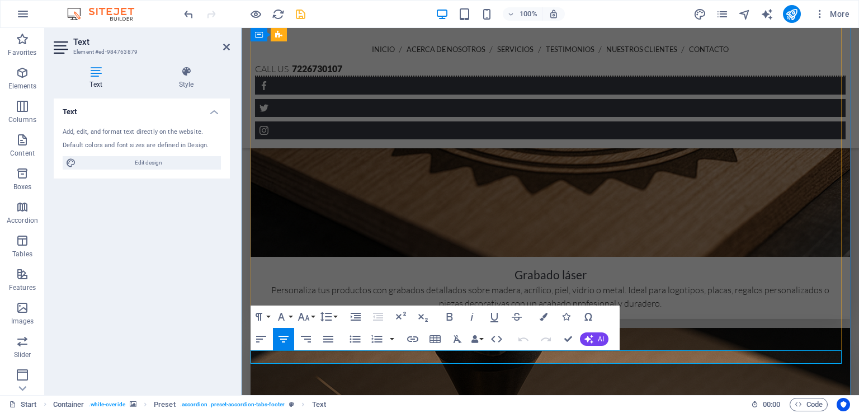
click at [223, 45] on icon at bounding box center [226, 46] width 7 height 9
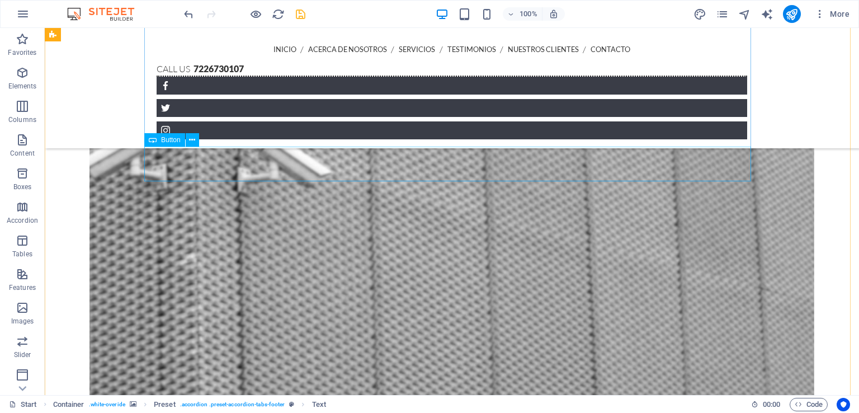
scroll to position [739, 0]
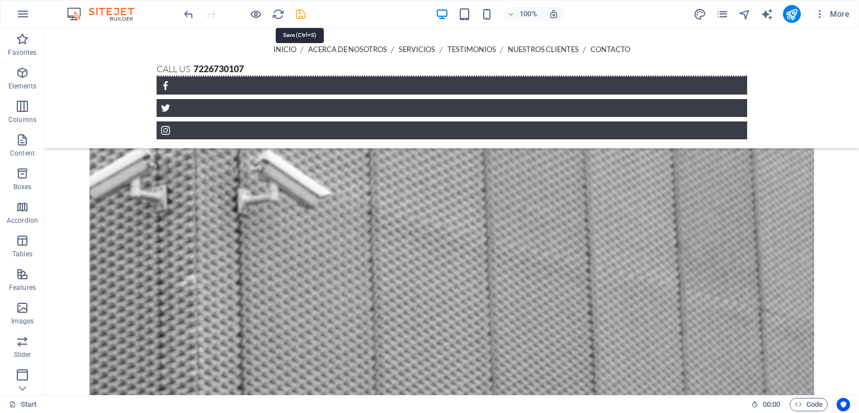
click at [301, 19] on icon "save" at bounding box center [300, 14] width 13 height 13
checkbox input "false"
click at [786, 12] on icon "publish" at bounding box center [791, 14] width 13 height 13
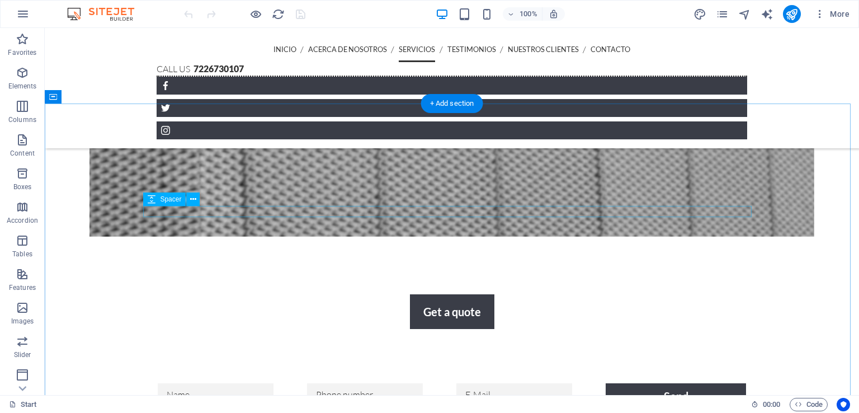
scroll to position [1212, 0]
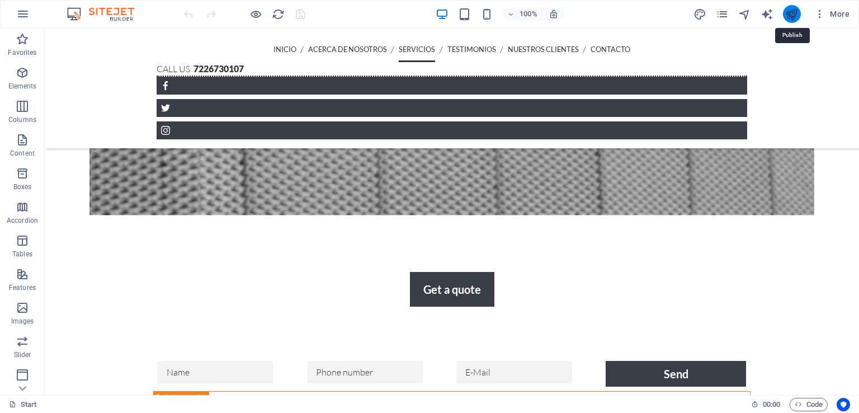
click at [797, 14] on icon "publish" at bounding box center [791, 14] width 13 height 13
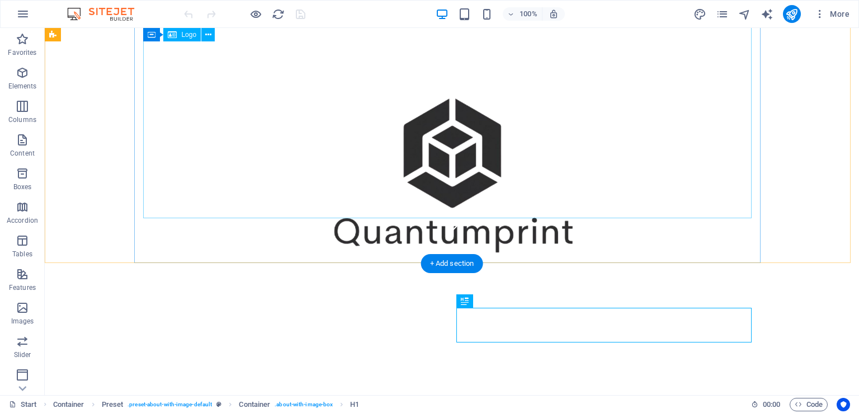
scroll to position [148, 0]
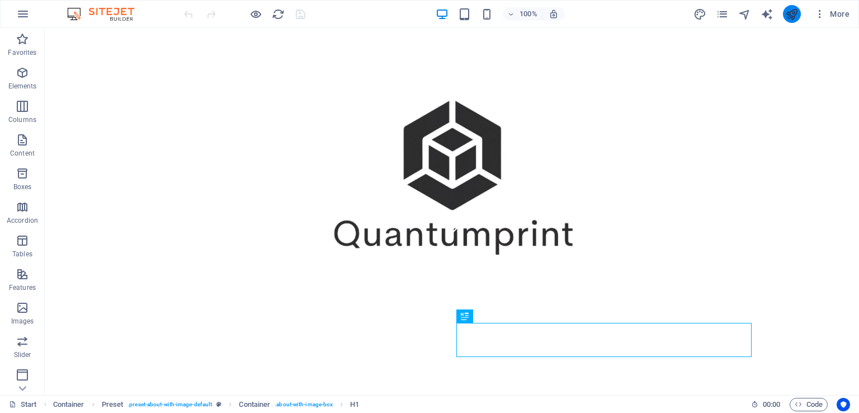
click at [789, 21] on button "publish" at bounding box center [792, 14] width 18 height 18
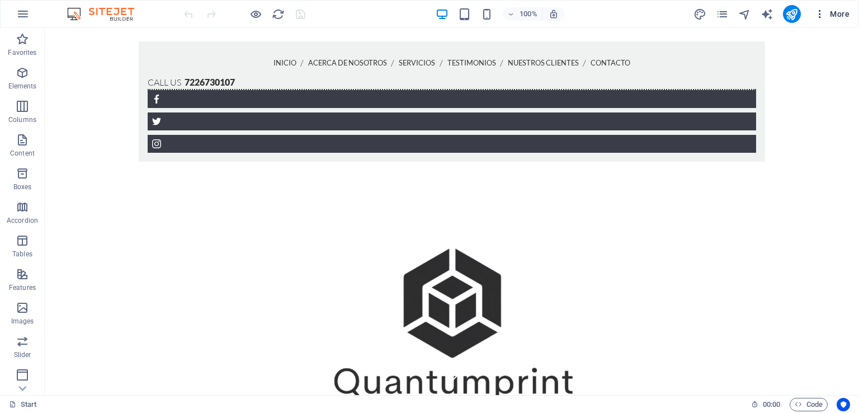
click at [820, 12] on icon "button" at bounding box center [819, 13] width 11 height 11
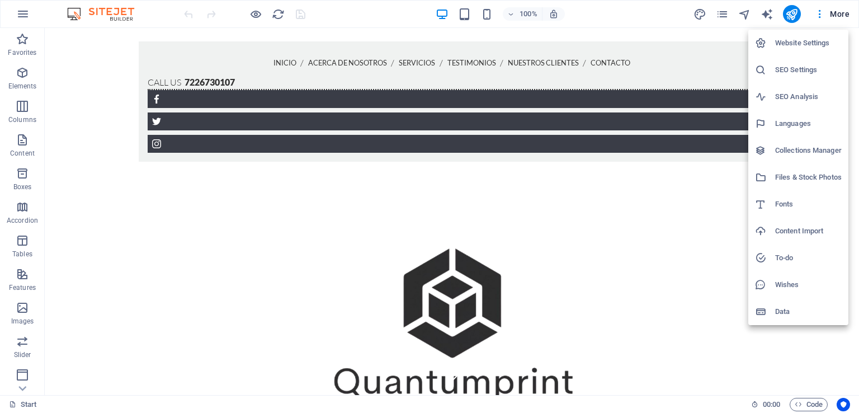
click at [637, 183] on div at bounding box center [429, 206] width 859 height 413
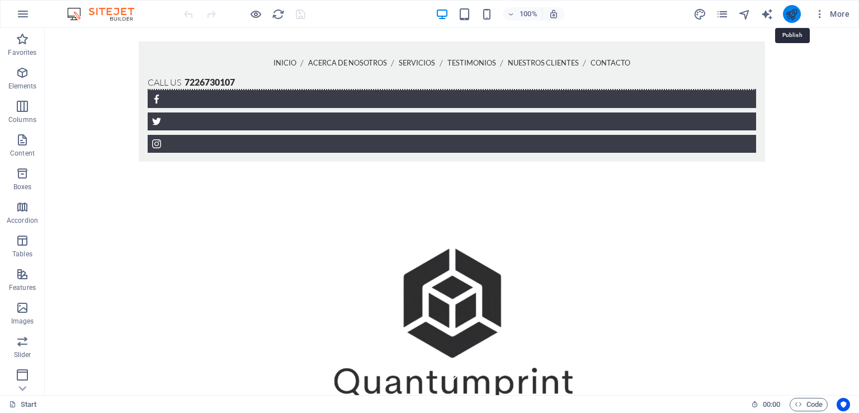
click at [793, 18] on icon "publish" at bounding box center [791, 14] width 13 height 13
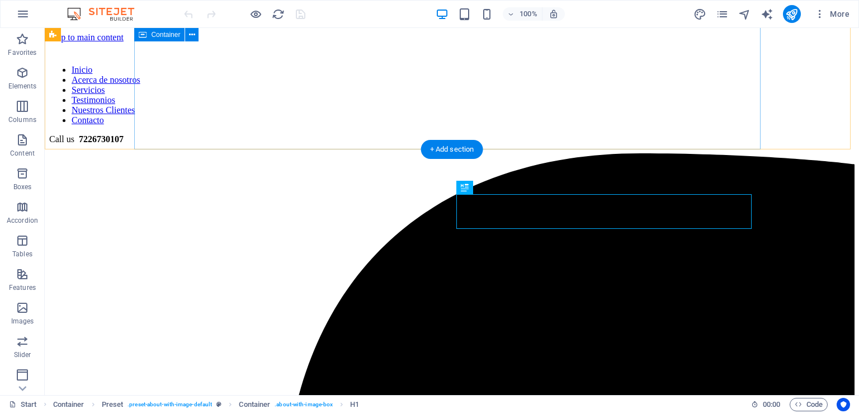
scroll to position [276, 0]
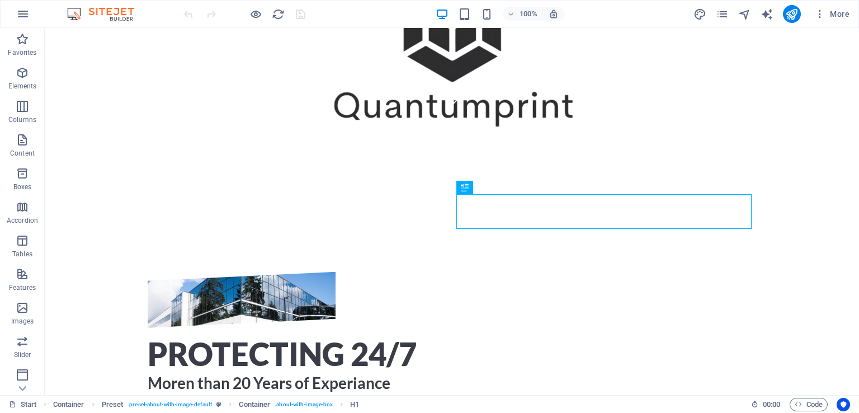
click at [300, 15] on div at bounding box center [244, 14] width 125 height 18
click at [794, 14] on icon "publish" at bounding box center [791, 14] width 13 height 13
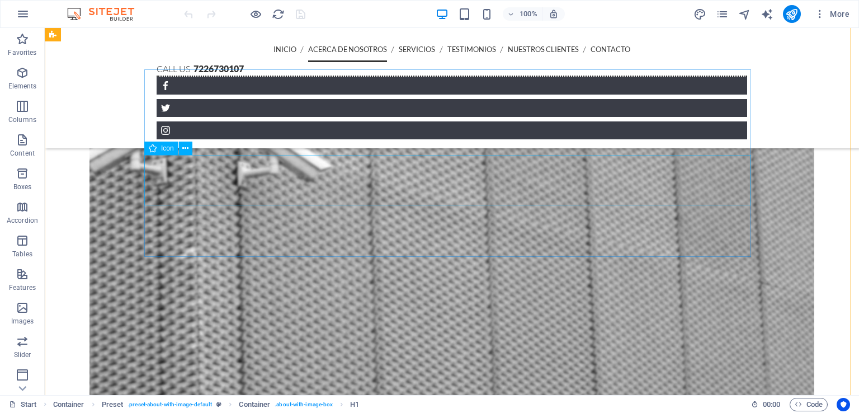
scroll to position [779, 0]
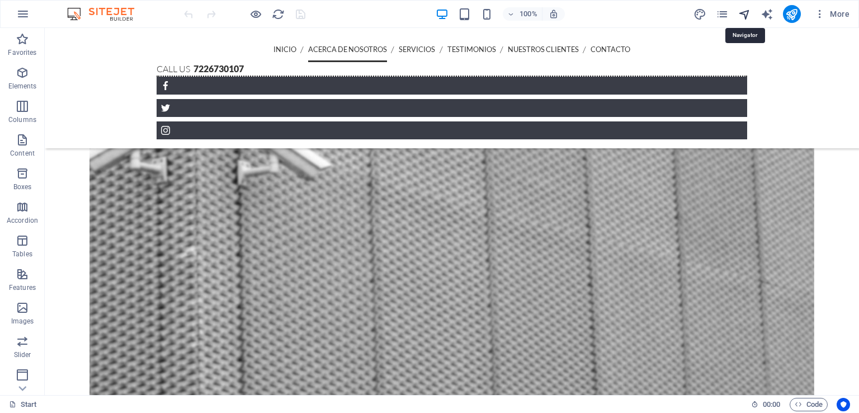
click at [745, 18] on icon "navigator" at bounding box center [744, 14] width 13 height 13
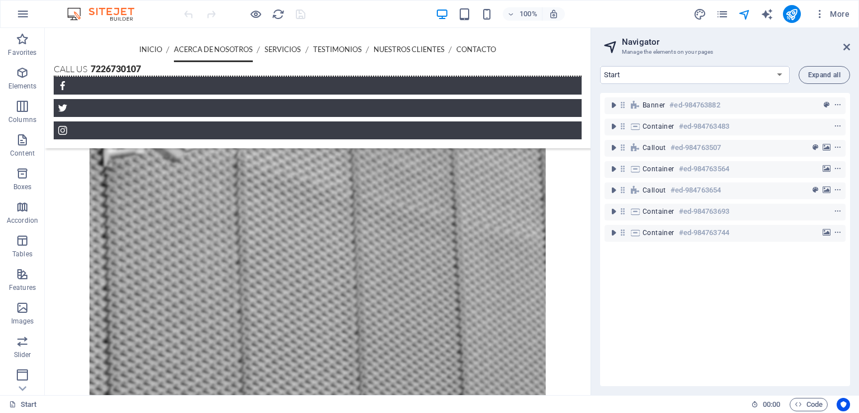
click at [845, 41] on h2 "Navigator" at bounding box center [736, 42] width 228 height 10
drag, startPoint x: 845, startPoint y: 44, endPoint x: 793, endPoint y: 17, distance: 58.8
click at [845, 44] on icon at bounding box center [846, 46] width 7 height 9
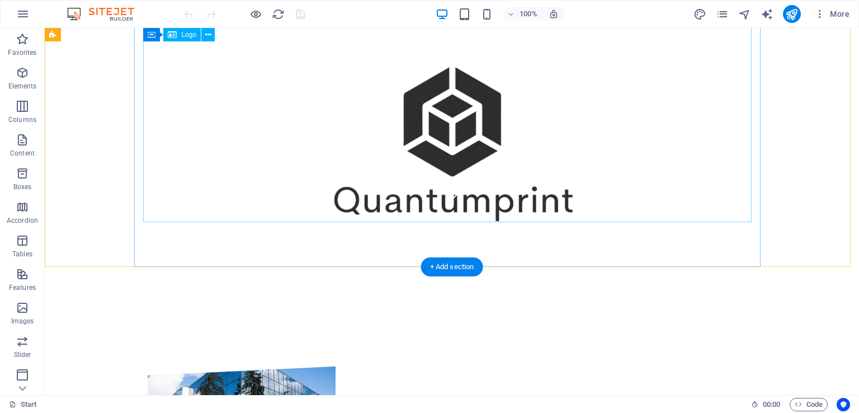
scroll to position [154, 0]
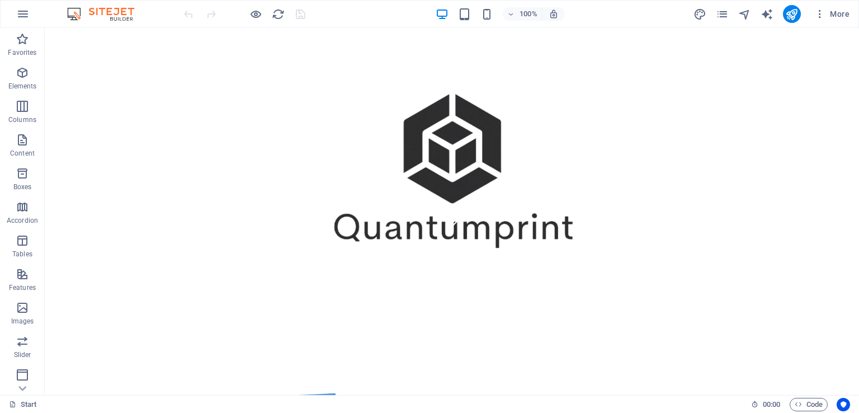
click at [302, 15] on div at bounding box center [244, 14] width 125 height 18
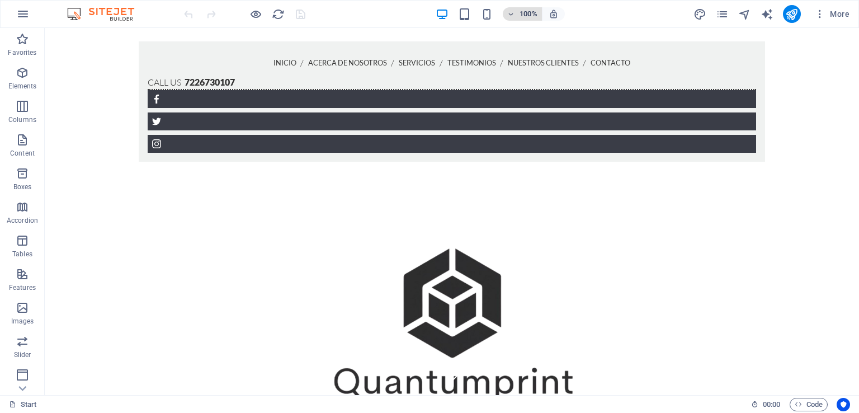
click at [512, 14] on icon "button" at bounding box center [511, 14] width 8 height 7
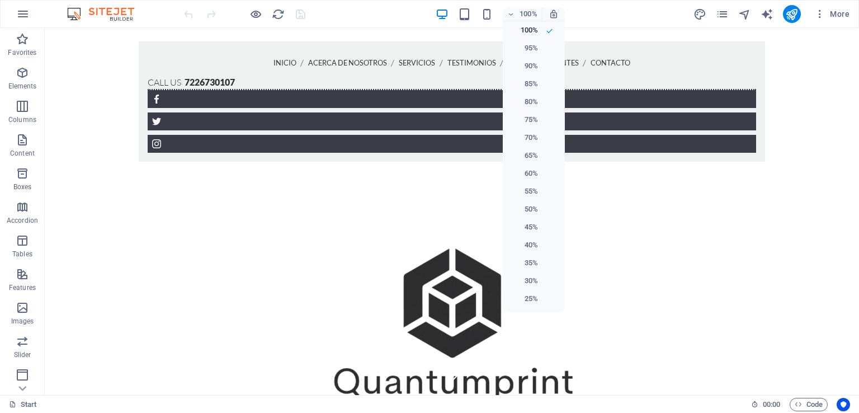
click at [566, 18] on div at bounding box center [429, 206] width 859 height 413
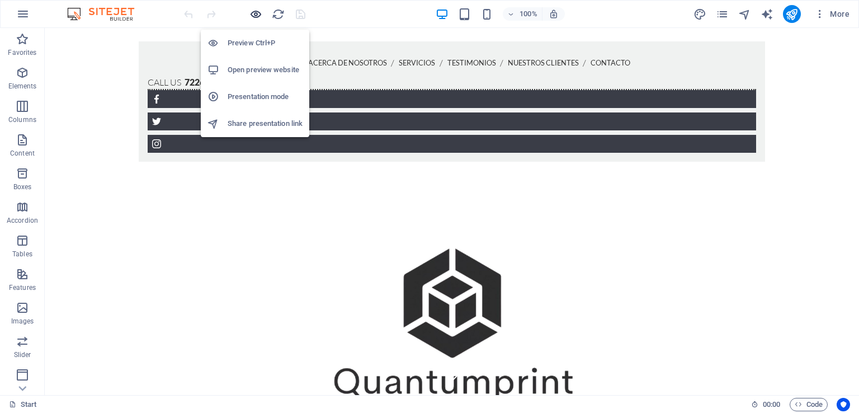
click at [257, 14] on icon "button" at bounding box center [255, 14] width 13 height 13
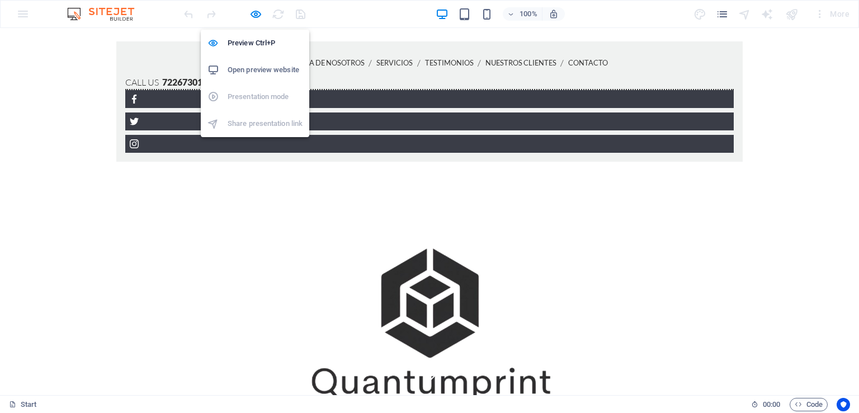
click at [268, 66] on h6 "Open preview website" at bounding box center [265, 69] width 75 height 13
click at [254, 15] on icon "button" at bounding box center [255, 14] width 13 height 13
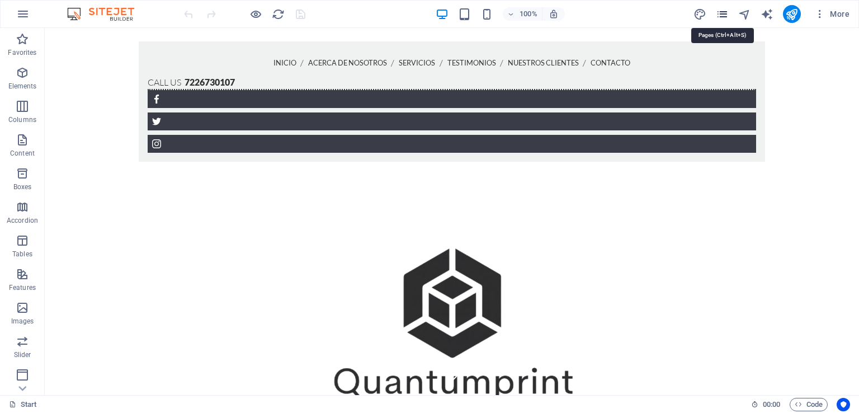
click at [723, 13] on icon "pages" at bounding box center [722, 14] width 13 height 13
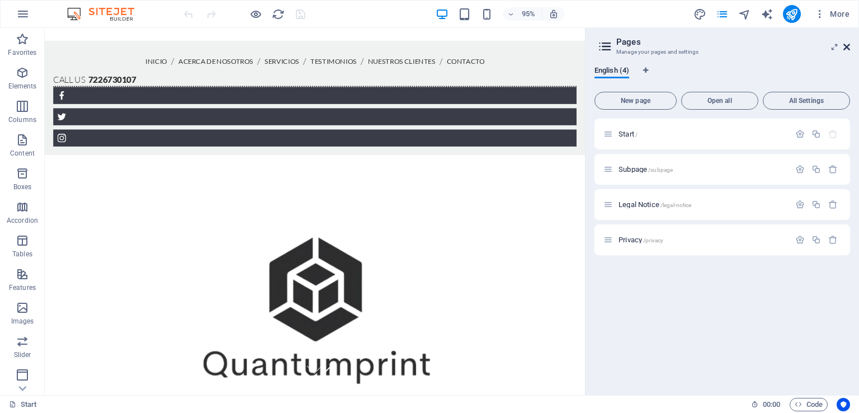
click at [844, 46] on icon at bounding box center [846, 46] width 7 height 9
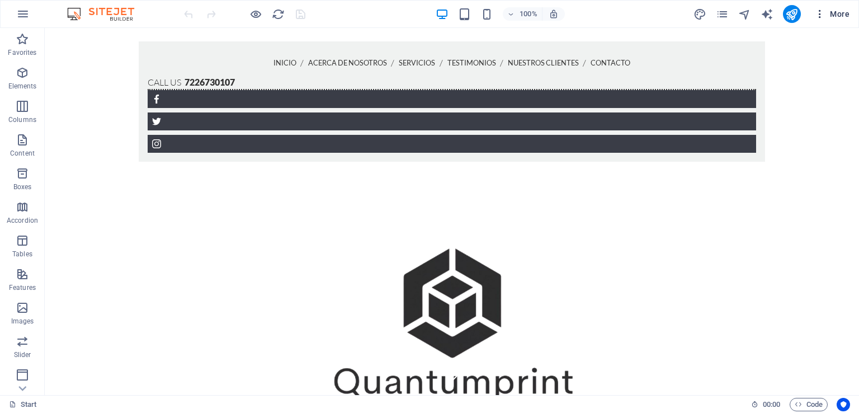
click at [846, 14] on span "More" at bounding box center [831, 13] width 35 height 11
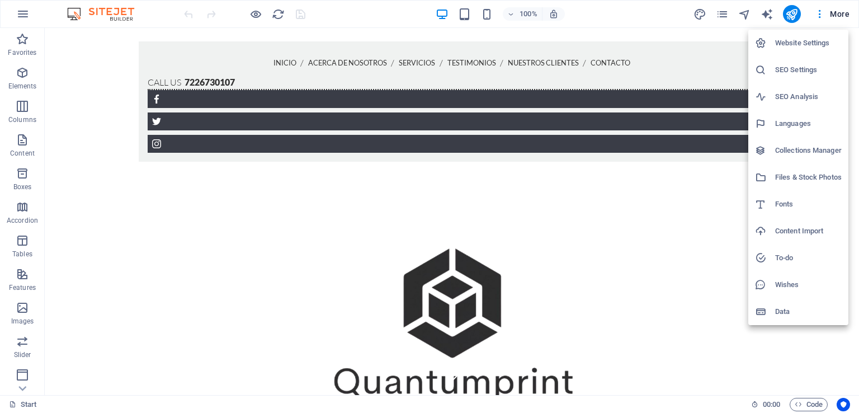
click at [731, 168] on div at bounding box center [429, 206] width 859 height 413
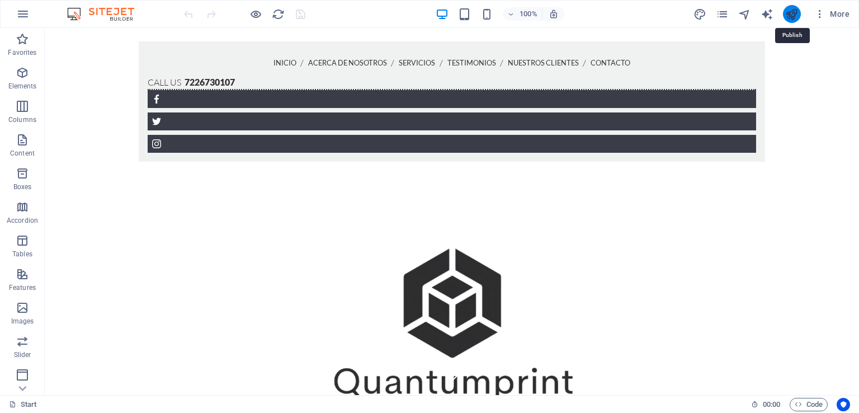
click at [797, 14] on icon "publish" at bounding box center [791, 14] width 13 height 13
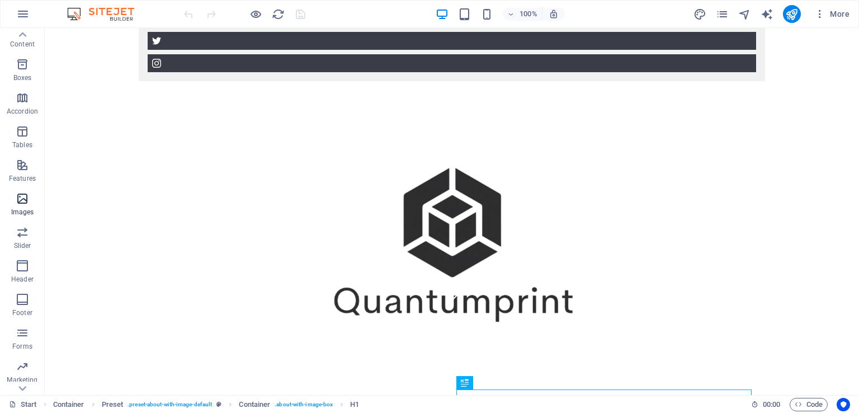
scroll to position [136, 0]
click at [27, 15] on icon "button" at bounding box center [22, 13] width 13 height 13
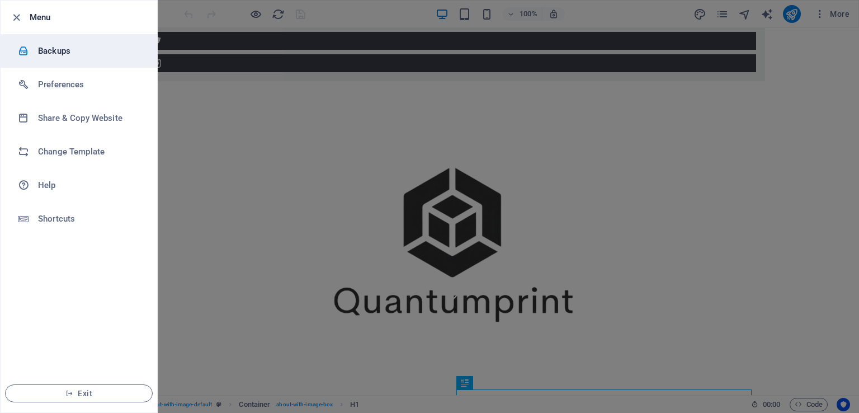
click at [72, 61] on li "Backups" at bounding box center [79, 51] width 157 height 34
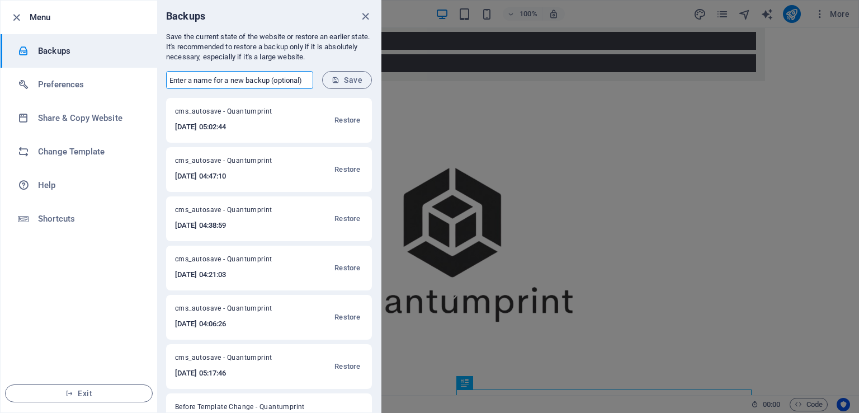
click at [276, 81] on input "text" at bounding box center [239, 80] width 147 height 18
type input "actual"
click at [343, 80] on span "Save" at bounding box center [347, 79] width 31 height 9
click at [362, 14] on icon "close" at bounding box center [365, 16] width 13 height 13
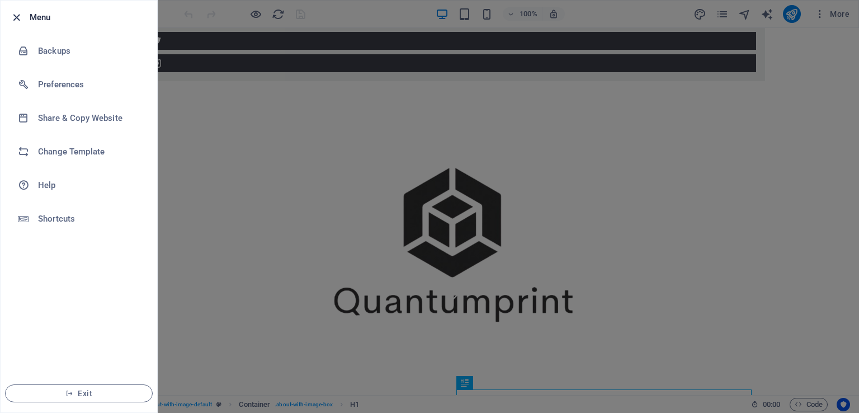
click at [15, 16] on icon "button" at bounding box center [16, 17] width 13 height 13
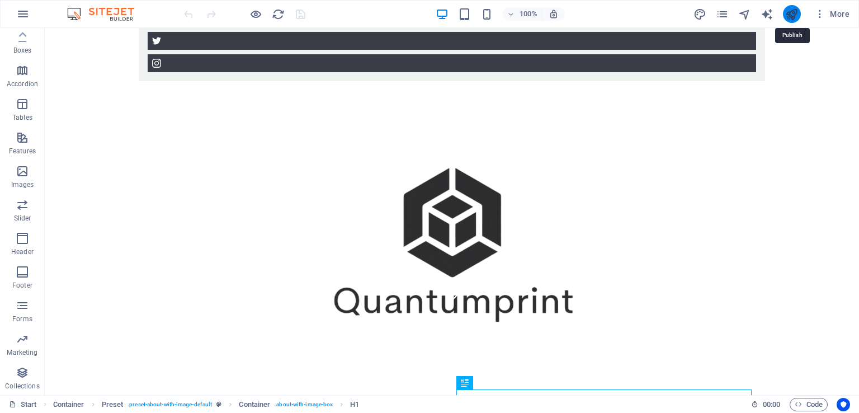
click at [787, 8] on icon "publish" at bounding box center [791, 14] width 13 height 13
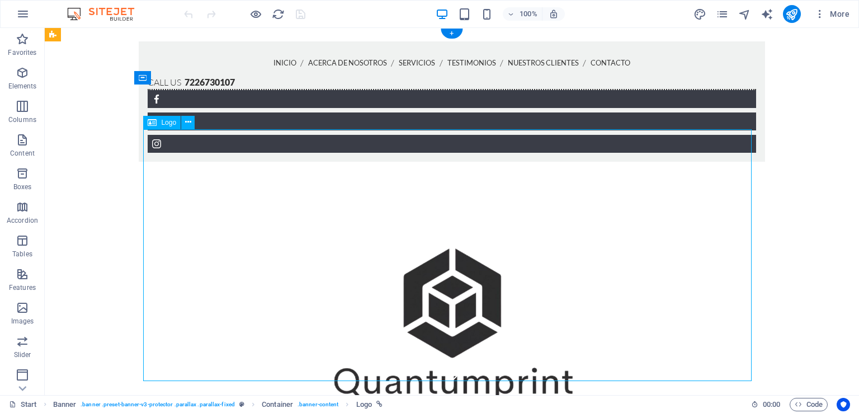
click at [436, 211] on div at bounding box center [452, 332] width 608 height 252
select select "px"
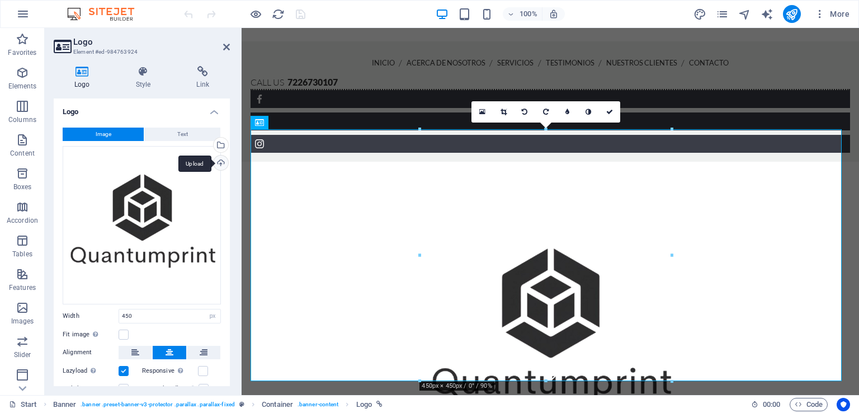
click at [219, 166] on div "Upload" at bounding box center [219, 163] width 17 height 17
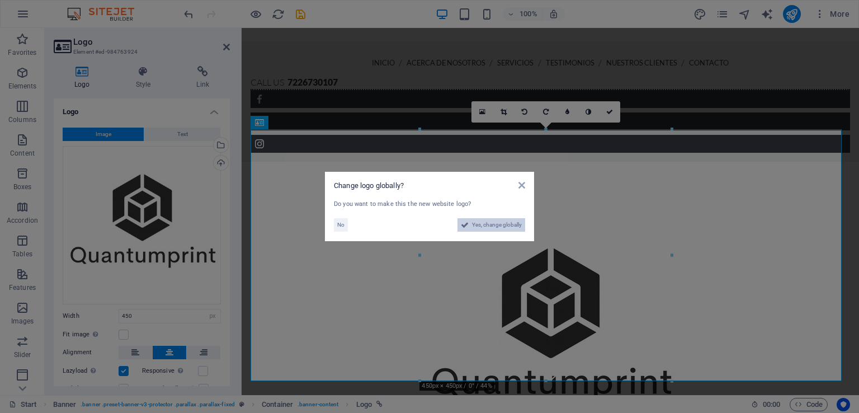
click at [490, 222] on span "Yes, change globally" at bounding box center [497, 224] width 50 height 13
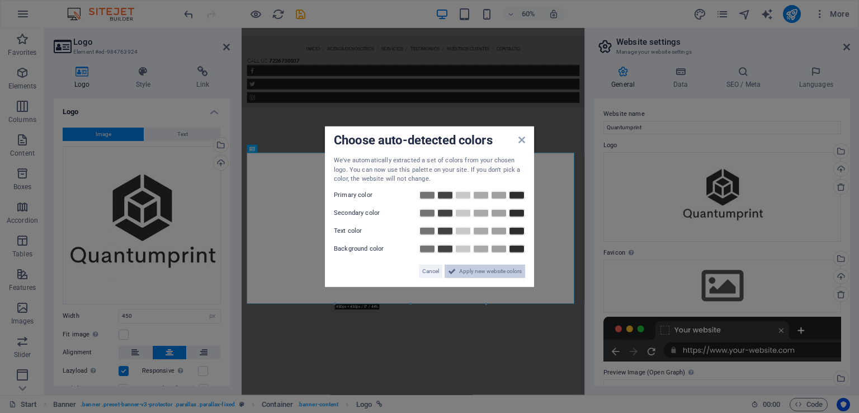
click at [510, 264] on span "Apply new website colors" at bounding box center [490, 270] width 63 height 13
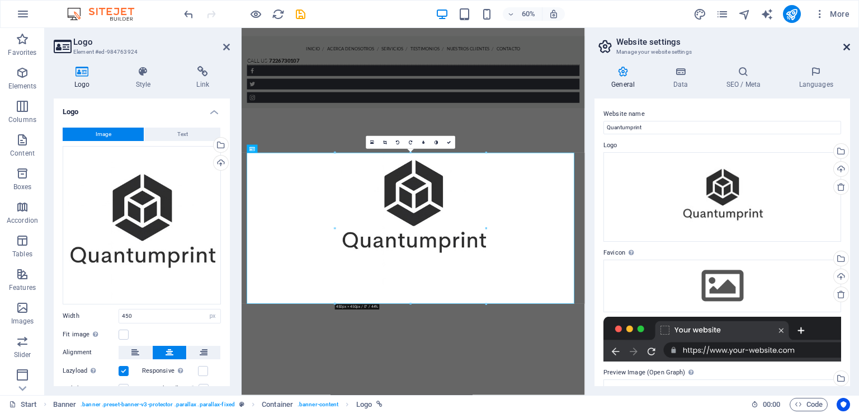
drag, startPoint x: 855, startPoint y: 47, endPoint x: 845, endPoint y: 47, distance: 9.5
click at [845, 47] on aside "Website settings Manage your website settings General Data SEO / Meta Languages…" at bounding box center [722, 211] width 274 height 367
click at [845, 47] on icon at bounding box center [846, 46] width 7 height 9
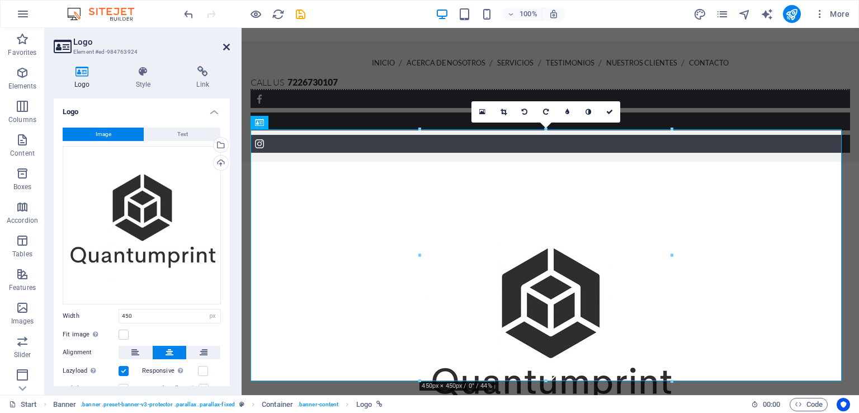
click at [229, 48] on icon at bounding box center [226, 46] width 7 height 9
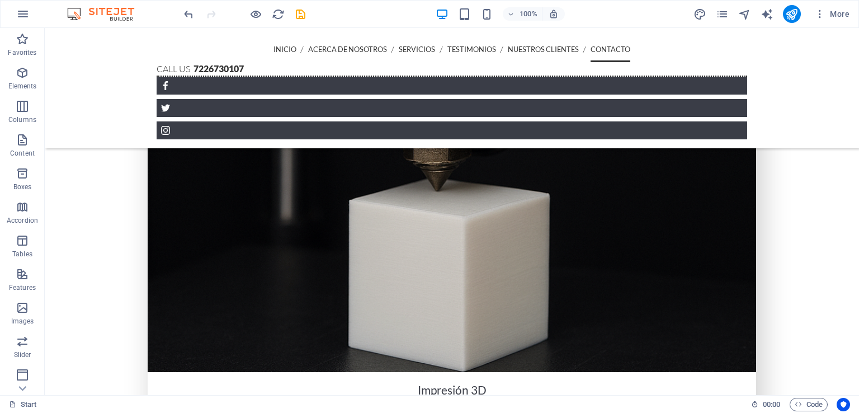
scroll to position [2545, 0]
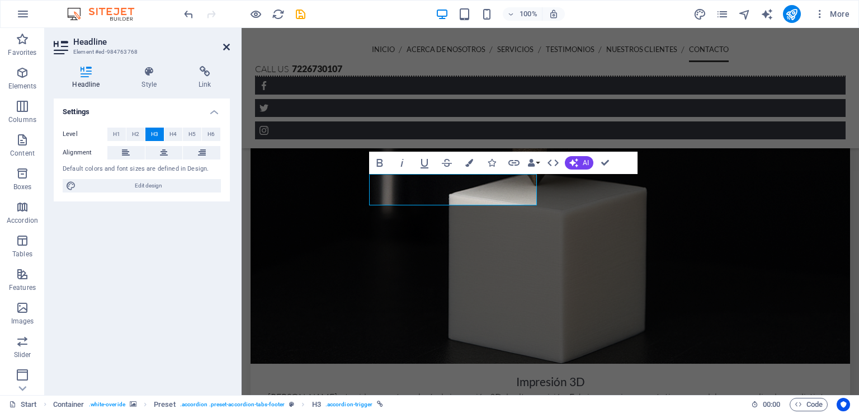
click at [228, 51] on icon at bounding box center [226, 46] width 7 height 9
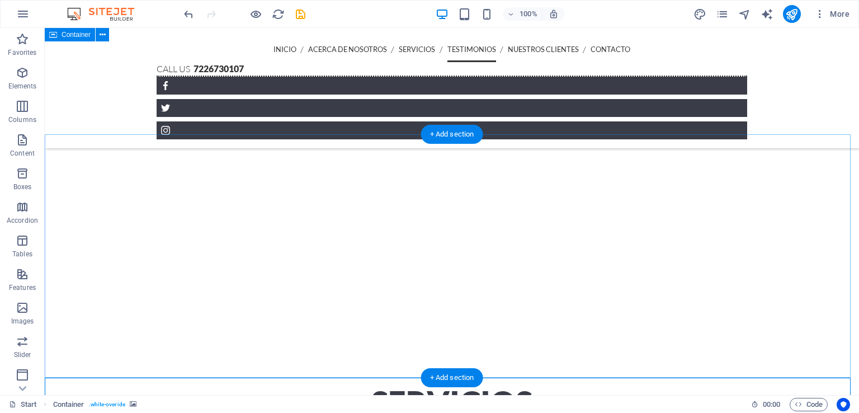
scroll to position [2023, 0]
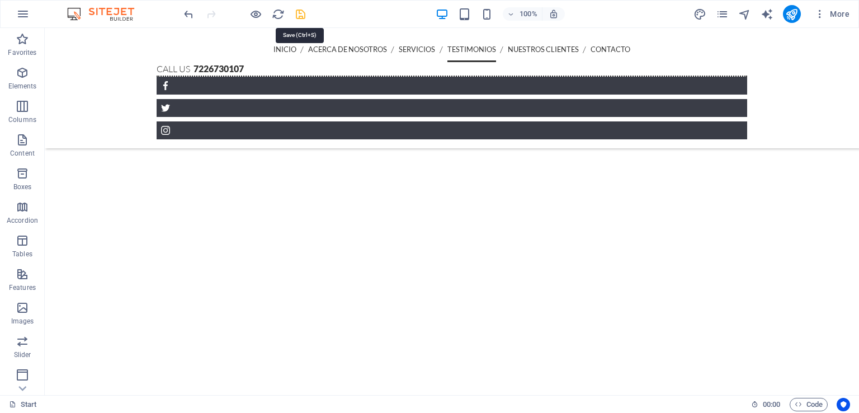
click at [302, 15] on icon "save" at bounding box center [300, 14] width 13 height 13
checkbox input "false"
click at [790, 17] on icon "publish" at bounding box center [791, 14] width 13 height 13
